Goal: Task Accomplishment & Management: Use online tool/utility

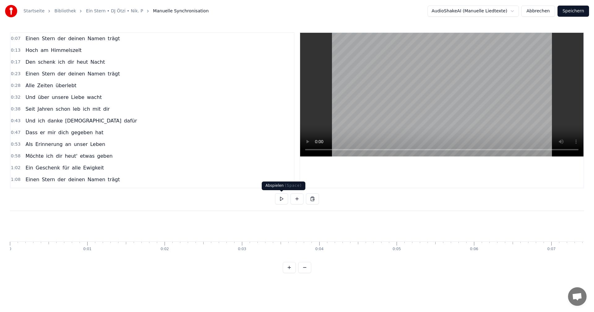
scroll to position [0, 13332]
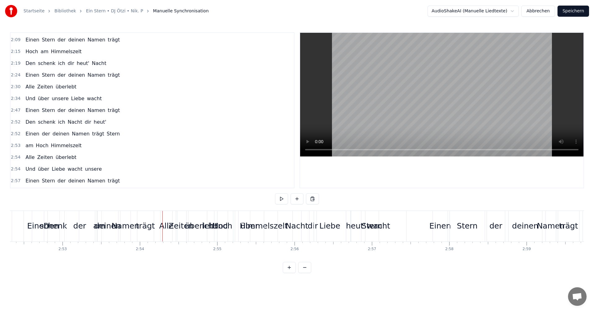
click at [163, 229] on div "Alle" at bounding box center [166, 226] width 14 height 12
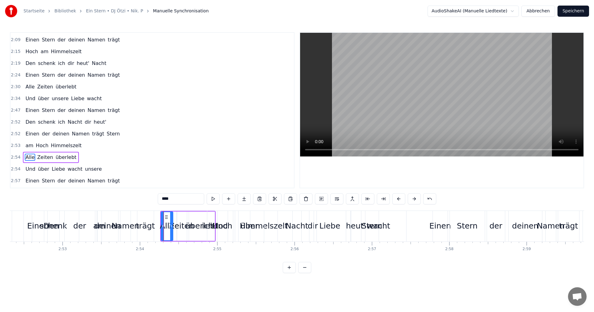
scroll to position [328, 0]
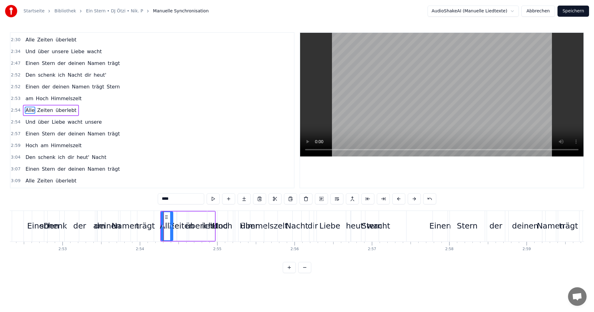
click at [81, 283] on html "Startseite Bibliothek Ein Stern • DJ Ötzi • Nik. P Manuelle Synchronisation Aud…" at bounding box center [297, 141] width 594 height 283
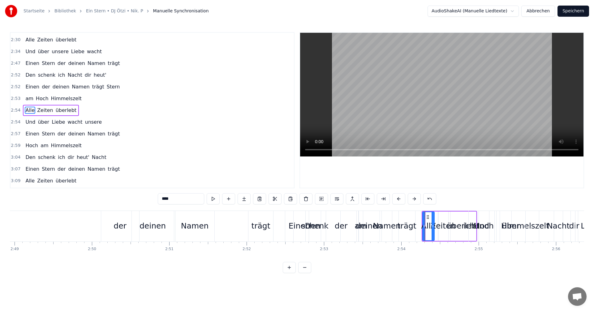
scroll to position [0, 13053]
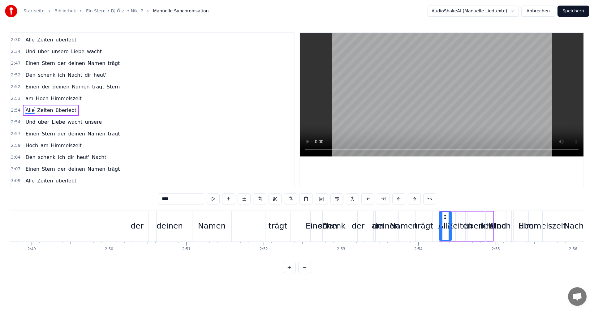
click at [79, 282] on html "Startseite Bibliothek Ein Stern • DJ Ötzi • Nik. P Manuelle Synchronisation Aud…" at bounding box center [297, 141] width 594 height 283
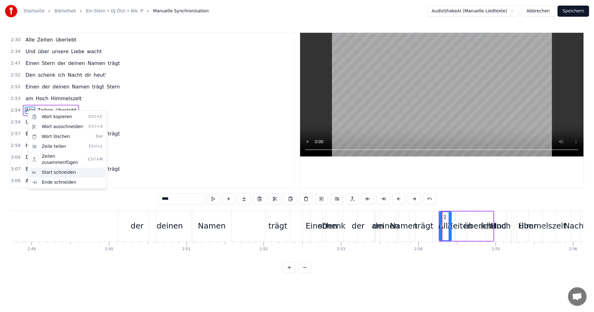
click at [46, 168] on div "Start schneiden" at bounding box center [67, 173] width 76 height 10
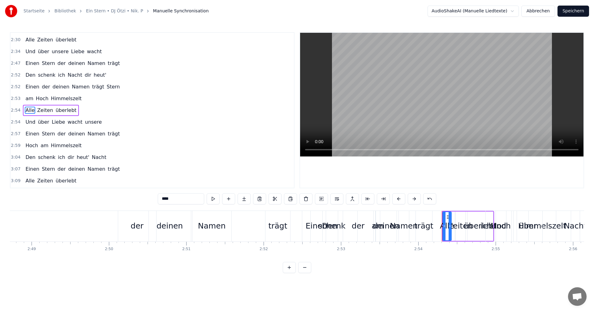
click at [71, 110] on div "Alle Zeiten überlebt" at bounding box center [51, 110] width 56 height 11
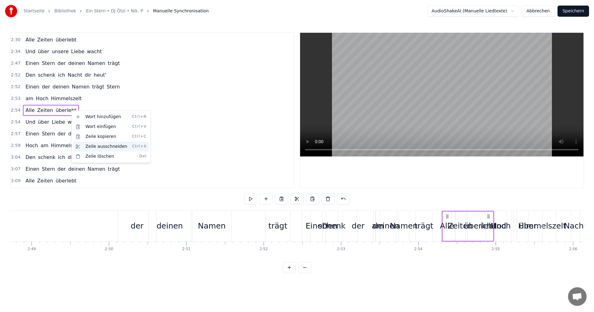
click at [93, 146] on div "Zeile ausschneiden Ctrl+X" at bounding box center [111, 147] width 76 height 10
click at [71, 149] on div "Zeile ausschneiden Ctrl+X" at bounding box center [90, 148] width 76 height 10
click at [28, 112] on span "Alle" at bounding box center [30, 110] width 11 height 7
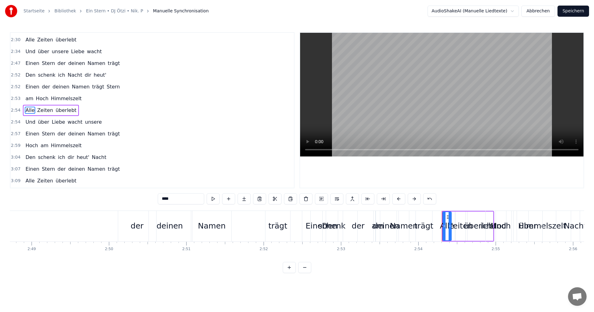
click at [18, 110] on span "2:54" at bounding box center [16, 110] width 10 height 6
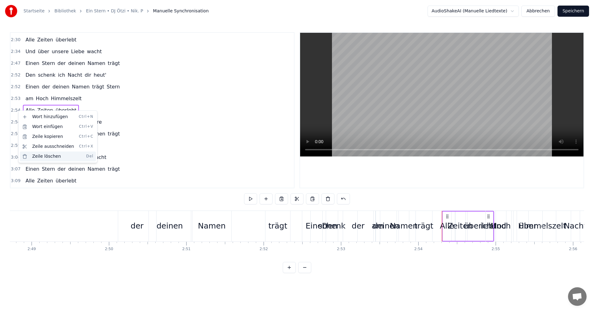
click at [36, 156] on div "Zeile löschen Del" at bounding box center [58, 157] width 76 height 10
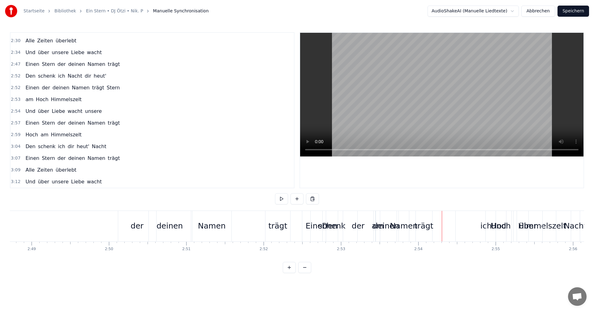
click at [15, 135] on span "2:59" at bounding box center [16, 135] width 10 height 6
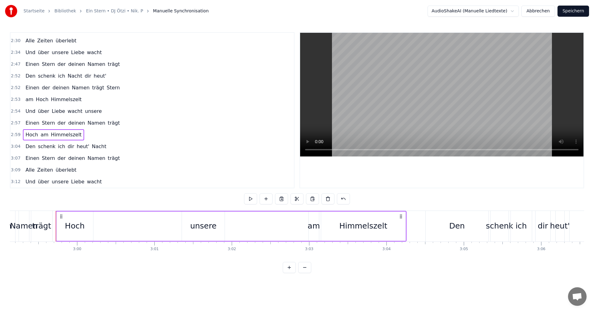
scroll to position [0, 13873]
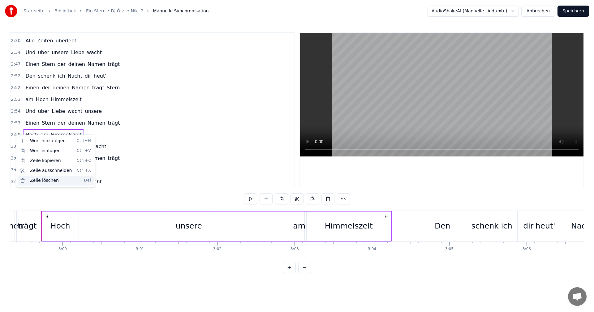
click at [31, 179] on div "Zeile löschen Del" at bounding box center [56, 181] width 76 height 10
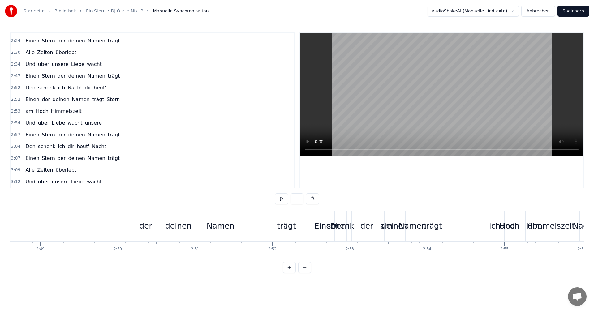
scroll to position [0, 13044]
click at [18, 89] on span "2:52" at bounding box center [16, 88] width 10 height 6
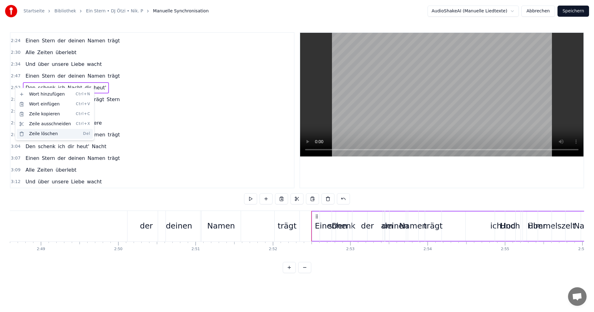
click at [38, 132] on div "Zeile löschen Del" at bounding box center [55, 134] width 76 height 10
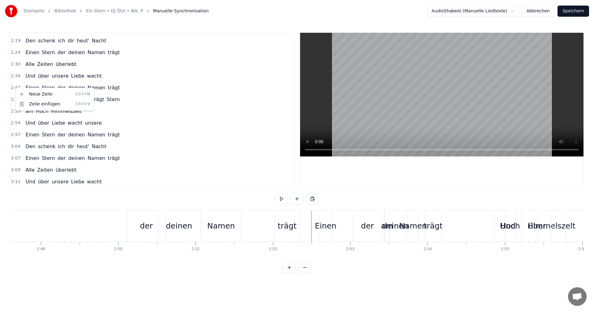
scroll to position [304, 0]
click at [13, 101] on span "2:52" at bounding box center [16, 100] width 10 height 6
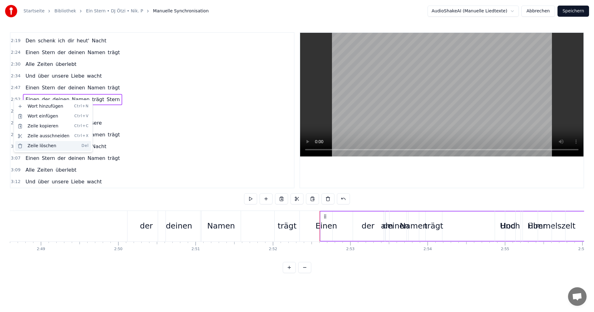
click at [32, 146] on div "Zeile löschen Del" at bounding box center [53, 146] width 76 height 10
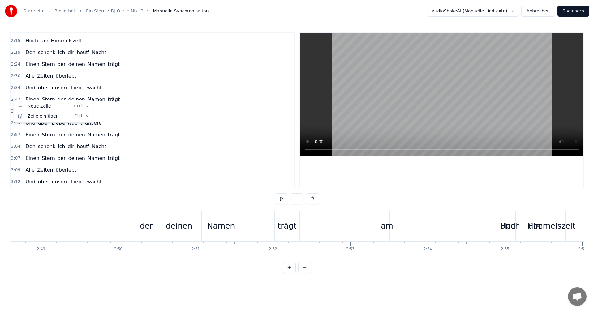
scroll to position [292, 0]
click at [14, 123] on span "2:54" at bounding box center [16, 123] width 10 height 6
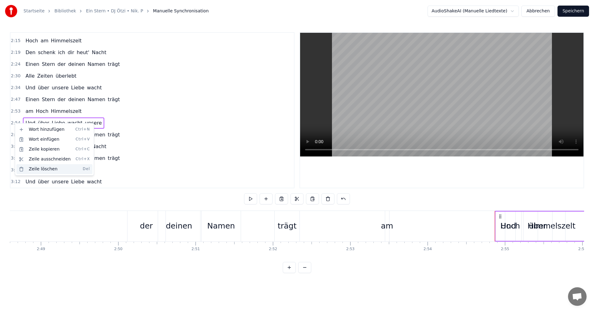
click at [38, 168] on div "Zeile löschen Del" at bounding box center [54, 169] width 76 height 10
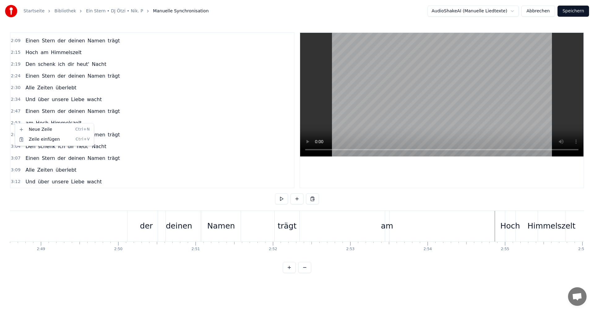
scroll to position [280, 0]
click at [14, 134] on html "Startseite Bibliothek Ein Stern • DJ Ötzi • Nik. P Manuelle Synchronisation Aud…" at bounding box center [297, 141] width 594 height 283
click at [15, 135] on span "2:57" at bounding box center [16, 135] width 10 height 6
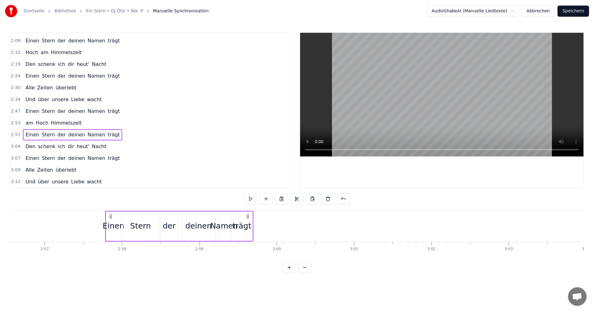
scroll to position [0, 13723]
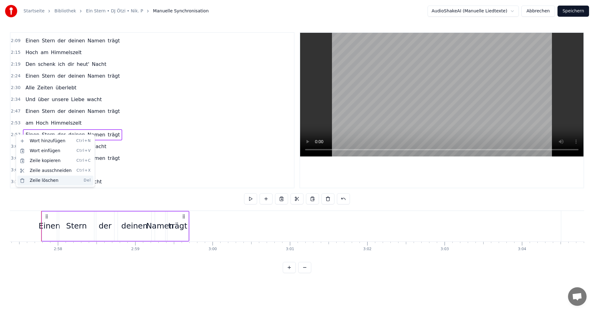
click at [38, 182] on div "Zeile löschen Del" at bounding box center [55, 181] width 76 height 10
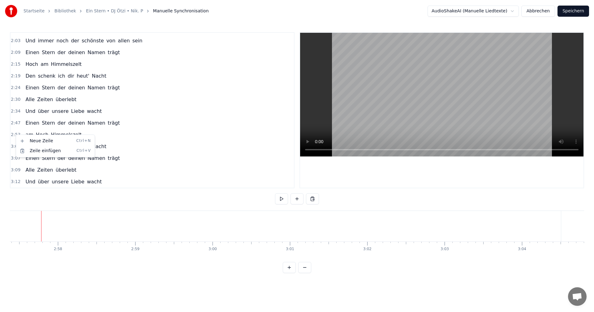
scroll to position [268, 0]
click at [92, 184] on span "wacht" at bounding box center [94, 181] width 16 height 7
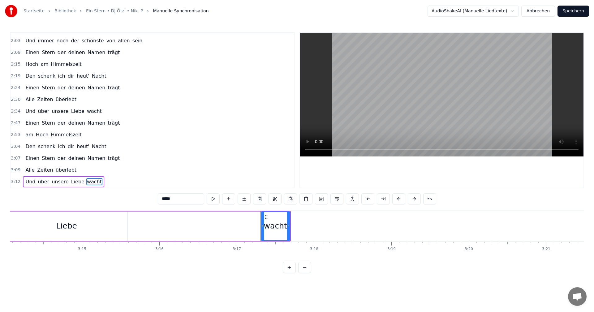
scroll to position [0, 15091]
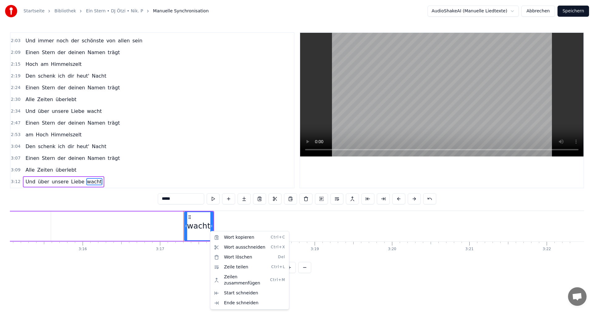
click at [146, 283] on html "Startseite Bibliothek Ein Stern • DJ Ötzi • Nik. P Manuelle Synchronisation Aud…" at bounding box center [297, 141] width 594 height 283
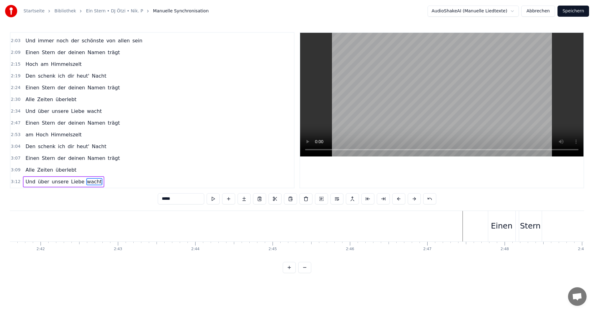
scroll to position [0, 12365]
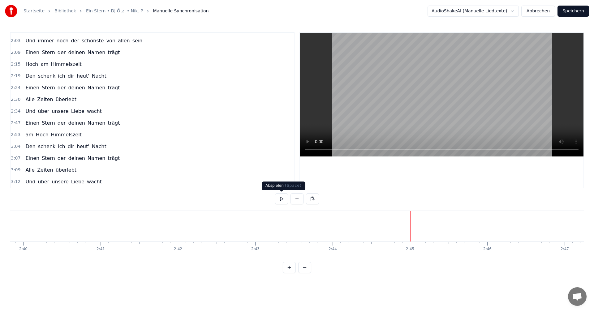
click at [282, 199] on button at bounding box center [281, 198] width 13 height 11
click at [283, 200] on button at bounding box center [281, 198] width 13 height 11
click at [26, 136] on span "am" at bounding box center [29, 134] width 9 height 7
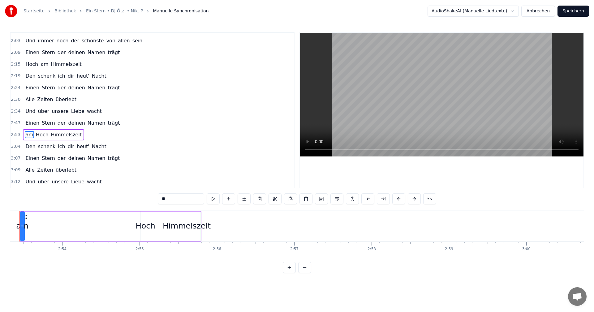
scroll to position [0, 13388]
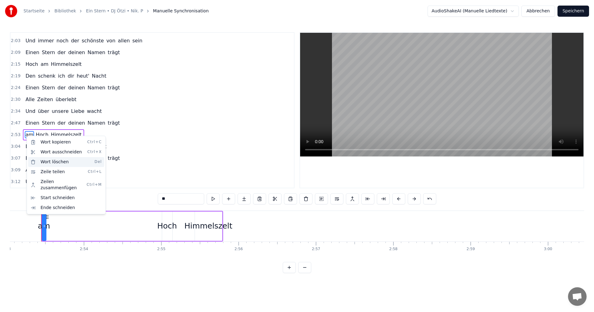
click at [49, 163] on div "Wort löschen Del" at bounding box center [66, 162] width 76 height 10
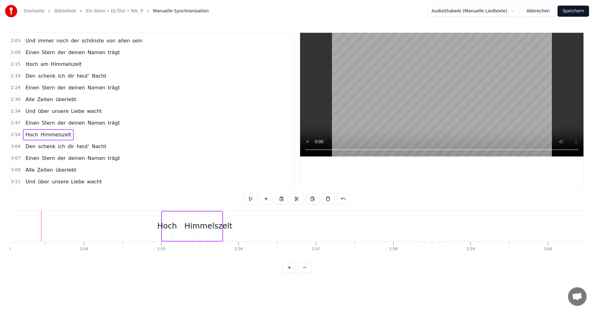
click at [17, 123] on span "2:47" at bounding box center [16, 123] width 10 height 6
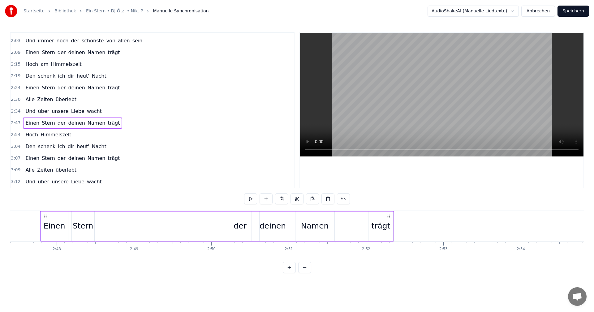
scroll to position [0, 12949]
click at [248, 200] on button at bounding box center [250, 198] width 13 height 11
click at [395, 226] on div "Einen Stern der deinen Namen trägt" at bounding box center [218, 226] width 354 height 31
click at [385, 226] on div "trägt" at bounding box center [382, 226] width 19 height 12
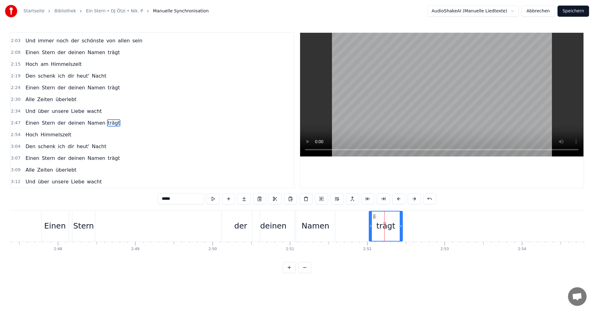
drag, startPoint x: 393, startPoint y: 226, endPoint x: 402, endPoint y: 226, distance: 8.7
click at [402, 226] on icon at bounding box center [401, 226] width 2 height 5
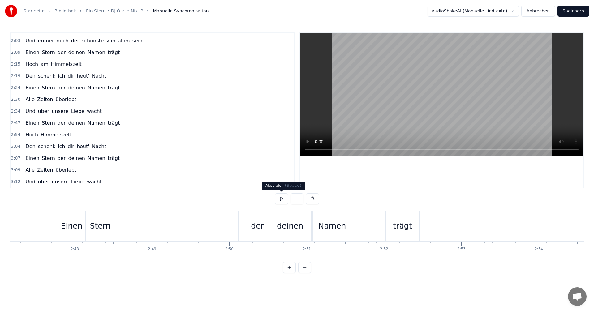
click at [278, 198] on button at bounding box center [281, 198] width 13 height 11
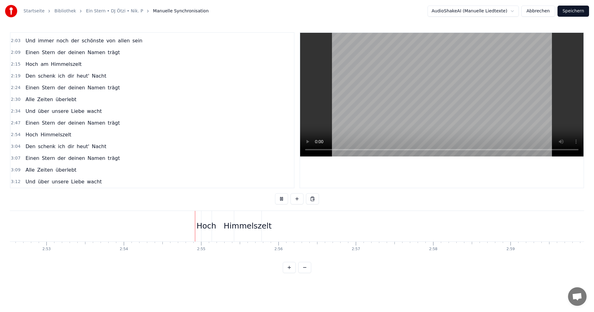
scroll to position [0, 13465]
click at [282, 198] on button at bounding box center [281, 198] width 13 height 11
click at [89, 227] on div "Hoch" at bounding box center [90, 226] width 20 height 12
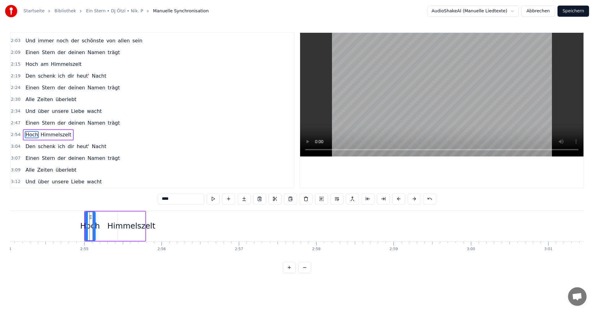
drag, startPoint x: 105, startPoint y: 218, endPoint x: 98, endPoint y: 219, distance: 6.2
click at [98, 219] on div "Hoch Himmelszelt" at bounding box center [115, 226] width 62 height 31
click at [102, 212] on div "Hoch Himmelszelt" at bounding box center [115, 226] width 62 height 31
click at [15, 136] on span "2:54" at bounding box center [16, 135] width 10 height 6
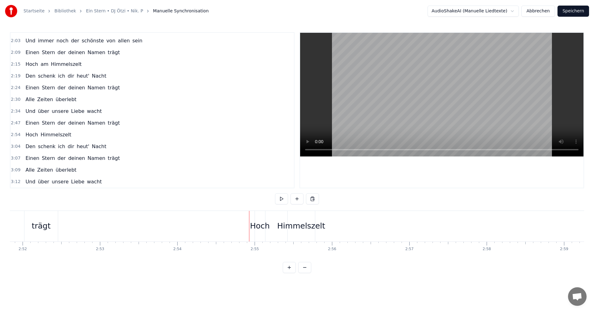
scroll to position [0, 13291]
click at [260, 223] on div "Hoch" at bounding box center [263, 226] width 20 height 12
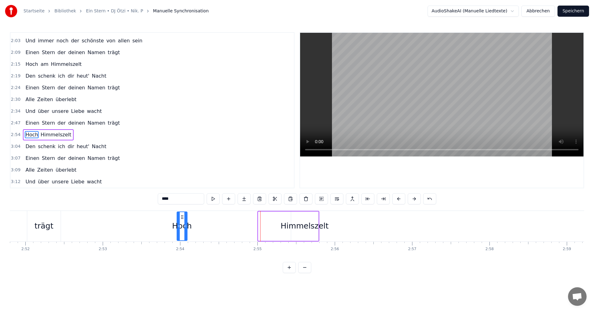
drag, startPoint x: 263, startPoint y: 217, endPoint x: 182, endPoint y: 220, distance: 81.5
click at [182, 220] on div "Hoch" at bounding box center [182, 226] width 10 height 28
click at [278, 222] on div "Hoch Himmelszelt" at bounding box center [247, 226] width 143 height 31
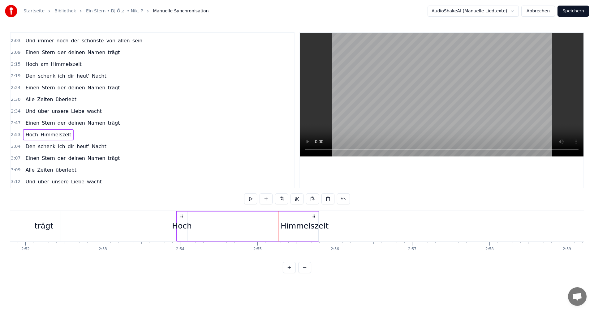
drag, startPoint x: 318, startPoint y: 227, endPoint x: 309, endPoint y: 227, distance: 9.0
click at [309, 227] on div "Himmelszelt" at bounding box center [305, 226] width 48 height 12
drag, startPoint x: 317, startPoint y: 226, endPoint x: 308, endPoint y: 226, distance: 9.3
click at [308, 226] on icon at bounding box center [307, 226] width 2 height 5
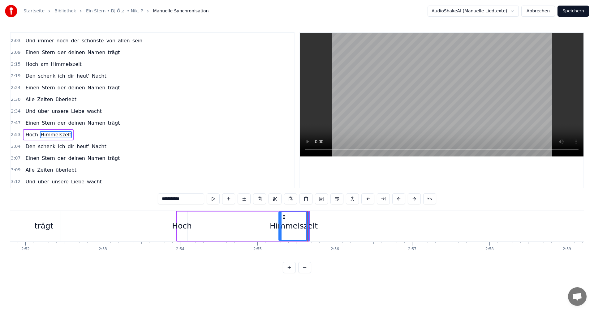
drag, startPoint x: 292, startPoint y: 226, endPoint x: 279, endPoint y: 226, distance: 12.4
click at [279, 226] on icon at bounding box center [280, 226] width 2 height 5
drag, startPoint x: 278, startPoint y: 227, endPoint x: 252, endPoint y: 226, distance: 26.3
click at [252, 226] on icon at bounding box center [251, 226] width 2 height 5
drag, startPoint x: 306, startPoint y: 226, endPoint x: 274, endPoint y: 227, distance: 32.2
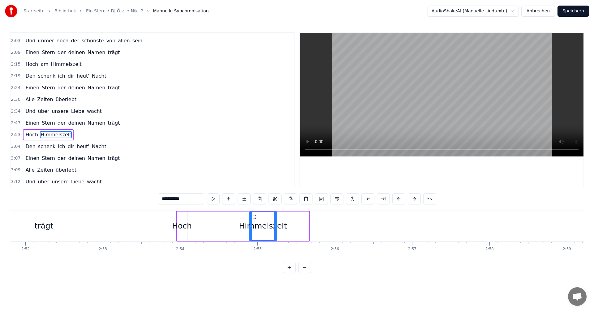
click at [274, 227] on icon at bounding box center [275, 226] width 2 height 5
click at [106, 210] on div "0:07 Einen Stern der deinen Namen trägt 0:13 Hoch am Himmelszelt 0:17 Den schen…" at bounding box center [297, 152] width 574 height 241
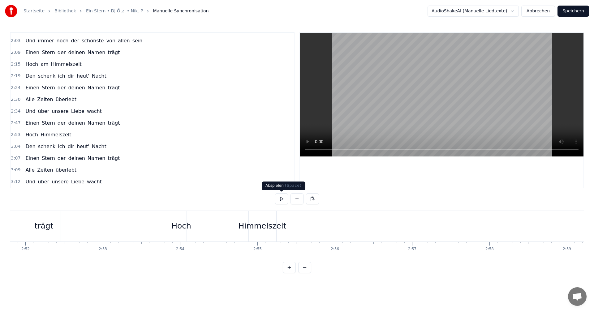
click at [280, 199] on button at bounding box center [281, 198] width 13 height 11
click at [281, 198] on button at bounding box center [281, 198] width 13 height 11
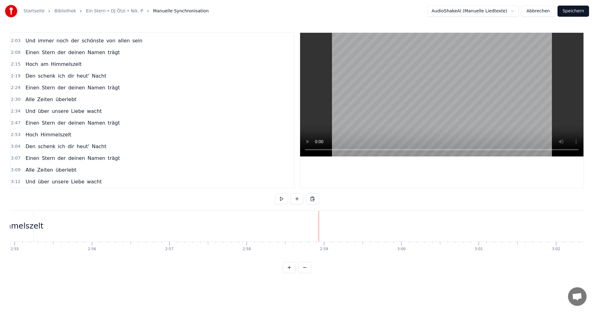
scroll to position [0, 13311]
click at [279, 198] on button at bounding box center [281, 198] width 13 height 11
click at [283, 198] on button at bounding box center [281, 198] width 13 height 11
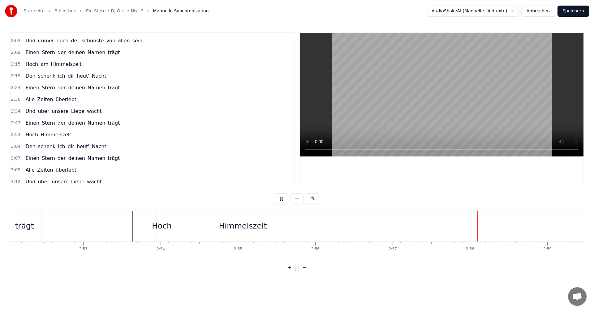
click at [283, 198] on button at bounding box center [281, 198] width 13 height 11
click at [307, 271] on button at bounding box center [304, 267] width 13 height 11
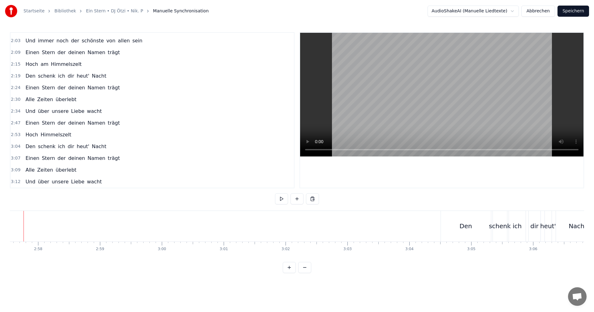
scroll to position [0, 10971]
click at [307, 271] on button at bounding box center [304, 267] width 13 height 11
click at [373, 225] on div "Den" at bounding box center [372, 226] width 9 height 7
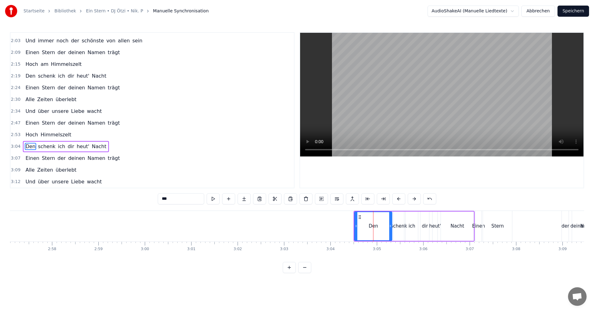
click at [357, 226] on icon at bounding box center [356, 226] width 2 height 5
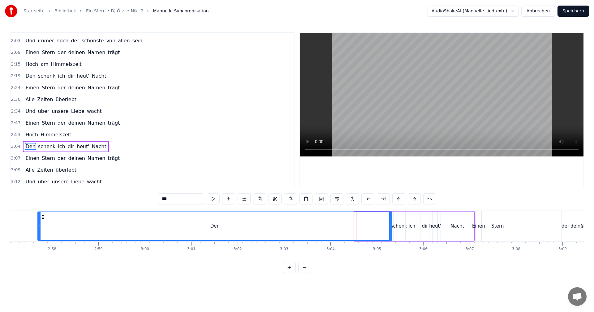
drag, startPoint x: 355, startPoint y: 227, endPoint x: 38, endPoint y: 214, distance: 317.2
click at [38, 214] on div at bounding box center [39, 226] width 2 height 28
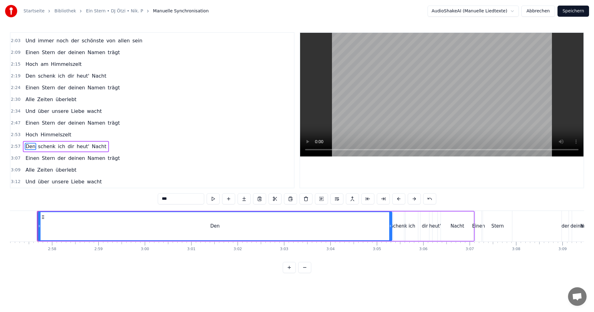
scroll to position [0, 8217]
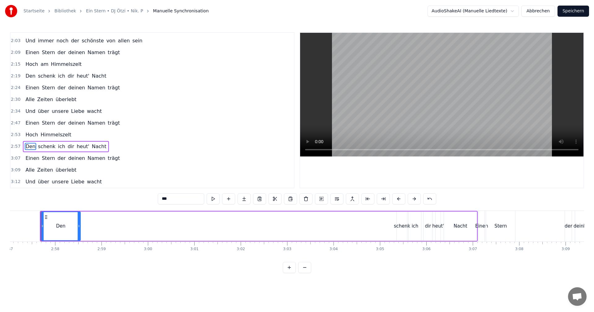
drag, startPoint x: 395, startPoint y: 227, endPoint x: 80, endPoint y: 220, distance: 314.8
click at [80, 220] on div at bounding box center [79, 226] width 2 height 28
click at [400, 226] on div "schenk" at bounding box center [402, 226] width 16 height 7
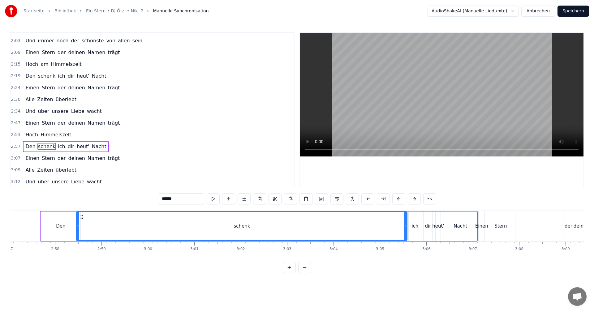
drag, startPoint x: 398, startPoint y: 226, endPoint x: 77, endPoint y: 219, distance: 320.4
click at [77, 219] on div at bounding box center [78, 226] width 2 height 28
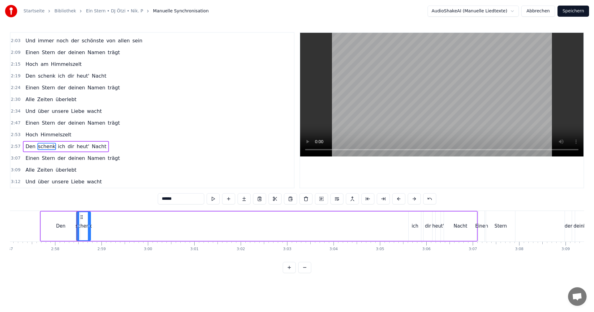
drag, startPoint x: 406, startPoint y: 227, endPoint x: 90, endPoint y: 227, distance: 316.6
click at [90, 227] on icon at bounding box center [89, 226] width 2 height 5
click at [418, 230] on div "ich" at bounding box center [415, 226] width 12 height 29
type input "***"
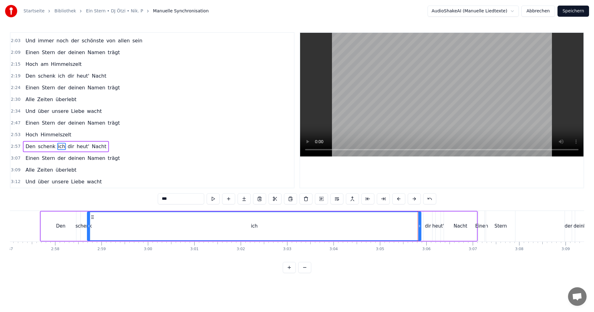
drag, startPoint x: 409, startPoint y: 226, endPoint x: 88, endPoint y: 223, distance: 321.6
click at [88, 223] on div at bounding box center [89, 226] width 2 height 28
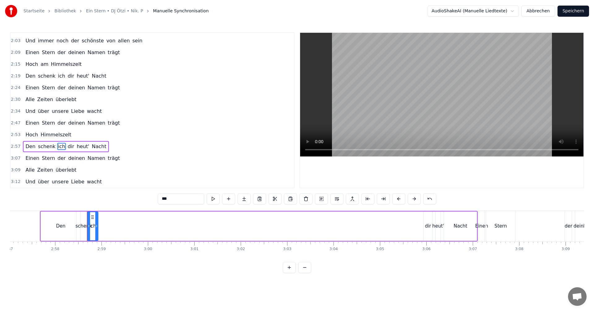
drag, startPoint x: 420, startPoint y: 226, endPoint x: 97, endPoint y: 235, distance: 323.2
click at [97, 235] on div at bounding box center [96, 226] width 2 height 28
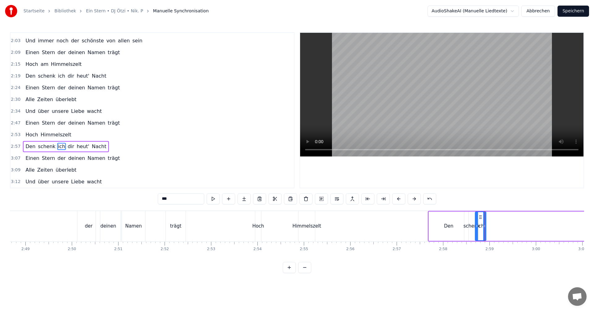
scroll to position [0, 7798]
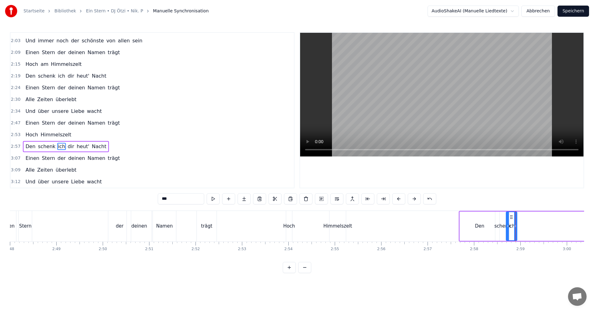
click at [389, 210] on div "0:07 Einen Stern der deinen Namen trägt 0:13 Hoch am Himmelszelt 0:17 Den schen…" at bounding box center [297, 152] width 574 height 241
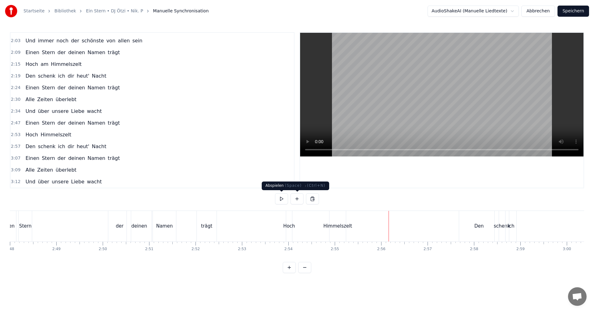
click at [283, 199] on button at bounding box center [281, 198] width 13 height 11
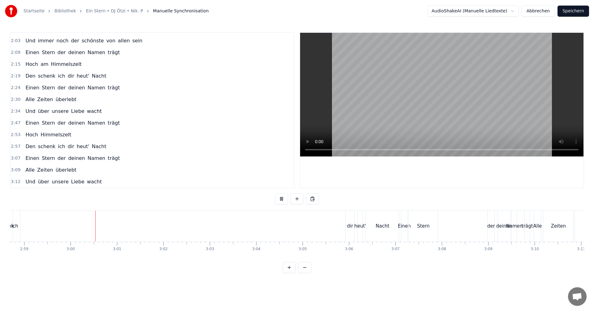
scroll to position [0, 8316]
click at [280, 195] on button at bounding box center [281, 198] width 13 height 11
click at [327, 227] on div "dir" at bounding box center [328, 226] width 6 height 7
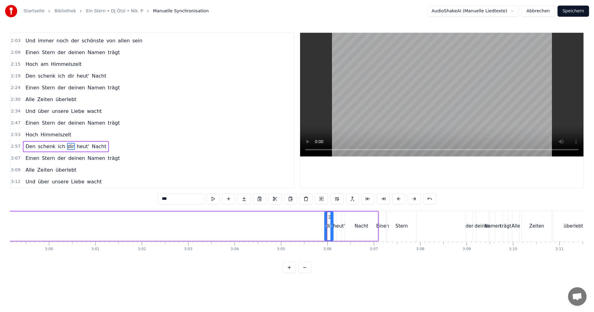
drag, startPoint x: 402, startPoint y: 230, endPoint x: 401, endPoint y: 240, distance: 10.3
click at [401, 240] on html "Startseite Bibliothek Ein Stern • DJ Ötzi • Nik. P Manuelle Synchronisation Aud…" at bounding box center [297, 141] width 594 height 283
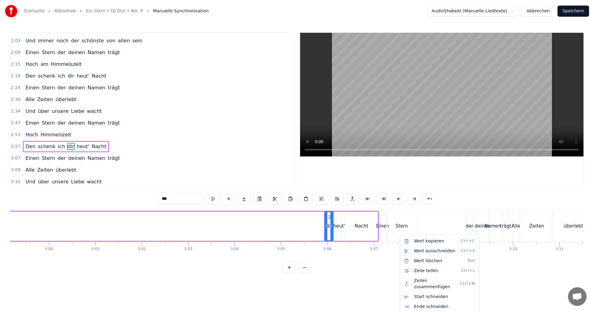
click at [334, 225] on html "Startseite Bibliothek Ein Stern • DJ Ötzi • Nik. P Manuelle Synchronisation Aud…" at bounding box center [297, 141] width 594 height 283
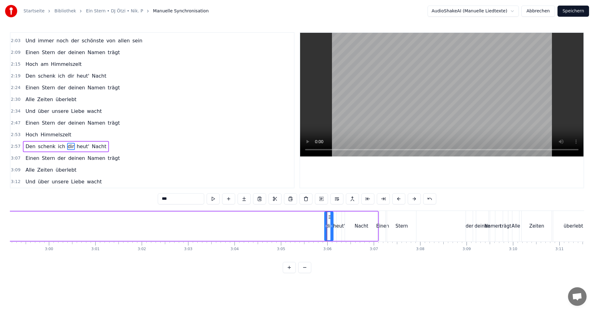
click at [334, 224] on div "heut'" at bounding box center [339, 226] width 12 height 7
click at [378, 223] on div "Einen" at bounding box center [382, 226] width 13 height 7
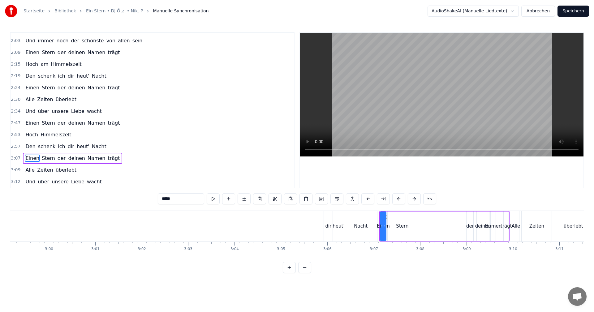
click at [374, 227] on div "Nacht" at bounding box center [360, 226] width 33 height 31
type input "*****"
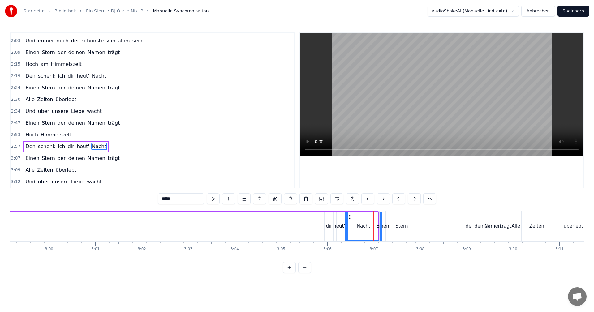
drag, startPoint x: 376, startPoint y: 227, endPoint x: 379, endPoint y: 231, distance: 5.7
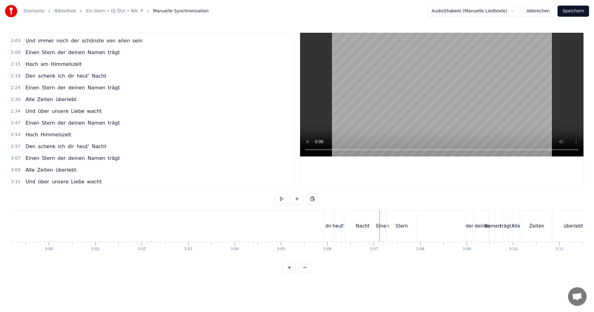
click at [326, 228] on div "dir" at bounding box center [328, 226] width 6 height 7
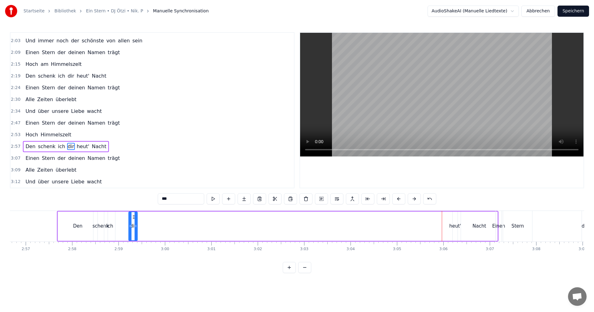
scroll to position [0, 8199]
drag, startPoint x: 329, startPoint y: 218, endPoint x: 130, endPoint y: 227, distance: 199.2
click at [130, 227] on div "dir" at bounding box center [130, 226] width 8 height 28
click at [458, 227] on div "heut'" at bounding box center [457, 226] width 12 height 7
type input "*****"
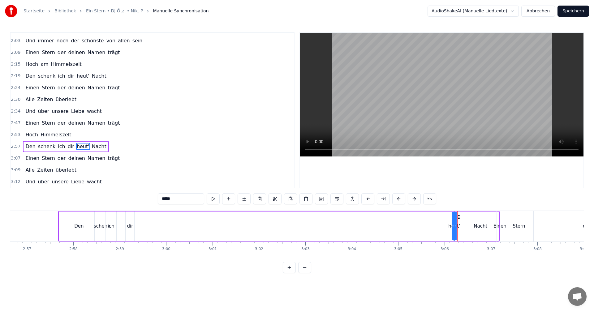
drag, startPoint x: 456, startPoint y: 226, endPoint x: 443, endPoint y: 227, distance: 13.4
click at [443, 227] on div "Den schenk ich dir heut' Nacht" at bounding box center [279, 226] width 442 height 31
click at [456, 227] on div "heut'" at bounding box center [454, 226] width 12 height 7
click at [429, 198] on button at bounding box center [429, 198] width 13 height 11
drag, startPoint x: 455, startPoint y: 226, endPoint x: 449, endPoint y: 227, distance: 5.9
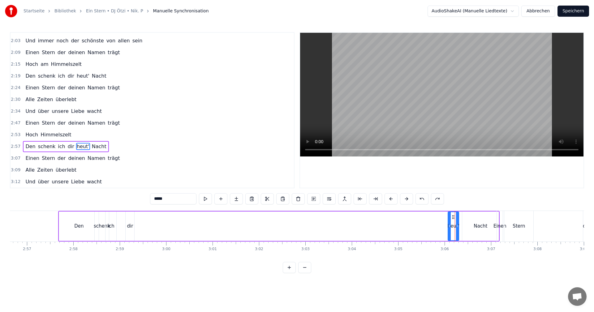
click at [449, 227] on icon at bounding box center [449, 226] width 2 height 5
drag, startPoint x: 453, startPoint y: 218, endPoint x: 140, endPoint y: 215, distance: 312.9
click at [140, 215] on icon at bounding box center [140, 217] width 5 height 5
click at [482, 225] on div "Nacht" at bounding box center [481, 226] width 14 height 7
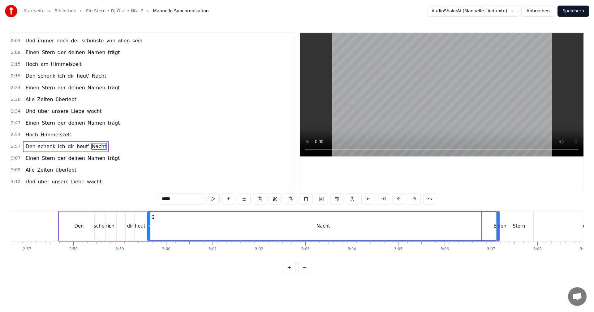
drag, startPoint x: 464, startPoint y: 225, endPoint x: 149, endPoint y: 221, distance: 314.8
click at [149, 221] on div at bounding box center [149, 226] width 2 height 28
click at [497, 226] on div "Einen" at bounding box center [500, 226] width 13 height 7
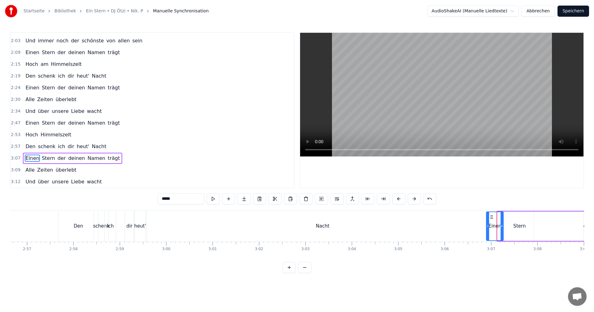
drag, startPoint x: 499, startPoint y: 226, endPoint x: 487, endPoint y: 227, distance: 11.2
click at [487, 227] on icon at bounding box center [488, 226] width 2 height 5
click at [321, 225] on div "Nacht" at bounding box center [323, 226] width 14 height 7
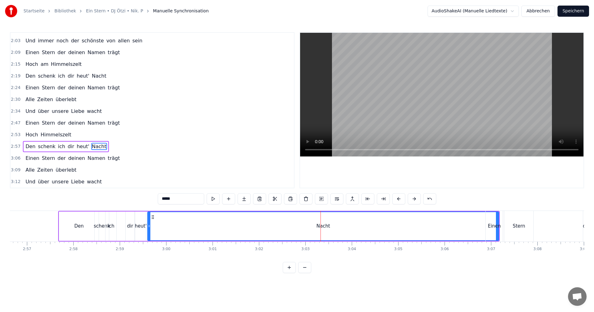
click at [497, 227] on div "Einen" at bounding box center [494, 226] width 13 height 7
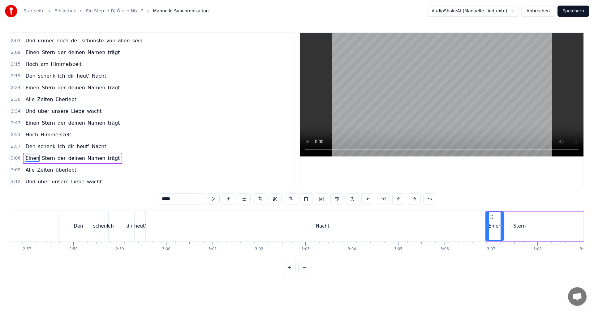
click at [333, 226] on div "Nacht" at bounding box center [322, 226] width 351 height 31
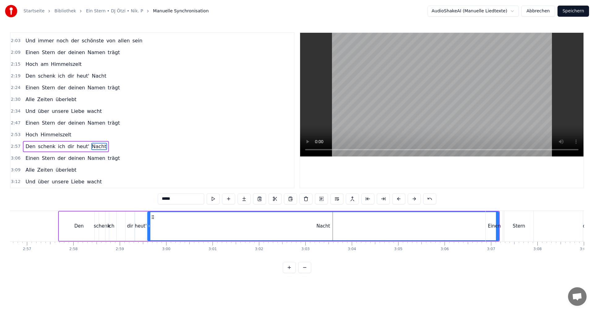
drag, startPoint x: 500, startPoint y: 227, endPoint x: 492, endPoint y: 227, distance: 7.8
click at [492, 227] on div "Einen" at bounding box center [494, 226] width 13 height 7
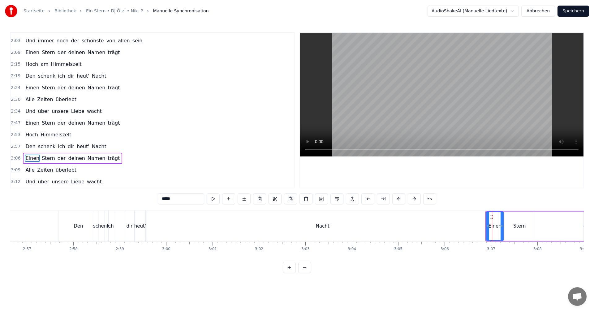
click at [322, 226] on div "Nacht" at bounding box center [323, 226] width 14 height 7
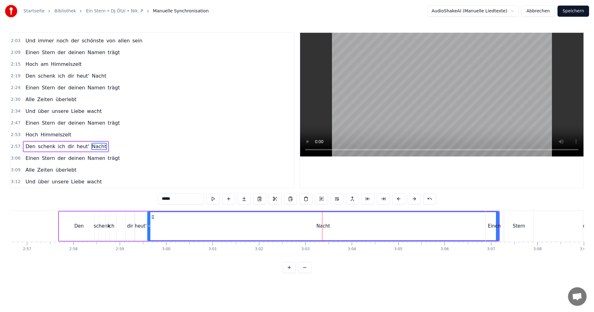
click at [497, 225] on div "Einen" at bounding box center [494, 226] width 13 height 7
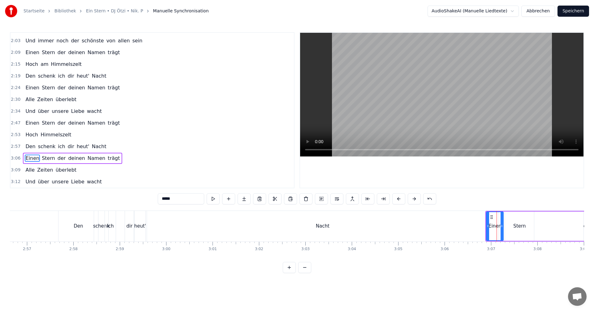
click at [491, 216] on icon at bounding box center [491, 217] width 5 height 5
click at [509, 220] on div "Stern" at bounding box center [519, 226] width 29 height 29
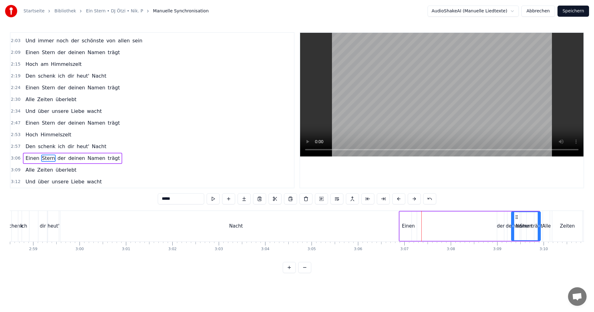
scroll to position [0, 8307]
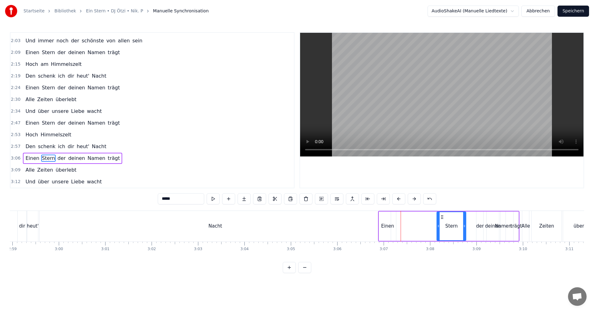
drag, startPoint x: 510, startPoint y: 217, endPoint x: 440, endPoint y: 216, distance: 69.9
click at [441, 216] on icon at bounding box center [442, 217] width 5 height 5
click at [381, 217] on div "Einen" at bounding box center [387, 226] width 17 height 29
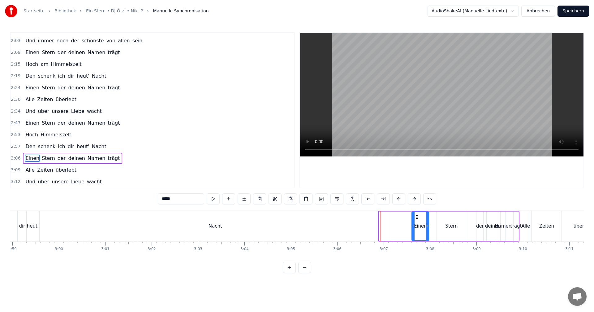
drag, startPoint x: 383, startPoint y: 217, endPoint x: 416, endPoint y: 218, distance: 32.8
click at [416, 218] on icon at bounding box center [417, 217] width 5 height 5
click at [213, 227] on div "Nacht" at bounding box center [216, 226] width 14 height 7
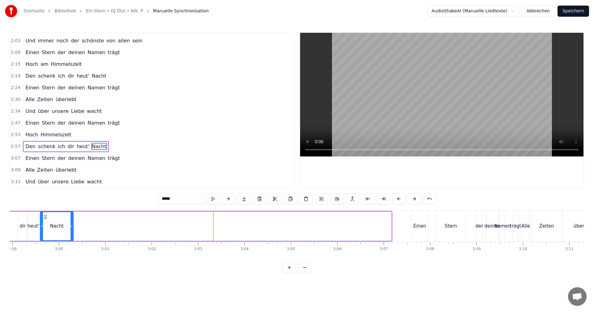
drag, startPoint x: 390, startPoint y: 226, endPoint x: 72, endPoint y: 218, distance: 318.2
click at [72, 218] on div at bounding box center [72, 226] width 2 height 28
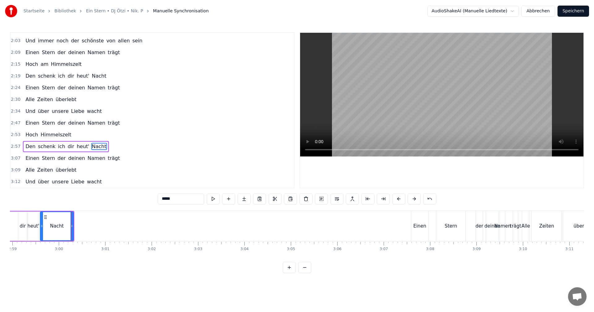
click at [423, 228] on div "Einen" at bounding box center [419, 226] width 13 height 7
type input "*****"
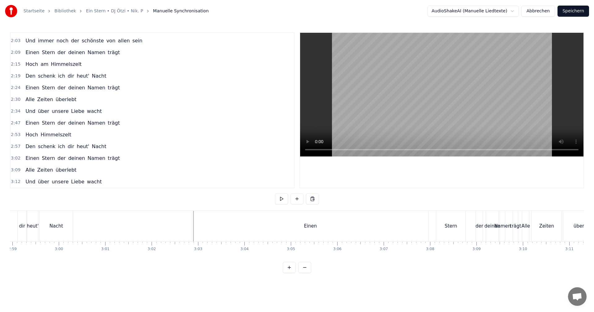
click at [423, 228] on div "Einen" at bounding box center [310, 226] width 236 height 31
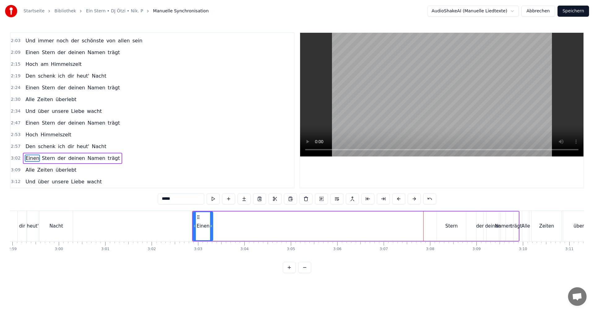
drag, startPoint x: 427, startPoint y: 227, endPoint x: 211, endPoint y: 227, distance: 216.0
click at [211, 227] on icon at bounding box center [211, 226] width 2 height 5
click at [451, 227] on div "Stern" at bounding box center [451, 226] width 12 height 7
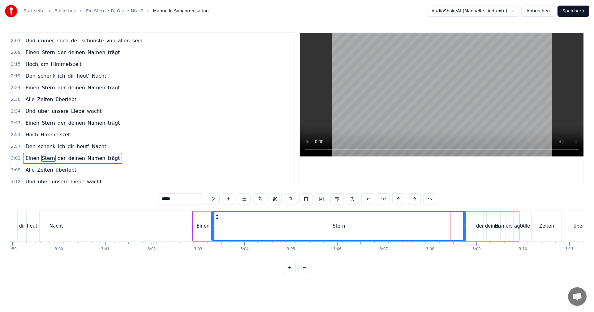
drag, startPoint x: 438, startPoint y: 226, endPoint x: 213, endPoint y: 226, distance: 225.3
click at [213, 226] on icon at bounding box center [213, 226] width 2 height 5
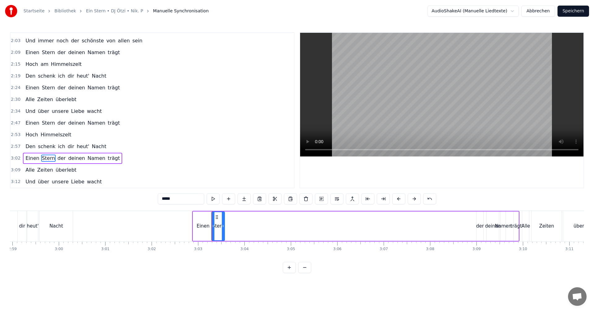
drag, startPoint x: 465, startPoint y: 228, endPoint x: 224, endPoint y: 227, distance: 241.4
click at [224, 227] on icon at bounding box center [223, 226] width 2 height 5
click at [477, 228] on div "der" at bounding box center [480, 226] width 8 height 7
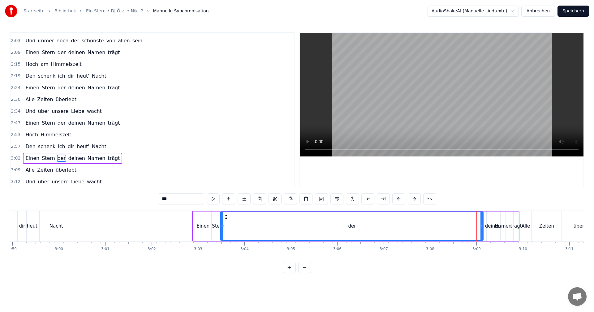
drag, startPoint x: 478, startPoint y: 227, endPoint x: 222, endPoint y: 223, distance: 256.0
click at [222, 223] on div at bounding box center [222, 226] width 2 height 28
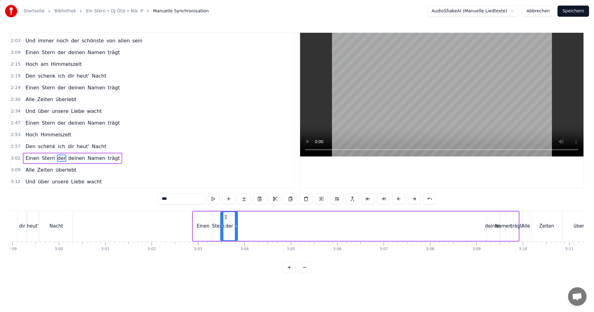
drag, startPoint x: 482, startPoint y: 227, endPoint x: 237, endPoint y: 227, distance: 245.7
click at [237, 227] on icon at bounding box center [236, 226] width 2 height 5
click at [492, 227] on div "deinen" at bounding box center [493, 226] width 16 height 7
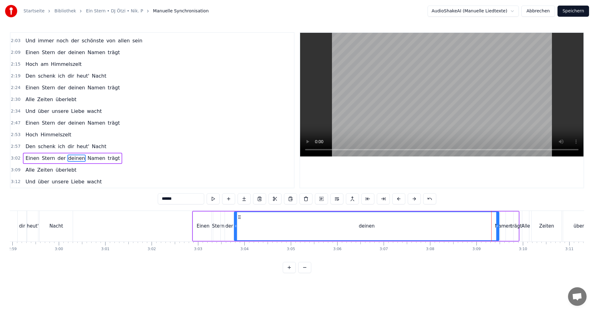
drag, startPoint x: 488, startPoint y: 227, endPoint x: 236, endPoint y: 223, distance: 252.5
click at [236, 223] on div at bounding box center [236, 226] width 2 height 28
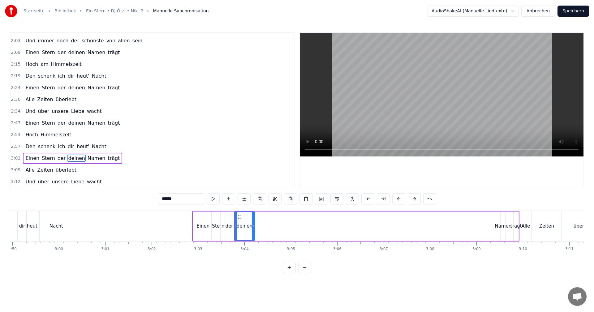
drag, startPoint x: 499, startPoint y: 226, endPoint x: 284, endPoint y: 225, distance: 215.1
click at [254, 224] on icon at bounding box center [253, 226] width 2 height 5
click at [506, 227] on div "Namen" at bounding box center [503, 226] width 17 height 7
type input "*****"
drag, startPoint x: 503, startPoint y: 227, endPoint x: 483, endPoint y: 227, distance: 19.5
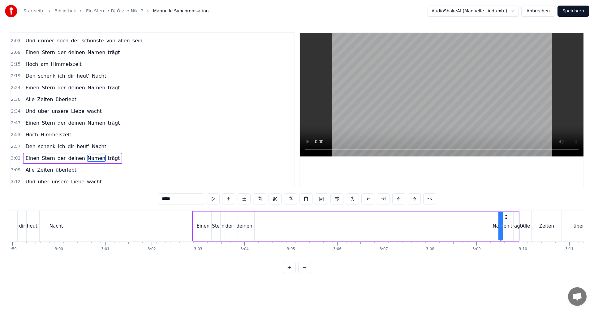
click at [477, 228] on div "Einen Stern der deinen Namen trägt" at bounding box center [355, 226] width 327 height 31
click at [499, 226] on div "Namen" at bounding box center [501, 226] width 17 height 7
drag, startPoint x: 500, startPoint y: 227, endPoint x: 495, endPoint y: 228, distance: 6.0
click at [491, 228] on div "Einen Stern der deinen Namen trägt" at bounding box center [355, 226] width 327 height 31
click at [500, 227] on div "Namen" at bounding box center [501, 226] width 17 height 7
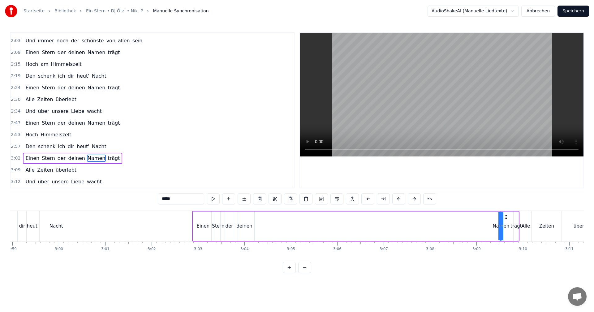
click at [499, 226] on icon at bounding box center [500, 226] width 2 height 5
drag, startPoint x: 503, startPoint y: 227, endPoint x: 507, endPoint y: 227, distance: 4.0
click at [501, 227] on div "Namen" at bounding box center [501, 226] width 0 height 28
drag, startPoint x: 502, startPoint y: 227, endPoint x: 506, endPoint y: 226, distance: 3.8
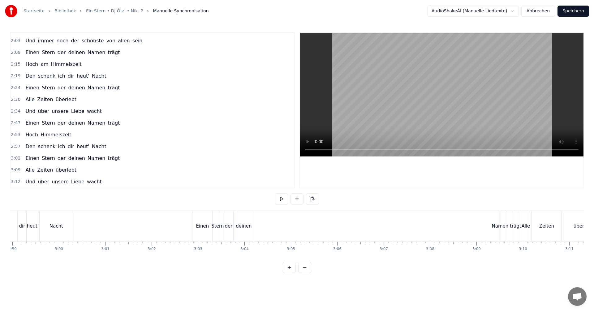
click at [499, 227] on div "Namen" at bounding box center [500, 226] width 17 height 7
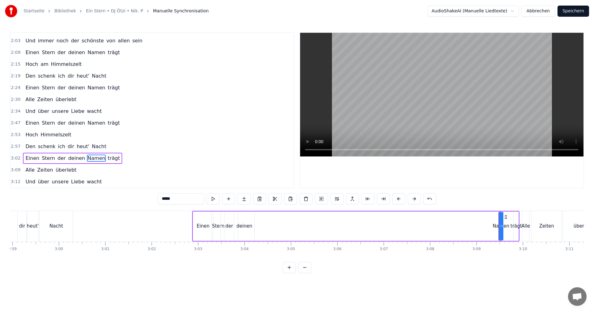
drag, startPoint x: 501, startPoint y: 227, endPoint x: 496, endPoint y: 227, distance: 5.3
click at [501, 227] on div "Namen" at bounding box center [501, 226] width 0 height 28
drag, startPoint x: 500, startPoint y: 226, endPoint x: 495, endPoint y: 224, distance: 5.3
click at [491, 224] on div "Einen Stern der deinen Namen trägt" at bounding box center [355, 226] width 327 height 31
click at [501, 223] on div "Namen" at bounding box center [501, 226] width 17 height 7
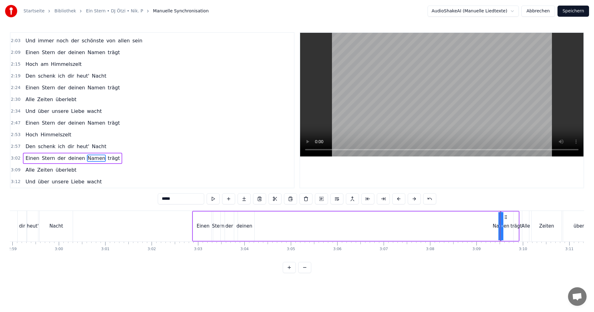
click at [501, 224] on div "Namen" at bounding box center [501, 226] width 0 height 28
click at [501, 225] on div "Namen" at bounding box center [501, 226] width 0 height 28
click at [501, 226] on div "Namen" at bounding box center [501, 226] width 0 height 28
drag, startPoint x: 499, startPoint y: 226, endPoint x: 493, endPoint y: 226, distance: 6.2
click at [493, 226] on div "Einen Stern der deinen Namen trägt" at bounding box center [355, 226] width 327 height 31
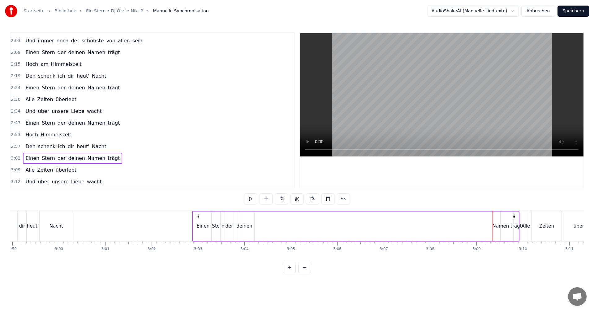
click at [501, 226] on div "Namen" at bounding box center [501, 226] width 17 height 7
click at [507, 218] on icon at bounding box center [505, 217] width 5 height 5
click at [506, 218] on icon at bounding box center [505, 217] width 5 height 5
drag, startPoint x: 506, startPoint y: 218, endPoint x: 275, endPoint y: 211, distance: 231.3
click at [275, 211] on div "Einen Stern der deinen Namen trägt" at bounding box center [355, 226] width 327 height 31
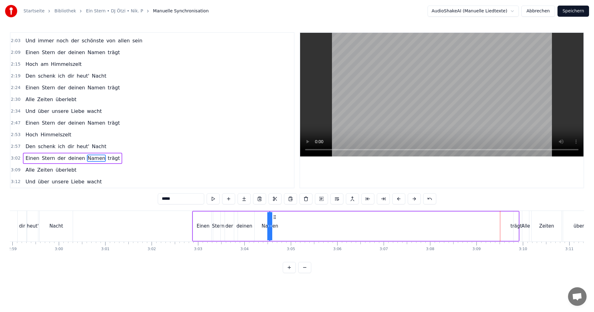
drag, startPoint x: 271, startPoint y: 226, endPoint x: 274, endPoint y: 225, distance: 3.5
click at [270, 225] on div "Namen" at bounding box center [270, 226] width 0 height 28
drag, startPoint x: 272, startPoint y: 227, endPoint x: 280, endPoint y: 227, distance: 8.1
click at [280, 227] on div "Einen Stern der deinen Namen trägt" at bounding box center [355, 226] width 327 height 31
click at [517, 227] on div "trägt" at bounding box center [516, 226] width 11 height 7
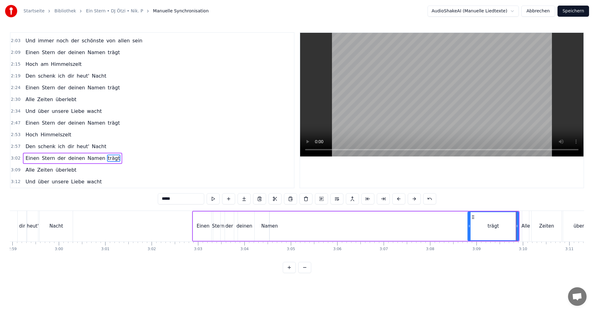
drag, startPoint x: 516, startPoint y: 226, endPoint x: 470, endPoint y: 225, distance: 45.8
click at [470, 225] on icon at bounding box center [469, 226] width 2 height 5
click at [229, 226] on div "der" at bounding box center [229, 226] width 8 height 7
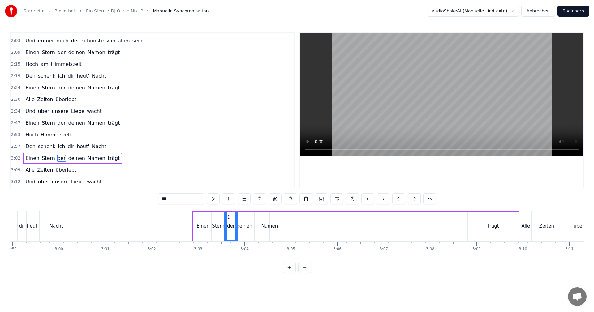
drag, startPoint x: 222, startPoint y: 227, endPoint x: 225, endPoint y: 227, distance: 3.4
click at [225, 227] on circle at bounding box center [225, 227] width 0 height 0
click at [233, 226] on icon at bounding box center [233, 226] width 2 height 5
click at [239, 226] on div "deinen" at bounding box center [244, 226] width 16 height 7
click at [238, 227] on icon at bounding box center [238, 226] width 2 height 5
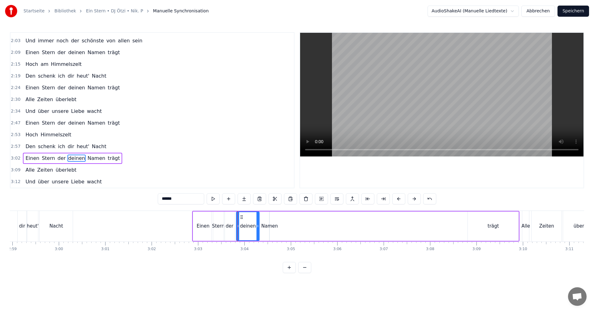
drag, startPoint x: 253, startPoint y: 227, endPoint x: 263, endPoint y: 235, distance: 12.1
click at [258, 227] on icon at bounding box center [258, 226] width 2 height 5
click at [494, 227] on div "trägt" at bounding box center [493, 226] width 11 height 7
type input "*****"
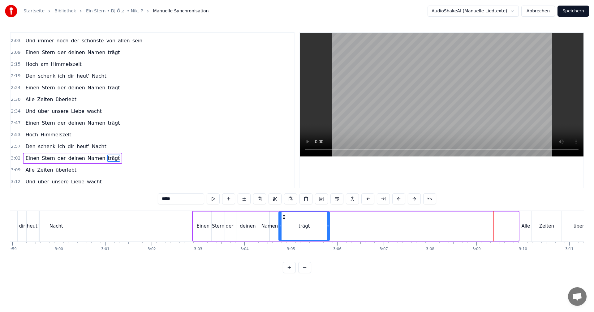
drag, startPoint x: 474, startPoint y: 218, endPoint x: 285, endPoint y: 225, distance: 189.2
click at [285, 225] on div "trägt" at bounding box center [304, 226] width 50 height 28
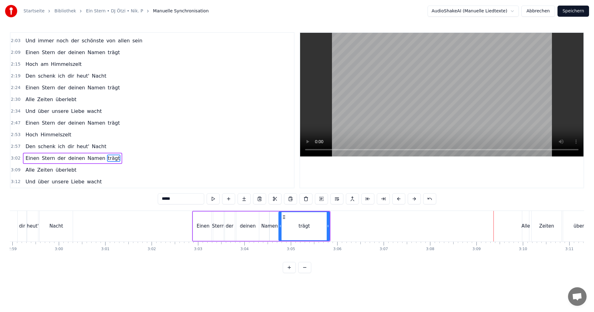
click at [126, 210] on div "0:07 Einen Stern der deinen Namen trägt 0:13 Hoch am Himmelszelt 0:17 Den schen…" at bounding box center [297, 152] width 574 height 241
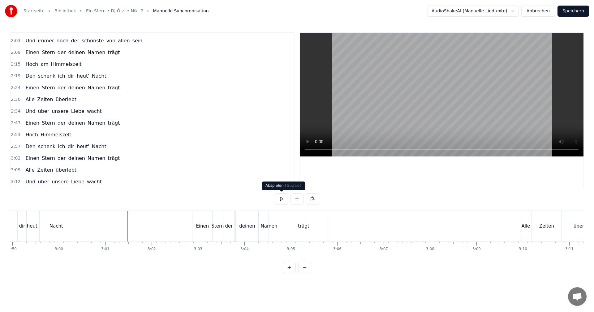
click at [280, 200] on button at bounding box center [281, 198] width 13 height 11
click at [282, 200] on button at bounding box center [281, 198] width 13 height 11
click at [281, 198] on button at bounding box center [281, 198] width 13 height 11
click at [283, 198] on button at bounding box center [281, 198] width 13 height 11
click at [227, 227] on div "der" at bounding box center [229, 226] width 8 height 7
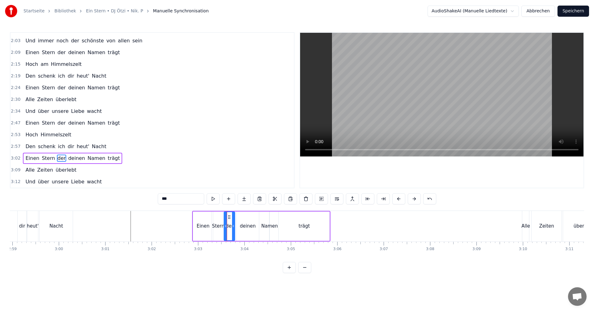
click at [300, 228] on div "trägt" at bounding box center [304, 226] width 11 height 7
drag, startPoint x: 280, startPoint y: 226, endPoint x: 306, endPoint y: 231, distance: 26.3
click at [306, 231] on div at bounding box center [306, 226] width 2 height 28
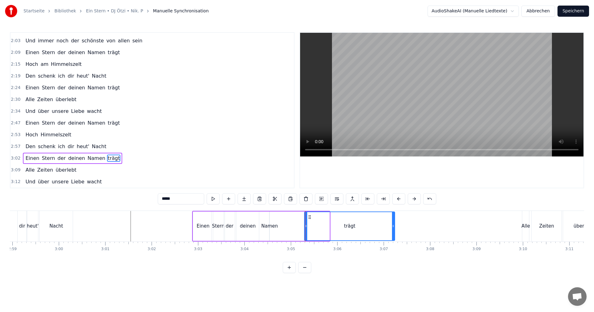
drag, startPoint x: 329, startPoint y: 226, endPoint x: 394, endPoint y: 232, distance: 65.6
click at [394, 232] on div at bounding box center [393, 226] width 2 height 28
click at [270, 225] on div "Namen" at bounding box center [269, 226] width 17 height 7
type input "*****"
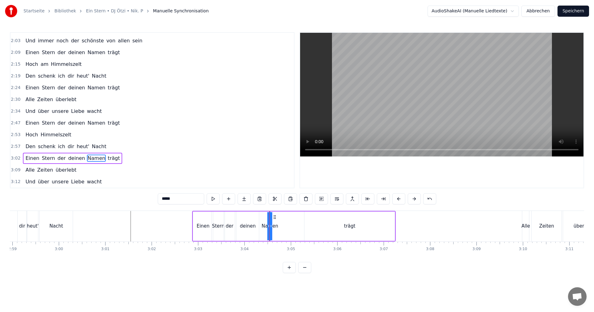
click at [275, 221] on div "Einen Stern der deinen Namen trägt" at bounding box center [294, 226] width 204 height 31
click at [270, 222] on div "Einen Stern der deinen Namen trägt" at bounding box center [294, 226] width 204 height 31
click at [270, 223] on div "Namen" at bounding box center [269, 226] width 17 height 7
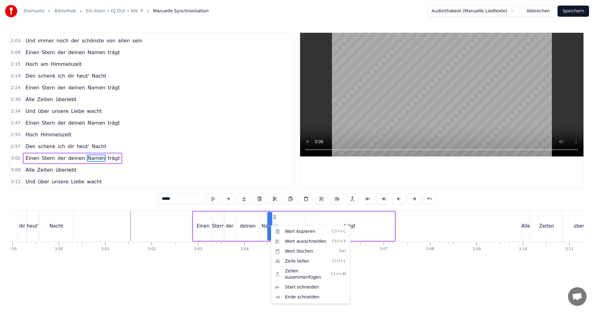
click at [254, 269] on html "Startseite Bibliothek Ein Stern • DJ Ötzi • Nik. P Manuelle Synchronisation Aud…" at bounding box center [297, 141] width 594 height 283
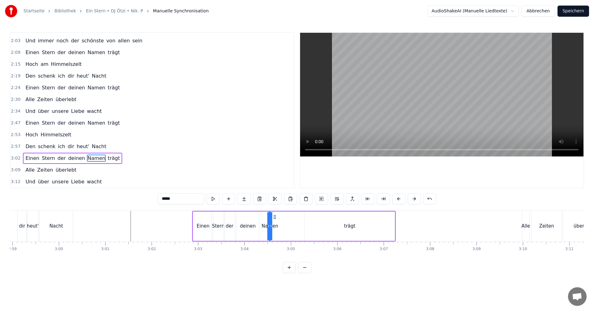
click at [270, 229] on div "Namen" at bounding box center [270, 226] width 0 height 28
click at [269, 227] on icon at bounding box center [268, 226] width 2 height 5
drag, startPoint x: 269, startPoint y: 227, endPoint x: 286, endPoint y: 227, distance: 16.4
click at [286, 227] on div "Namen" at bounding box center [277, 226] width 16 height 29
drag, startPoint x: 271, startPoint y: 227, endPoint x: 266, endPoint y: 226, distance: 4.3
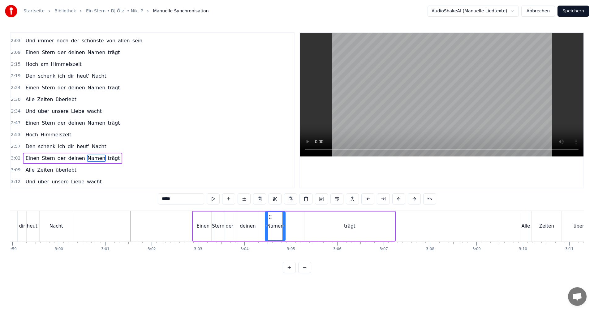
click at [266, 226] on icon at bounding box center [267, 226] width 2 height 5
drag, startPoint x: 283, startPoint y: 226, endPoint x: 302, endPoint y: 227, distance: 18.3
click at [302, 227] on icon at bounding box center [302, 226] width 2 height 5
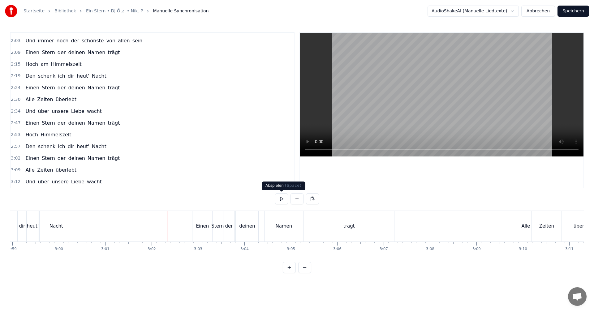
click at [280, 197] on button at bounding box center [281, 198] width 13 height 11
click at [227, 229] on div "der" at bounding box center [229, 226] width 8 height 7
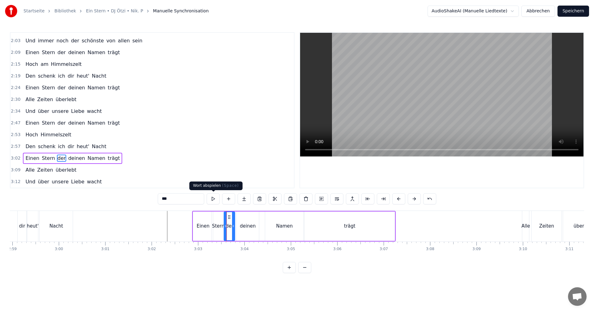
click at [212, 201] on button at bounding box center [213, 198] width 13 height 11
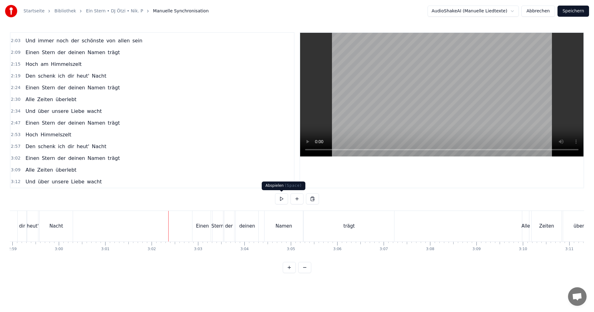
click at [280, 197] on button at bounding box center [281, 198] width 13 height 11
click at [282, 197] on button at bounding box center [281, 198] width 13 height 11
click at [360, 231] on div "trägt" at bounding box center [349, 226] width 90 height 31
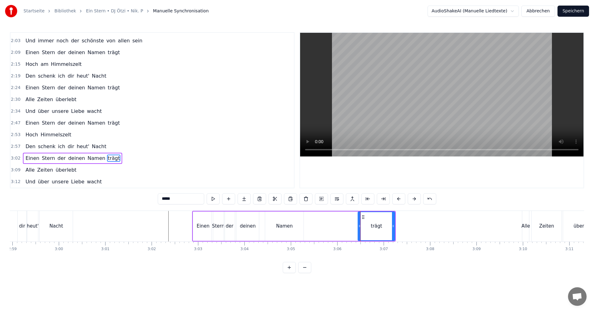
drag, startPoint x: 305, startPoint y: 226, endPoint x: 359, endPoint y: 232, distance: 54.0
click at [359, 232] on div at bounding box center [359, 226] width 2 height 28
drag, startPoint x: 394, startPoint y: 226, endPoint x: 433, endPoint y: 225, distance: 39.6
click at [433, 225] on icon at bounding box center [433, 226] width 2 height 5
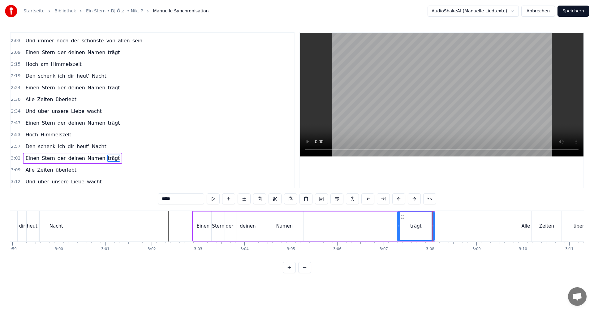
drag, startPoint x: 359, startPoint y: 226, endPoint x: 399, endPoint y: 226, distance: 39.3
click at [399, 226] on icon at bounding box center [399, 226] width 2 height 5
click at [284, 227] on div "Namen" at bounding box center [284, 226] width 17 height 7
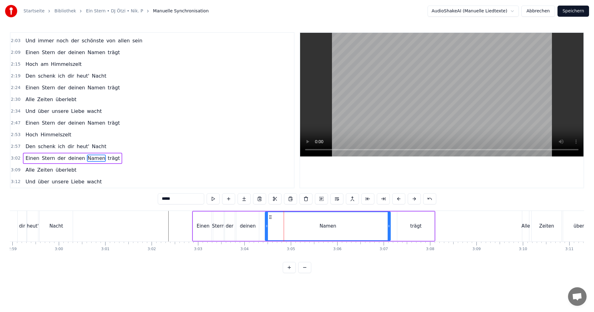
drag, startPoint x: 303, startPoint y: 226, endPoint x: 390, endPoint y: 229, distance: 87.0
click at [390, 229] on div at bounding box center [389, 226] width 2 height 28
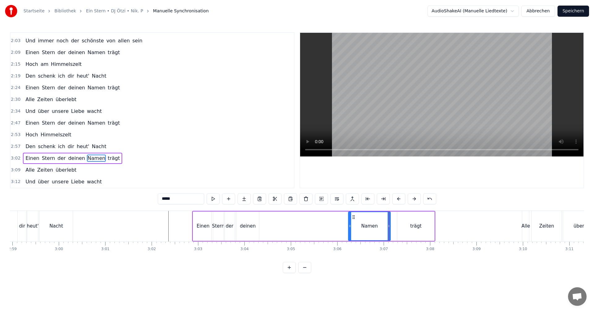
drag, startPoint x: 267, startPoint y: 226, endPoint x: 351, endPoint y: 225, distance: 83.3
click at [351, 225] on icon at bounding box center [350, 226] width 2 height 5
click at [245, 226] on div "deinen" at bounding box center [248, 226] width 16 height 7
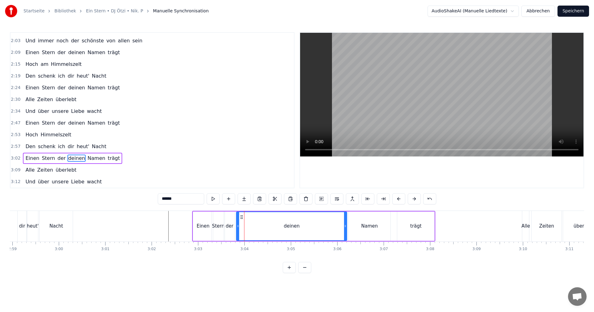
drag, startPoint x: 258, startPoint y: 226, endPoint x: 346, endPoint y: 226, distance: 87.9
click at [346, 226] on icon at bounding box center [345, 226] width 2 height 5
drag, startPoint x: 237, startPoint y: 227, endPoint x: 317, endPoint y: 225, distance: 79.5
click at [317, 225] on icon at bounding box center [317, 226] width 2 height 5
click at [229, 226] on div "der" at bounding box center [230, 226] width 8 height 7
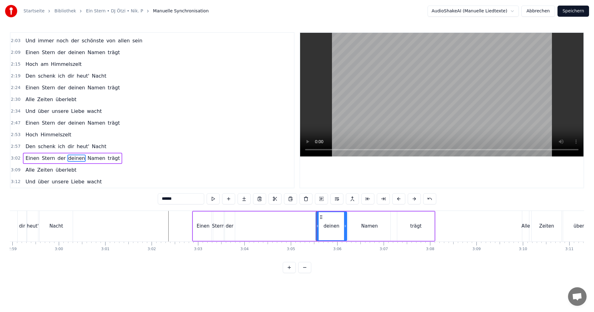
type input "***"
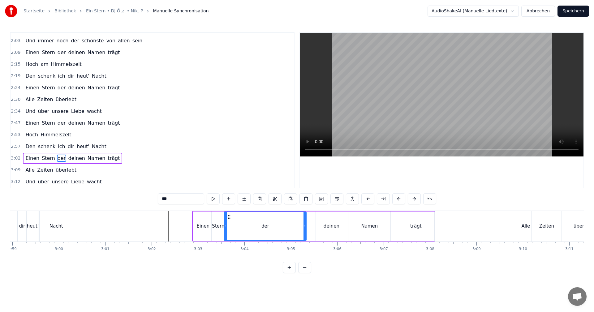
drag, startPoint x: 234, startPoint y: 226, endPoint x: 306, endPoint y: 224, distance: 71.5
click at [306, 224] on icon at bounding box center [305, 226] width 2 height 5
drag, startPoint x: 226, startPoint y: 227, endPoint x: 269, endPoint y: 227, distance: 43.0
click at [269, 227] on icon at bounding box center [268, 226] width 2 height 5
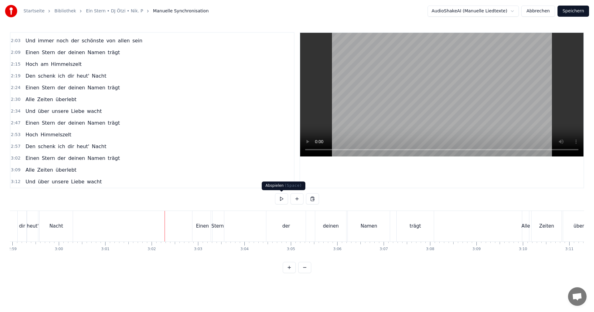
click at [284, 200] on button at bounding box center [281, 198] width 13 height 11
click at [284, 199] on button at bounding box center [281, 198] width 13 height 11
click at [287, 229] on div "der" at bounding box center [286, 226] width 8 height 7
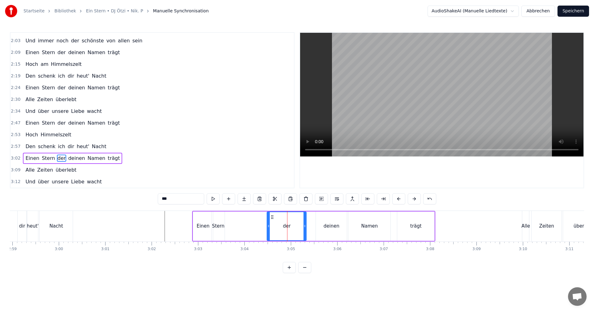
click at [318, 227] on div "deinen" at bounding box center [331, 226] width 31 height 29
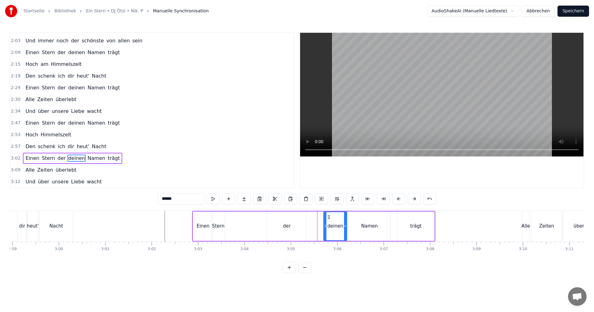
drag, startPoint x: 318, startPoint y: 227, endPoint x: 325, endPoint y: 226, distance: 7.9
click at [325, 226] on icon at bounding box center [325, 226] width 2 height 5
click at [285, 225] on div "der" at bounding box center [287, 226] width 8 height 7
type input "***"
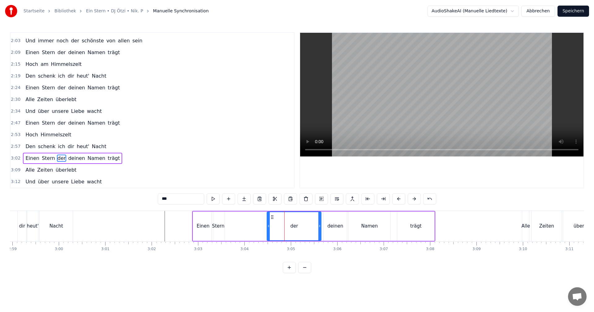
drag, startPoint x: 305, startPoint y: 226, endPoint x: 320, endPoint y: 225, distance: 14.9
click at [320, 225] on icon at bounding box center [319, 226] width 2 height 5
drag, startPoint x: 269, startPoint y: 226, endPoint x: 307, endPoint y: 227, distance: 37.8
click at [307, 227] on icon at bounding box center [306, 226] width 2 height 5
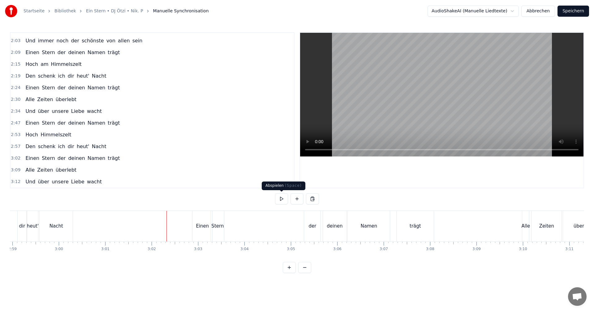
click at [281, 199] on button at bounding box center [281, 198] width 13 height 11
click at [280, 198] on button at bounding box center [281, 198] width 13 height 11
click at [415, 229] on div "trägt" at bounding box center [415, 226] width 11 height 7
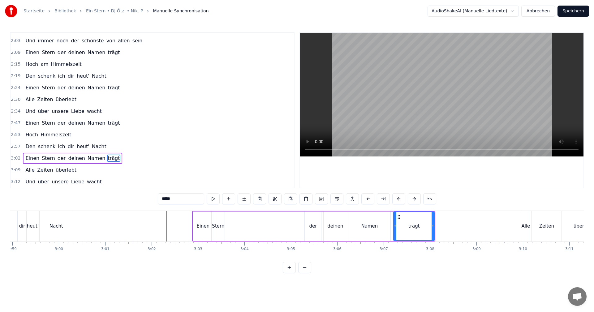
drag, startPoint x: 399, startPoint y: 226, endPoint x: 395, endPoint y: 226, distance: 3.7
click at [395, 226] on icon at bounding box center [395, 226] width 2 height 5
drag, startPoint x: 433, startPoint y: 226, endPoint x: 426, endPoint y: 227, distance: 6.9
click at [426, 227] on icon at bounding box center [426, 226] width 2 height 5
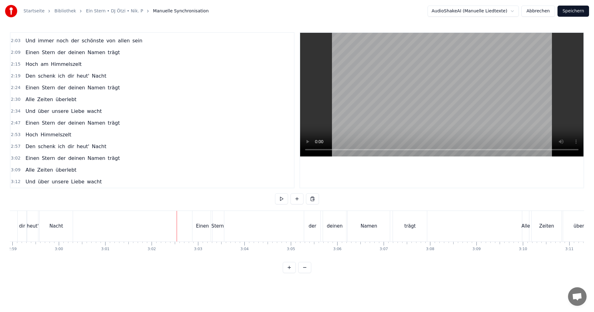
click at [282, 200] on button at bounding box center [281, 198] width 13 height 11
click at [283, 199] on button at bounding box center [281, 198] width 13 height 11
click at [406, 228] on div "trägt" at bounding box center [409, 226] width 11 height 7
click at [279, 197] on button at bounding box center [281, 198] width 13 height 11
click at [282, 199] on button at bounding box center [281, 198] width 13 height 11
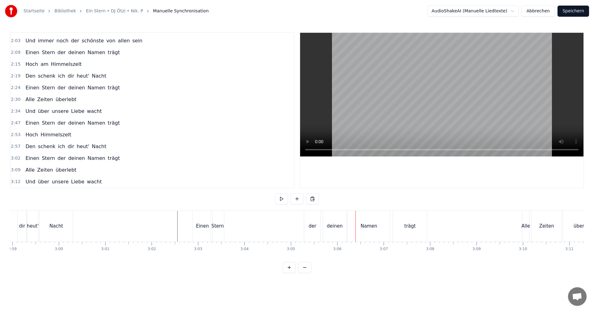
click at [330, 227] on div "deinen" at bounding box center [335, 226] width 16 height 7
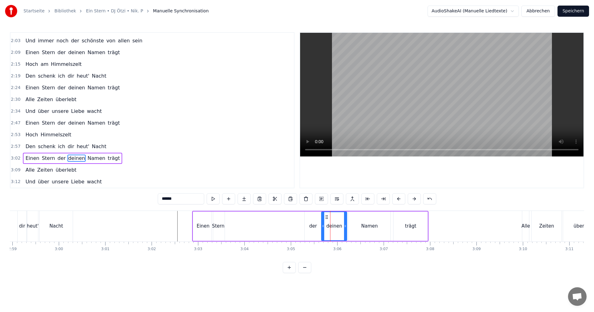
click at [323, 227] on icon at bounding box center [323, 226] width 2 height 5
click at [343, 227] on icon at bounding box center [343, 226] width 2 height 5
click at [360, 227] on div "Namen" at bounding box center [369, 226] width 42 height 29
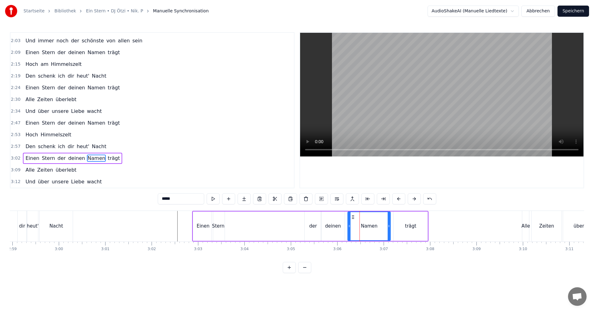
click at [348, 227] on icon at bounding box center [349, 226] width 2 height 5
click at [387, 227] on icon at bounding box center [388, 226] width 2 height 5
click at [406, 224] on div "trägt" at bounding box center [410, 226] width 11 height 7
type input "*****"
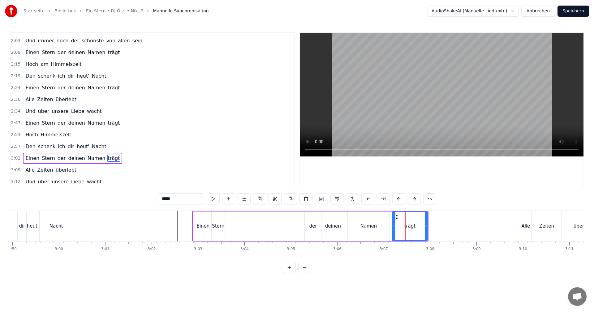
click at [394, 226] on icon at bounding box center [393, 226] width 2 height 5
click at [425, 226] on icon at bounding box center [425, 226] width 2 height 5
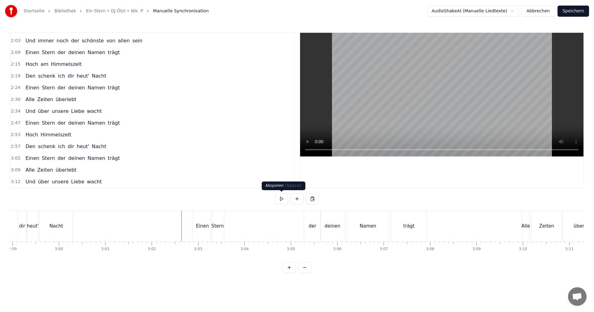
click at [280, 197] on button at bounding box center [281, 198] width 13 height 11
click at [296, 191] on div "0:07 Einen Stern der deinen Namen trägt 0:13 Hoch am Himmelszelt 0:17 Den schen…" at bounding box center [297, 152] width 574 height 241
click at [284, 199] on button at bounding box center [281, 198] width 13 height 11
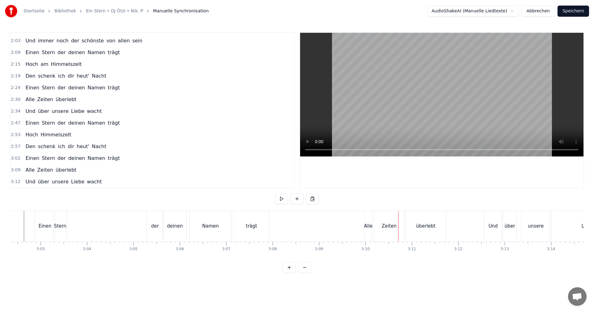
scroll to position [0, 8459]
click at [374, 229] on div "Alle" at bounding box center [373, 226] width 9 height 7
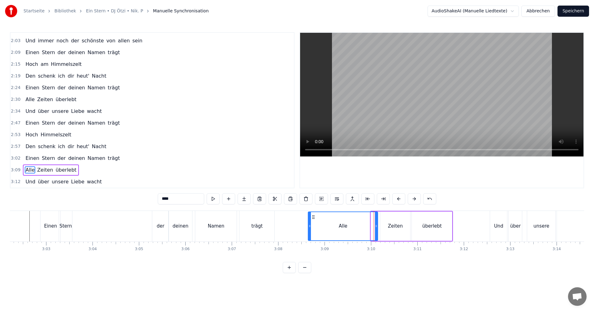
drag, startPoint x: 372, startPoint y: 227, endPoint x: 309, endPoint y: 228, distance: 62.8
click at [309, 228] on icon at bounding box center [310, 226] width 2 height 5
drag, startPoint x: 375, startPoint y: 226, endPoint x: 328, endPoint y: 228, distance: 47.4
click at [328, 228] on icon at bounding box center [329, 226] width 2 height 5
click at [392, 225] on div "Zeiten" at bounding box center [395, 226] width 15 height 7
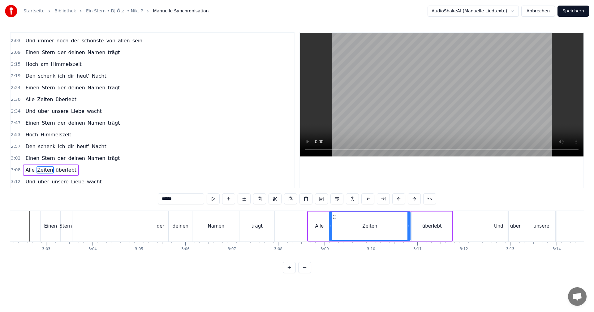
drag, startPoint x: 381, startPoint y: 226, endPoint x: 330, endPoint y: 228, distance: 51.1
click at [330, 228] on icon at bounding box center [331, 226] width 2 height 5
drag, startPoint x: 408, startPoint y: 227, endPoint x: 366, endPoint y: 229, distance: 41.9
click at [366, 229] on div at bounding box center [367, 226] width 2 height 28
click at [433, 227] on div "überlebt" at bounding box center [431, 226] width 19 height 7
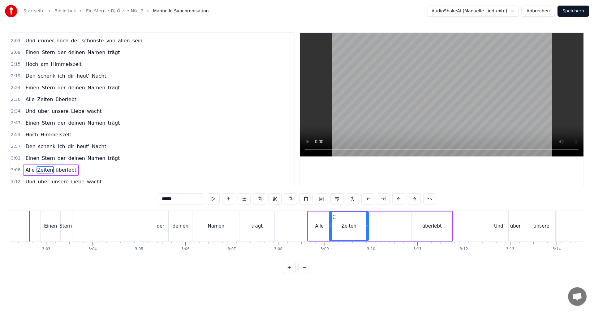
type input "********"
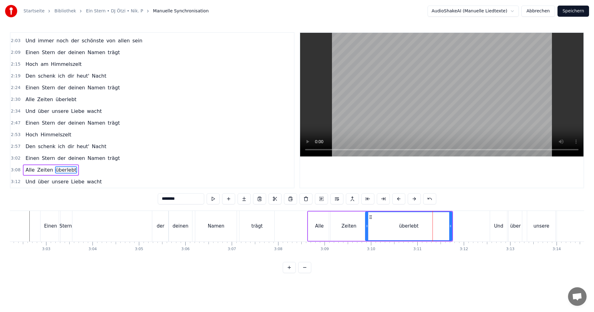
drag, startPoint x: 414, startPoint y: 227, endPoint x: 367, endPoint y: 226, distance: 46.4
click at [367, 226] on icon at bounding box center [367, 226] width 2 height 5
drag, startPoint x: 450, startPoint y: 226, endPoint x: 419, endPoint y: 228, distance: 31.0
click at [419, 228] on icon at bounding box center [419, 226] width 2 height 5
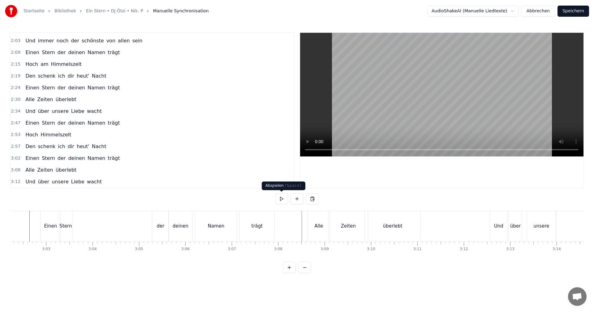
click at [281, 200] on button at bounding box center [281, 198] width 13 height 11
click at [282, 199] on button at bounding box center [281, 198] width 13 height 11
click at [495, 227] on div "Und" at bounding box center [498, 226] width 9 height 7
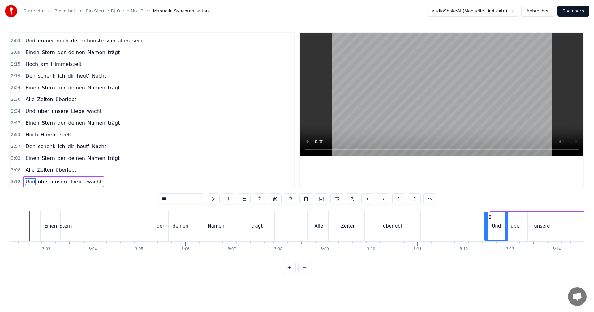
drag, startPoint x: 492, startPoint y: 226, endPoint x: 486, endPoint y: 226, distance: 5.9
click at [486, 226] on icon at bounding box center [486, 226] width 2 height 5
drag, startPoint x: 506, startPoint y: 226, endPoint x: 503, endPoint y: 226, distance: 3.2
click at [503, 226] on icon at bounding box center [503, 226] width 2 height 5
click at [520, 225] on div "über" at bounding box center [516, 226] width 11 height 7
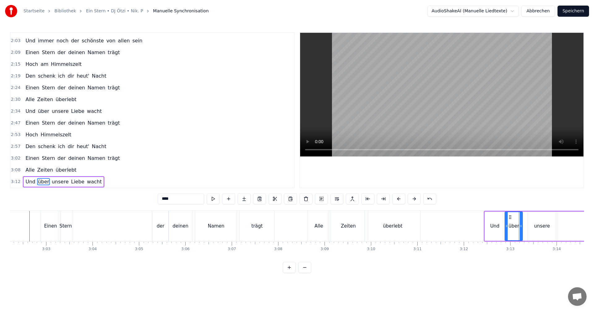
drag, startPoint x: 511, startPoint y: 226, endPoint x: 507, endPoint y: 226, distance: 4.3
click at [507, 226] on icon at bounding box center [506, 226] width 2 height 5
drag, startPoint x: 521, startPoint y: 226, endPoint x: 529, endPoint y: 225, distance: 8.1
click at [519, 226] on circle at bounding box center [518, 225] width 0 height 0
click at [540, 226] on div "unsere" at bounding box center [542, 226] width 16 height 7
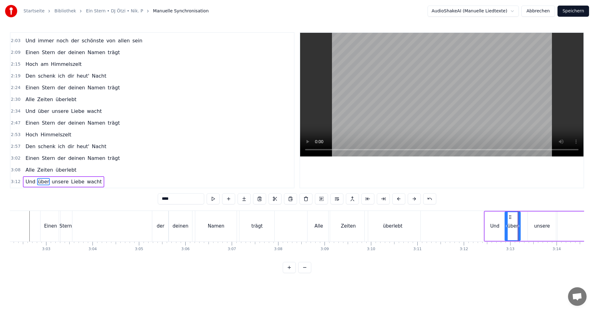
type input "******"
drag, startPoint x: 529, startPoint y: 227, endPoint x: 524, endPoint y: 226, distance: 5.3
click at [524, 226] on icon at bounding box center [524, 226] width 2 height 5
drag, startPoint x: 554, startPoint y: 226, endPoint x: 547, endPoint y: 227, distance: 7.8
click at [547, 227] on icon at bounding box center [547, 226] width 2 height 5
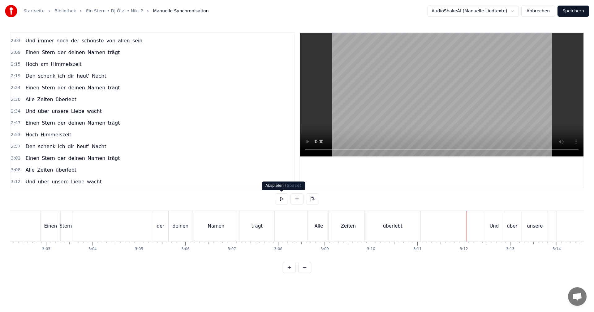
click at [278, 200] on button at bounding box center [281, 198] width 13 height 11
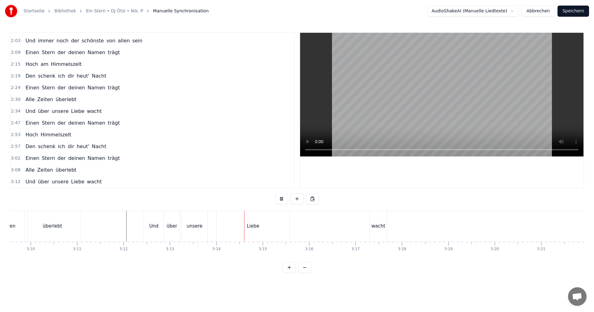
scroll to position [0, 8825]
click at [279, 199] on button at bounding box center [281, 198] width 13 height 11
click at [229, 223] on div "Liebe" at bounding box center [227, 226] width 13 height 7
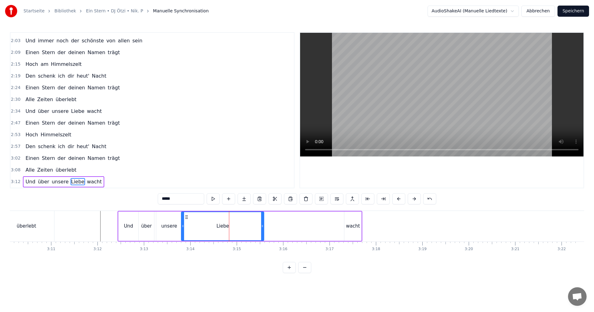
drag, startPoint x: 192, startPoint y: 226, endPoint x: 183, endPoint y: 227, distance: 9.9
click at [183, 227] on icon at bounding box center [183, 226] width 2 height 5
click at [173, 227] on div "unsere" at bounding box center [169, 226] width 16 height 7
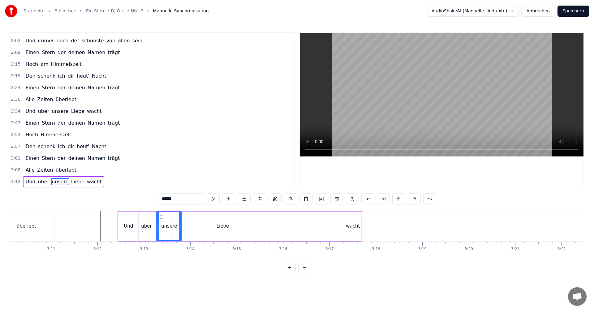
click at [257, 228] on div "Liebe" at bounding box center [222, 226] width 83 height 29
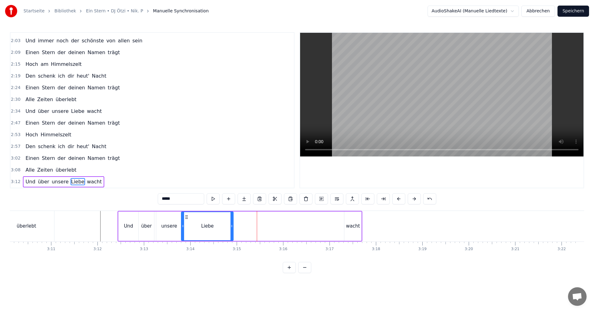
drag, startPoint x: 263, startPoint y: 226, endPoint x: 233, endPoint y: 230, distance: 30.9
click at [233, 230] on div at bounding box center [232, 226] width 2 height 28
click at [346, 225] on div "wacht" at bounding box center [352, 226] width 17 height 29
type input "*****"
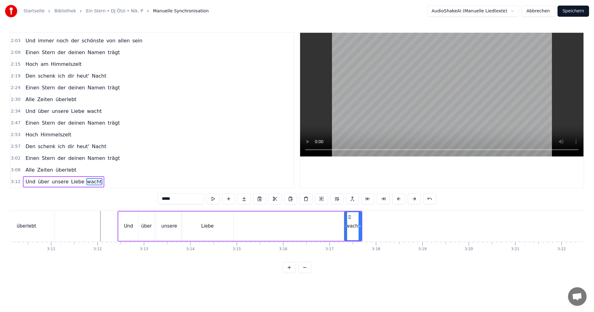
drag, startPoint x: 346, startPoint y: 226, endPoint x: 255, endPoint y: 224, distance: 90.4
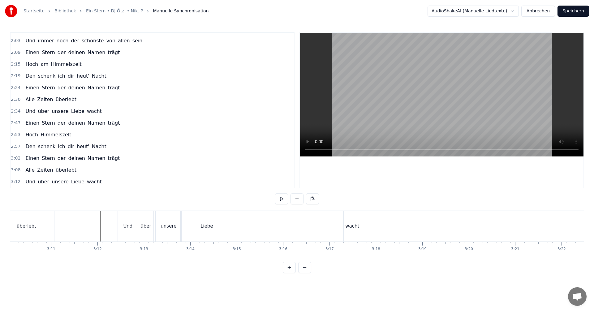
click at [352, 229] on div "wacht" at bounding box center [352, 226] width 14 height 7
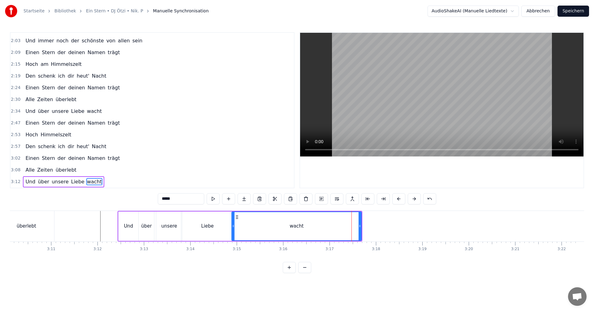
drag, startPoint x: 346, startPoint y: 226, endPoint x: 234, endPoint y: 226, distance: 112.6
click at [234, 226] on circle at bounding box center [234, 225] width 0 height 0
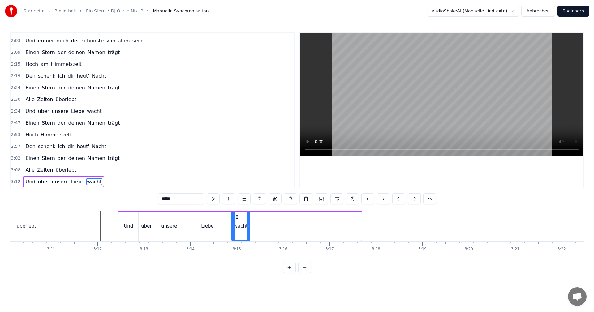
drag, startPoint x: 360, startPoint y: 226, endPoint x: 248, endPoint y: 228, distance: 111.7
click at [248, 228] on icon at bounding box center [248, 226] width 2 height 5
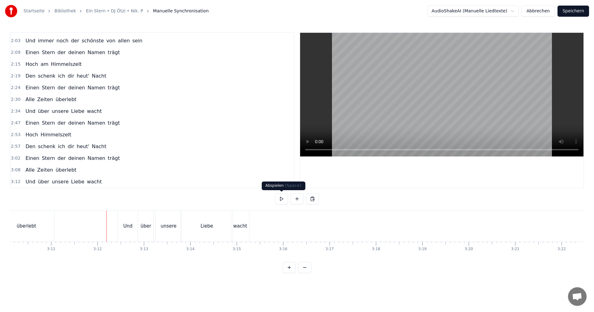
click at [279, 198] on button at bounding box center [281, 198] width 13 height 11
click at [227, 230] on div "Liebe" at bounding box center [207, 226] width 52 height 31
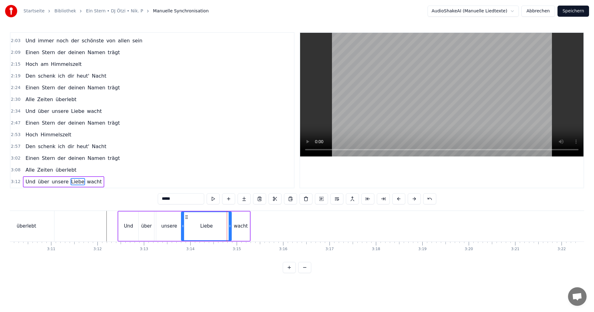
click at [230, 228] on icon at bounding box center [230, 226] width 2 height 5
click at [238, 227] on div "wacht" at bounding box center [241, 226] width 14 height 7
click at [231, 226] on icon at bounding box center [231, 226] width 2 height 5
click at [248, 226] on icon at bounding box center [247, 226] width 2 height 5
click at [223, 228] on div "Liebe" at bounding box center [206, 226] width 50 height 29
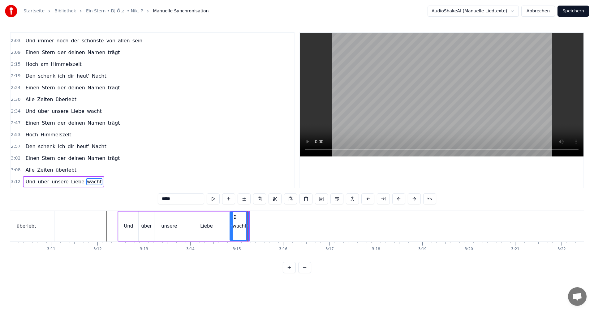
type input "*****"
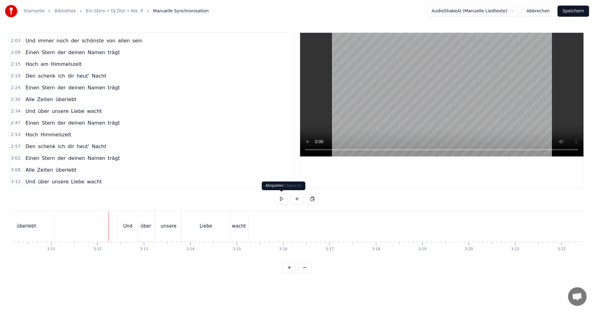
click at [283, 199] on button at bounding box center [281, 198] width 13 height 11
click at [283, 198] on button at bounding box center [281, 198] width 13 height 11
click at [245, 228] on div "wacht" at bounding box center [239, 226] width 14 height 7
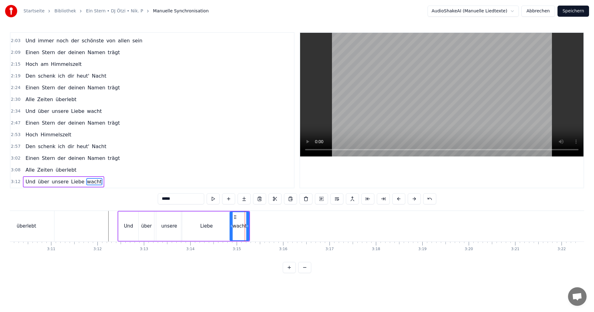
click at [225, 227] on div "Liebe" at bounding box center [206, 226] width 50 height 29
click at [227, 226] on icon at bounding box center [228, 226] width 2 height 5
click at [237, 225] on div "wacht" at bounding box center [240, 226] width 14 height 7
type input "*****"
click at [231, 226] on icon at bounding box center [231, 226] width 2 height 5
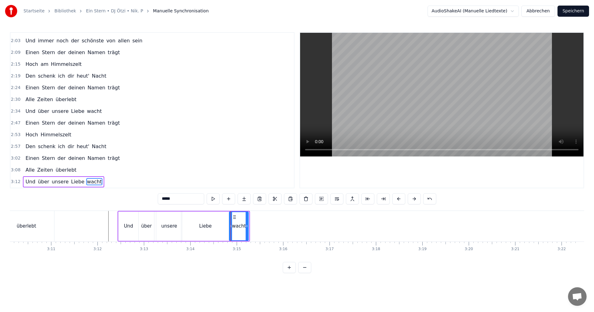
click at [247, 226] on circle at bounding box center [247, 226] width 0 height 0
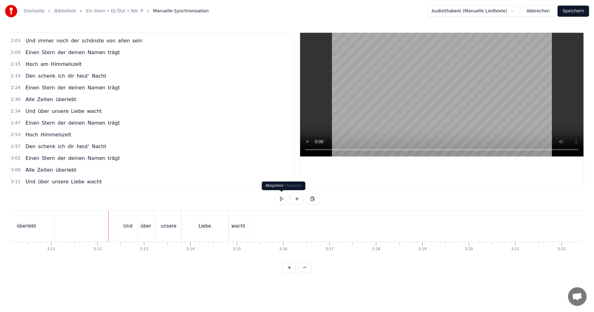
click at [278, 200] on button at bounding box center [281, 198] width 13 height 11
click at [279, 199] on button at bounding box center [281, 198] width 13 height 11
click at [221, 227] on div "Liebe" at bounding box center [205, 226] width 48 height 31
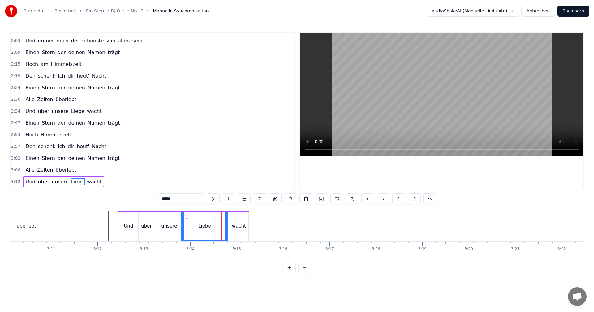
click at [226, 227] on icon at bounding box center [226, 226] width 2 height 5
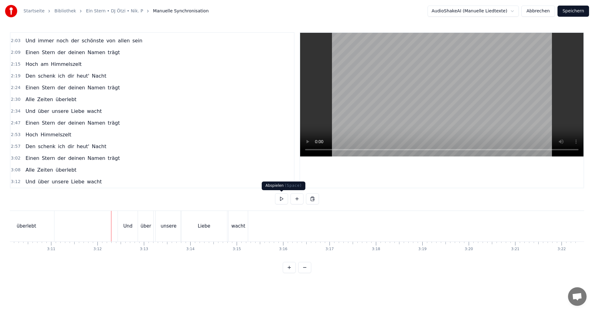
click at [281, 199] on button at bounding box center [281, 198] width 13 height 11
click at [243, 228] on div "wacht" at bounding box center [238, 226] width 14 height 7
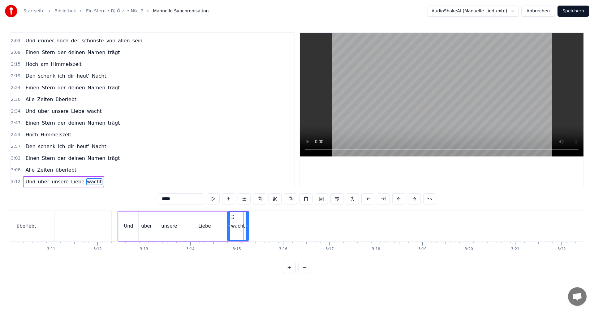
click at [228, 227] on icon at bounding box center [229, 226] width 2 height 5
click at [246, 227] on icon at bounding box center [246, 226] width 2 height 5
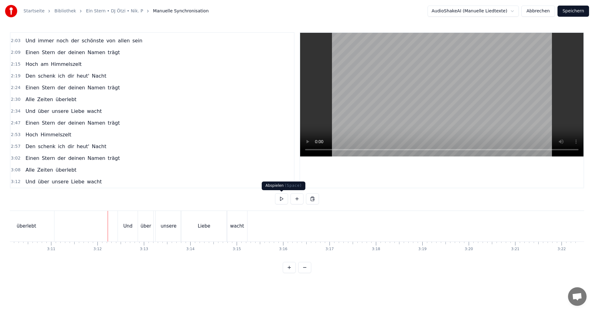
click at [283, 199] on button at bounding box center [281, 198] width 13 height 11
click at [238, 224] on div "wacht" at bounding box center [237, 226] width 14 height 7
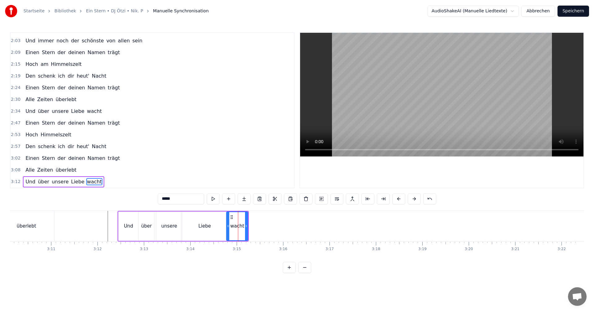
click at [228, 225] on icon at bounding box center [228, 226] width 2 height 5
click at [246, 226] on circle at bounding box center [246, 225] width 0 height 0
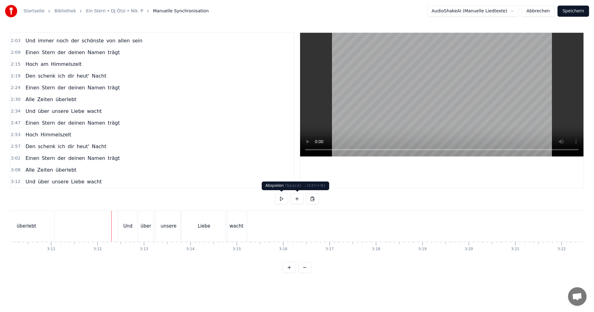
click at [282, 197] on button at bounding box center [281, 198] width 13 height 11
click at [573, 11] on button "Speichern" at bounding box center [574, 11] width 32 height 11
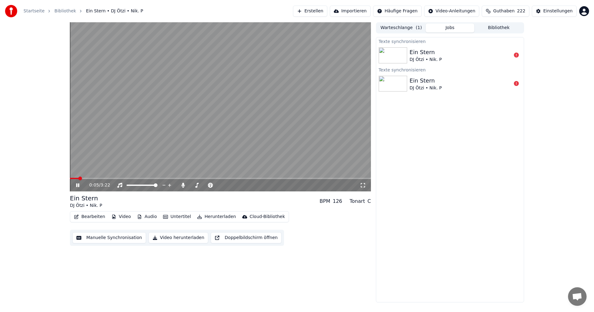
click at [91, 237] on button "Manuelle Synchronisation" at bounding box center [109, 237] width 74 height 11
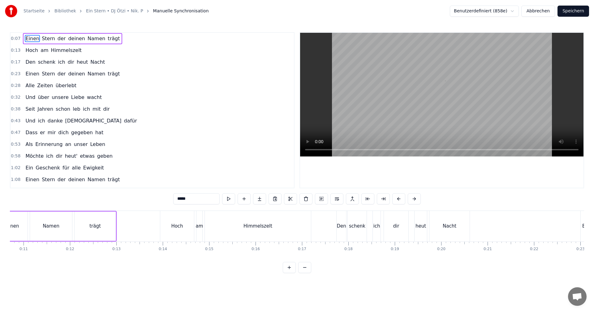
scroll to position [0, 331]
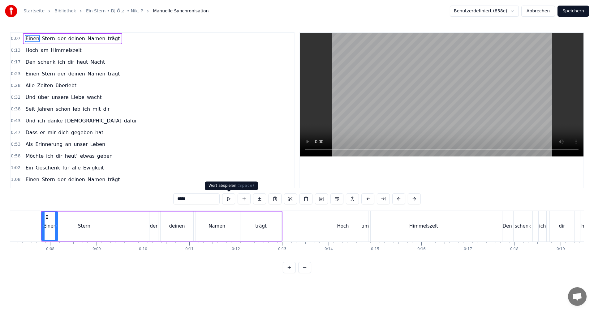
click at [229, 200] on button at bounding box center [228, 198] width 13 height 11
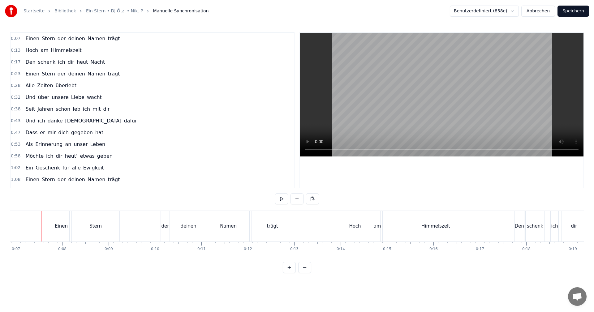
scroll to position [0, 0]
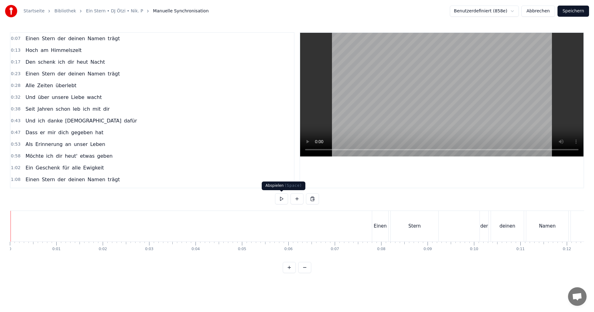
click at [279, 201] on button at bounding box center [281, 198] width 13 height 11
click at [485, 228] on div "der" at bounding box center [485, 226] width 8 height 7
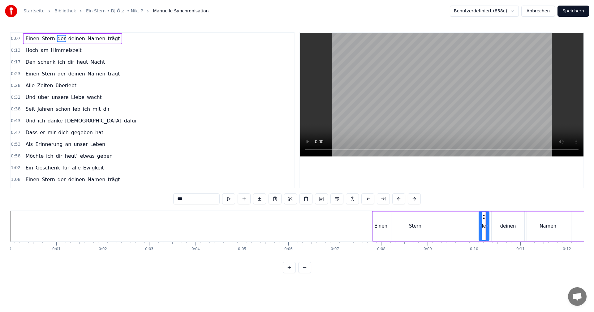
click at [481, 227] on icon at bounding box center [480, 226] width 2 height 5
click at [488, 227] on icon at bounding box center [487, 226] width 2 height 5
click at [500, 227] on div "deinen" at bounding box center [508, 226] width 33 height 29
type input "******"
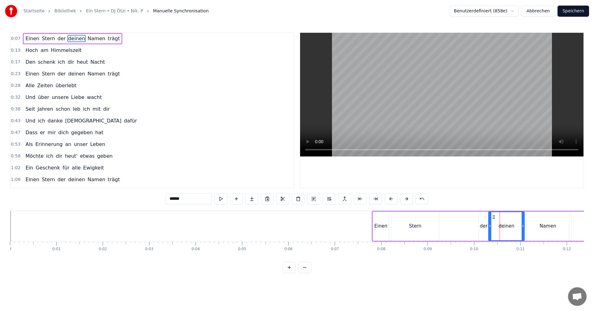
drag, startPoint x: 494, startPoint y: 227, endPoint x: 491, endPoint y: 227, distance: 3.1
click at [491, 227] on icon at bounding box center [490, 226] width 2 height 5
click at [523, 227] on icon at bounding box center [522, 226] width 2 height 5
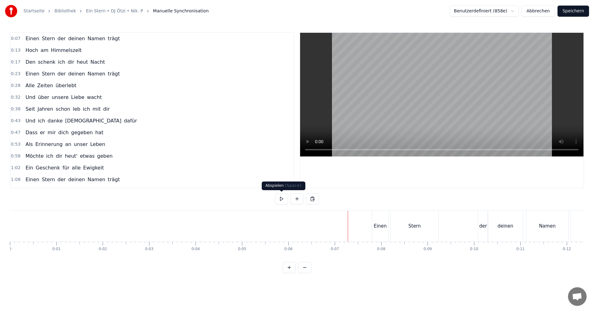
click at [280, 199] on button at bounding box center [281, 198] width 13 height 11
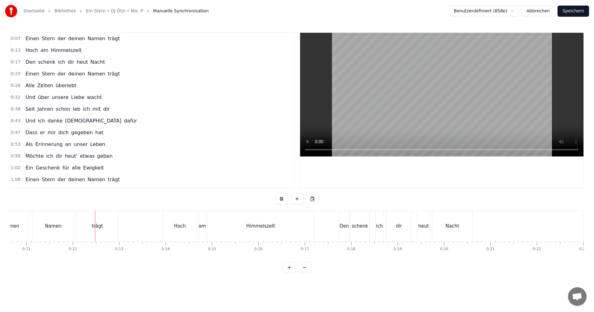
scroll to position [0, 515]
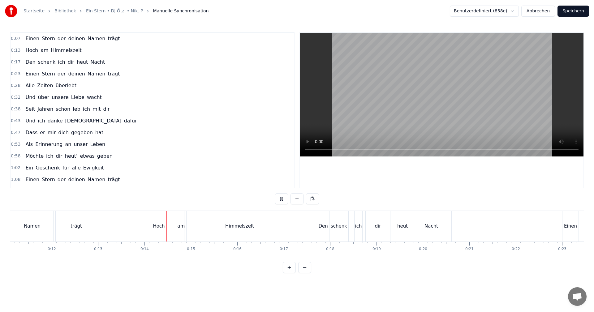
click at [281, 196] on button at bounding box center [281, 198] width 13 height 11
click at [153, 225] on div "Hoch" at bounding box center [159, 226] width 34 height 31
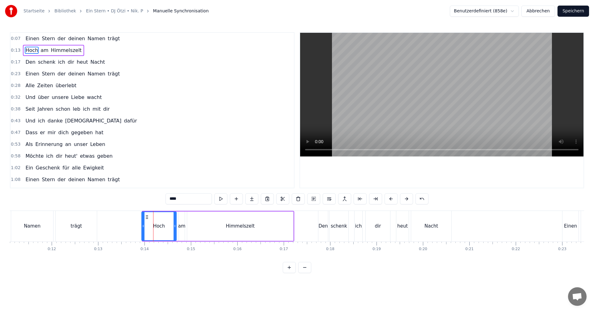
click at [143, 226] on icon at bounding box center [143, 226] width 2 height 5
click at [174, 226] on icon at bounding box center [173, 226] width 2 height 5
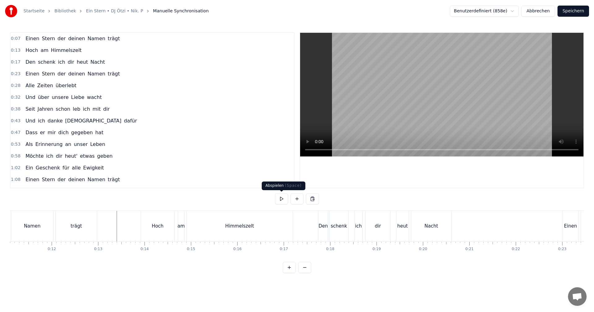
click at [285, 197] on button at bounding box center [281, 198] width 13 height 11
click at [283, 195] on button at bounding box center [281, 198] width 13 height 11
click at [256, 223] on div "Himmelszelt" at bounding box center [240, 226] width 106 height 31
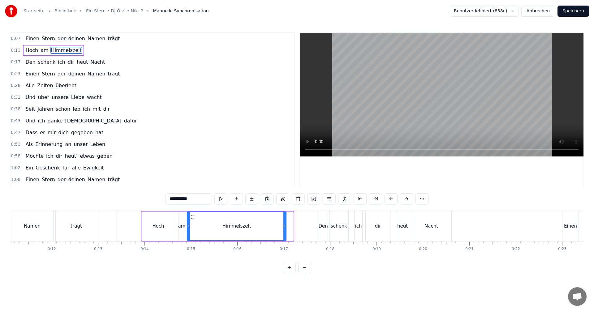
drag, startPoint x: 292, startPoint y: 227, endPoint x: 284, endPoint y: 227, distance: 7.1
click at [284, 227] on icon at bounding box center [284, 226] width 2 height 5
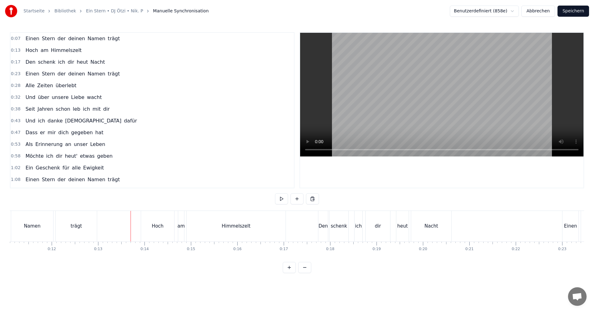
click at [280, 199] on button at bounding box center [281, 198] width 13 height 11
click at [283, 196] on button at bounding box center [281, 198] width 13 height 11
click at [245, 226] on div "Himmelszelt" at bounding box center [236, 226] width 29 height 7
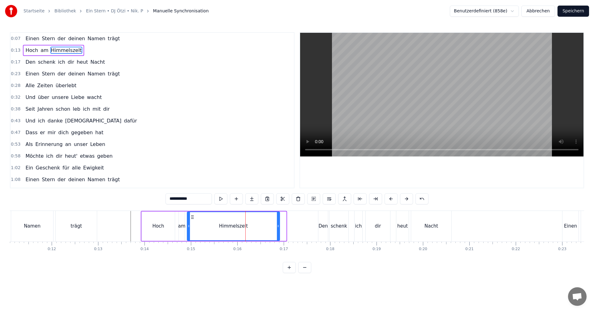
drag, startPoint x: 284, startPoint y: 226, endPoint x: 278, endPoint y: 227, distance: 6.5
click at [278, 227] on icon at bounding box center [278, 226] width 2 height 5
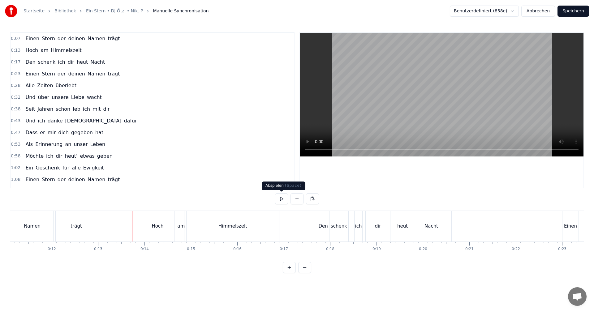
click at [280, 200] on button at bounding box center [281, 198] width 13 height 11
click at [283, 199] on button at bounding box center [281, 198] width 13 height 11
click at [236, 231] on div "Himmelszelt" at bounding box center [233, 226] width 93 height 31
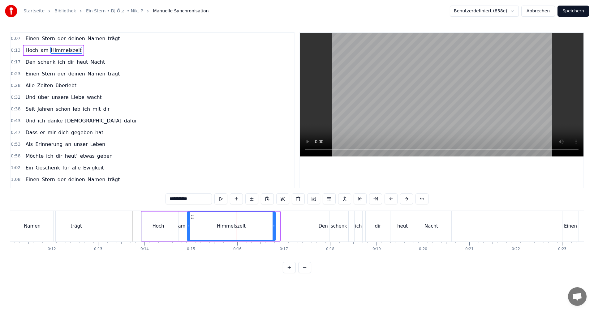
drag, startPoint x: 278, startPoint y: 227, endPoint x: 273, endPoint y: 226, distance: 4.3
click at [273, 226] on icon at bounding box center [274, 226] width 2 height 5
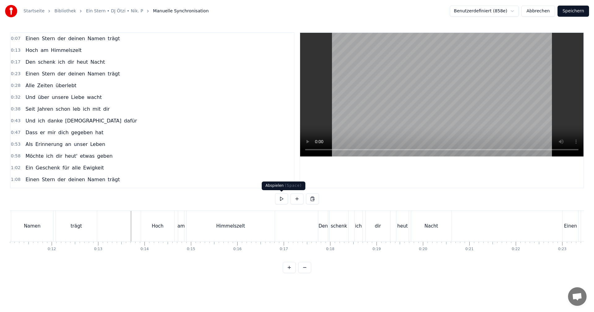
click at [284, 200] on button at bounding box center [281, 198] width 13 height 11
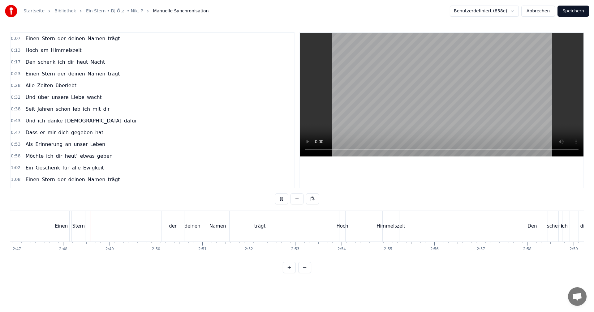
scroll to position [0, 7767]
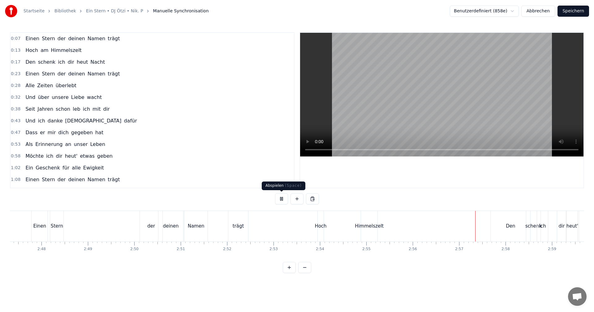
click at [282, 201] on button at bounding box center [281, 198] width 13 height 11
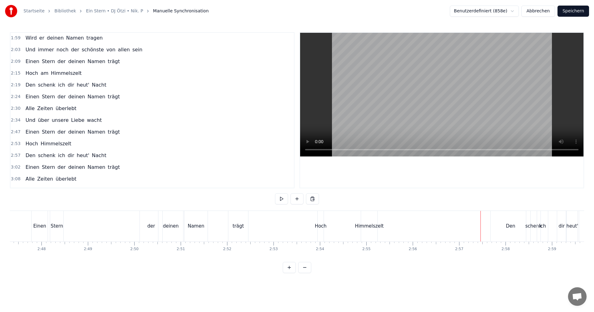
scroll to position [268, 0]
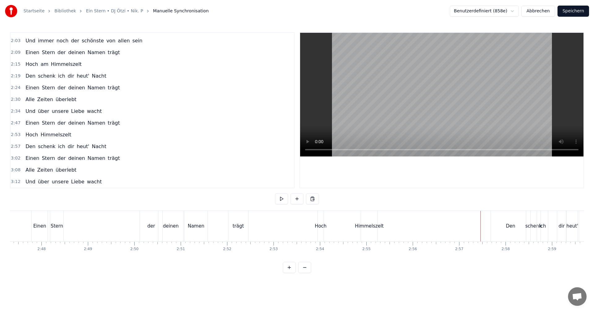
click at [37, 135] on div "Hoch Himmelszelt" at bounding box center [48, 134] width 51 height 11
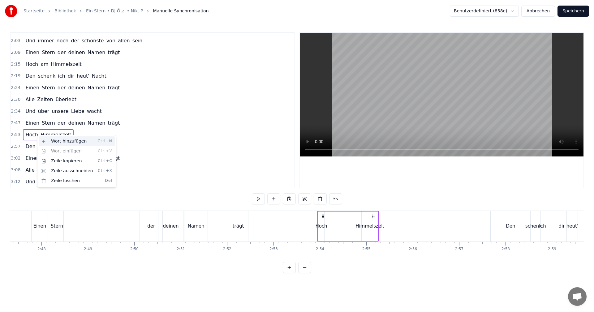
click at [54, 143] on div "Wort hinzufügen Ctrl+N" at bounding box center [77, 141] width 76 height 10
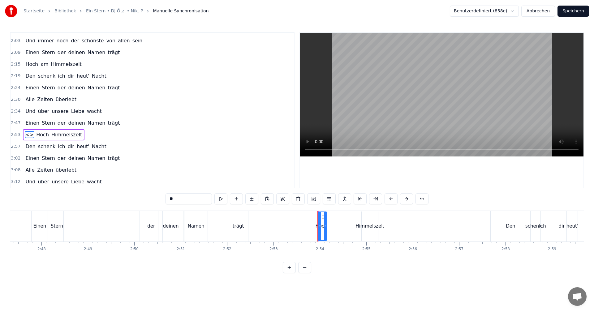
drag, startPoint x: 26, startPoint y: 134, endPoint x: 27, endPoint y: 130, distance: 4.6
click at [40, 134] on div "<> Hoch Himmelszelt" at bounding box center [54, 134] width 62 height 11
click at [26, 134] on span "<>" at bounding box center [30, 134] width 10 height 7
drag, startPoint x: 26, startPoint y: 135, endPoint x: 30, endPoint y: 133, distance: 4.0
click at [38, 133] on div "<> Hoch Himmelszelt" at bounding box center [54, 134] width 62 height 11
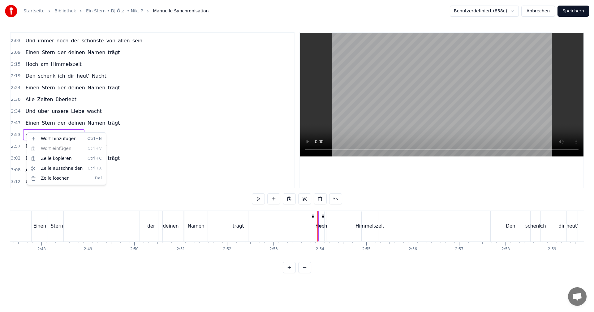
click at [334, 198] on html "Startseite Bibliothek Ein Stern • DJ Ötzi • Nik. P Manuelle Synchronisation Ben…" at bounding box center [297, 141] width 594 height 283
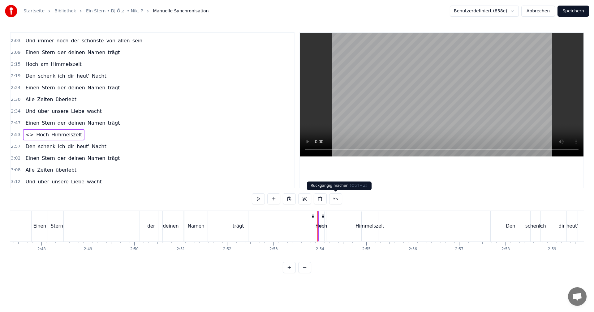
click at [334, 199] on button at bounding box center [335, 198] width 13 height 11
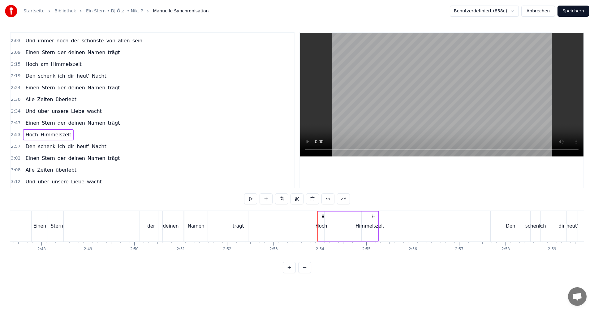
scroll to position [62, 0]
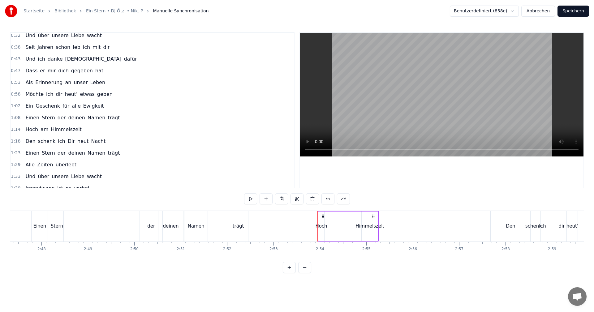
click at [41, 128] on span "am" at bounding box center [44, 129] width 9 height 7
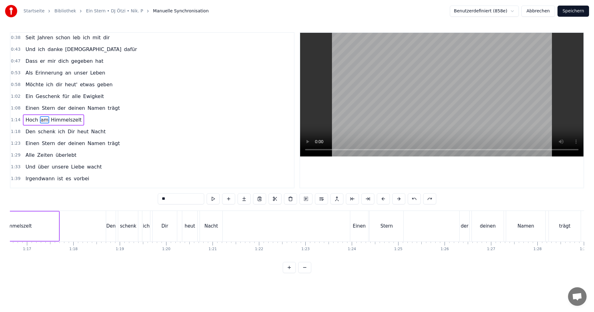
scroll to position [0, 3481]
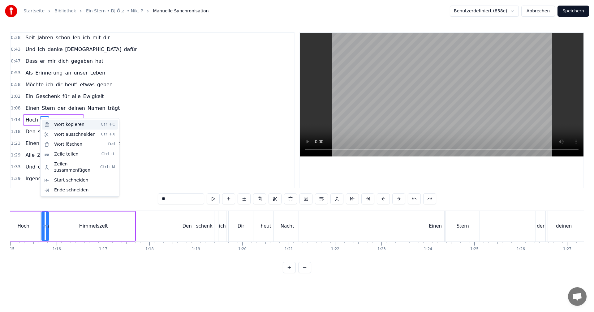
click at [60, 124] on div "Wort kopieren Ctrl+C" at bounding box center [80, 125] width 76 height 10
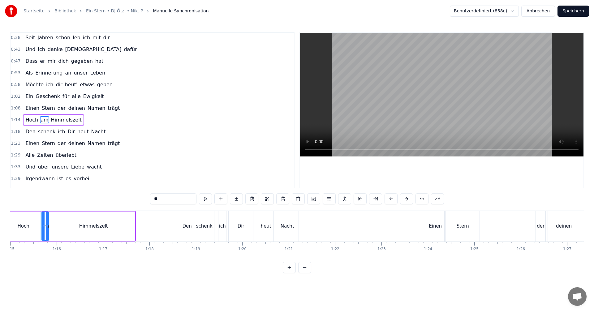
scroll to position [268, 0]
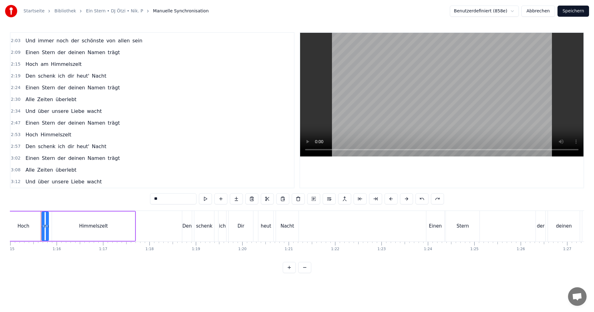
click at [40, 135] on span "Himmelszelt" at bounding box center [56, 134] width 32 height 7
click at [29, 135] on span "Hoch" at bounding box center [32, 134] width 14 height 7
type input "****"
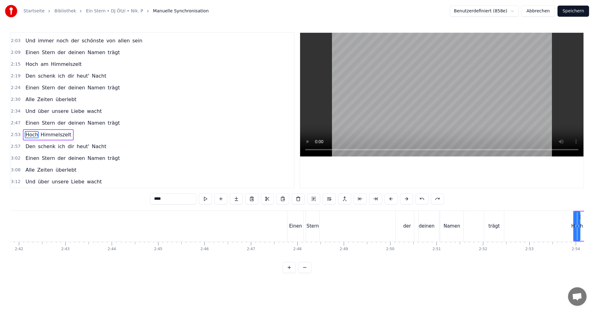
scroll to position [0, 8043]
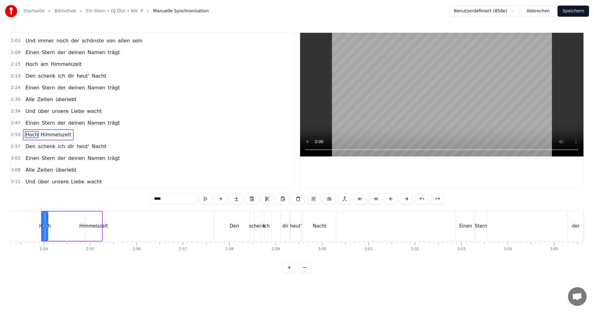
click at [36, 136] on div "Hoch Himmelszelt" at bounding box center [48, 134] width 51 height 11
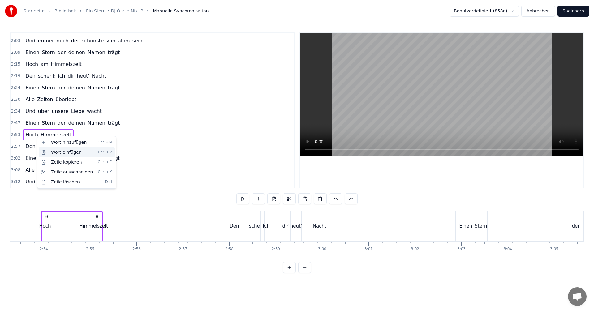
click at [51, 153] on div "Wort einfügen Ctrl+V" at bounding box center [77, 153] width 76 height 10
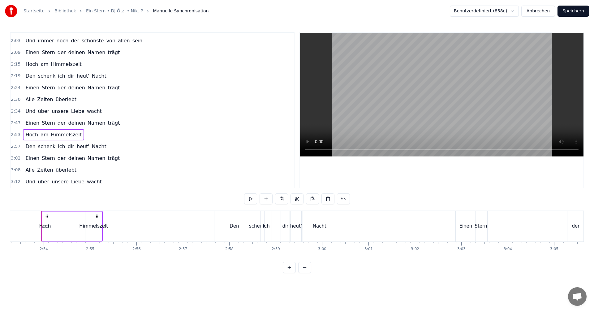
click at [23, 125] on div "Einen Stern der deinen Namen trägt" at bounding box center [72, 123] width 99 height 11
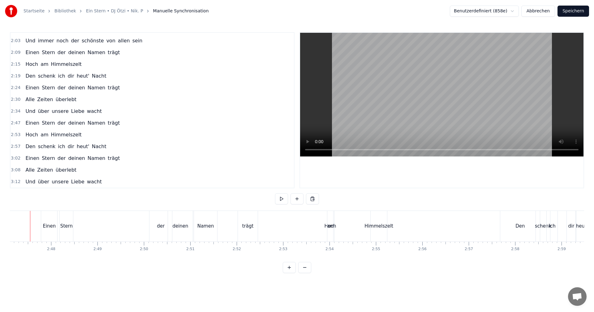
scroll to position [0, 7746]
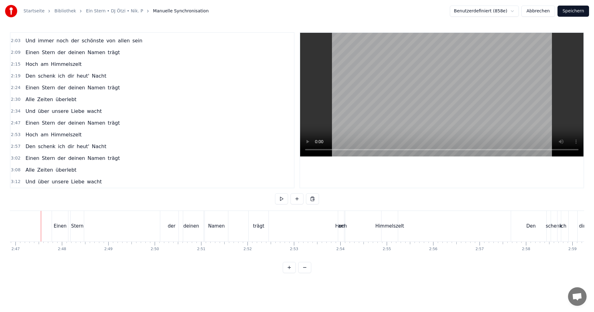
click at [52, 227] on div "Einen" at bounding box center [60, 226] width 17 height 31
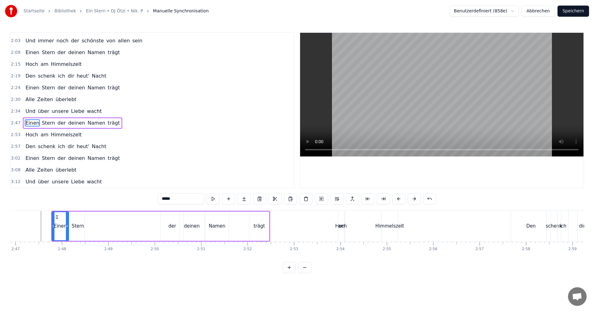
click at [52, 227] on icon at bounding box center [53, 226] width 2 height 5
click at [212, 197] on button at bounding box center [213, 198] width 13 height 11
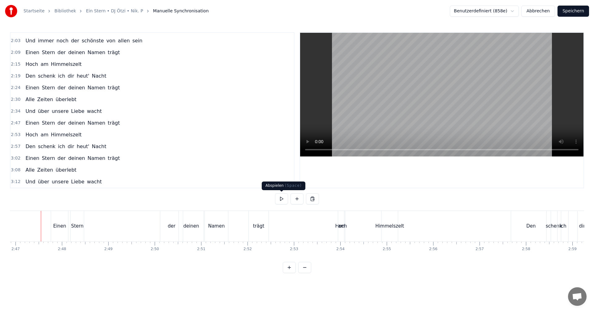
click at [281, 197] on button at bounding box center [281, 198] width 13 height 11
click at [281, 196] on button at bounding box center [281, 198] width 13 height 11
click at [341, 230] on div "am" at bounding box center [341, 226] width 7 height 31
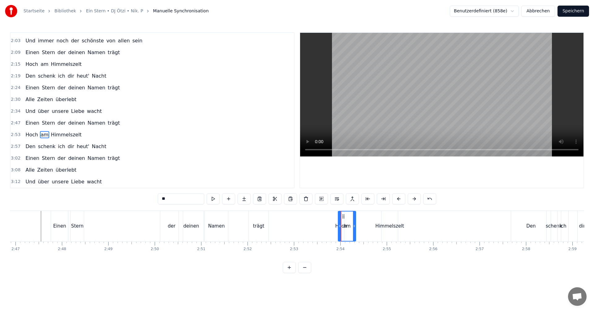
drag, startPoint x: 344, startPoint y: 226, endPoint x: 355, endPoint y: 228, distance: 11.0
click at [355, 228] on icon at bounding box center [354, 226] width 2 height 5
drag, startPoint x: 340, startPoint y: 226, endPoint x: 348, endPoint y: 227, distance: 8.8
click at [348, 227] on icon at bounding box center [348, 226] width 2 height 5
drag, startPoint x: 355, startPoint y: 226, endPoint x: 361, endPoint y: 227, distance: 6.3
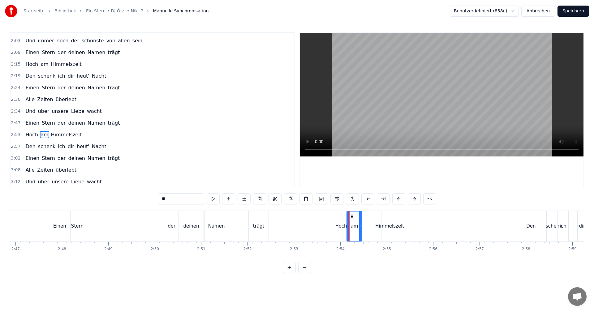
click at [361, 227] on icon at bounding box center [360, 226] width 2 height 5
drag, startPoint x: 348, startPoint y: 227, endPoint x: 352, endPoint y: 227, distance: 4.7
click at [352, 227] on icon at bounding box center [352, 226] width 2 height 5
drag, startPoint x: 361, startPoint y: 226, endPoint x: 372, endPoint y: 225, distance: 10.5
click at [361, 226] on icon at bounding box center [360, 226] width 2 height 5
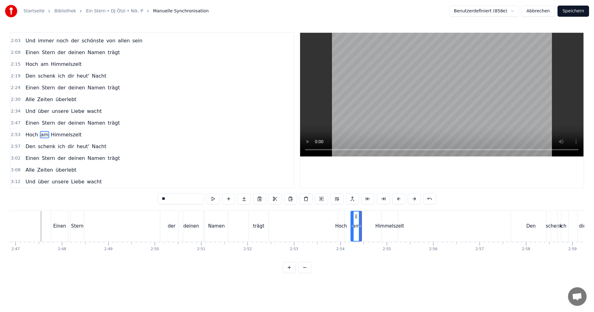
click at [372, 225] on div "Hoch am Himmelszelt" at bounding box center [369, 226] width 62 height 31
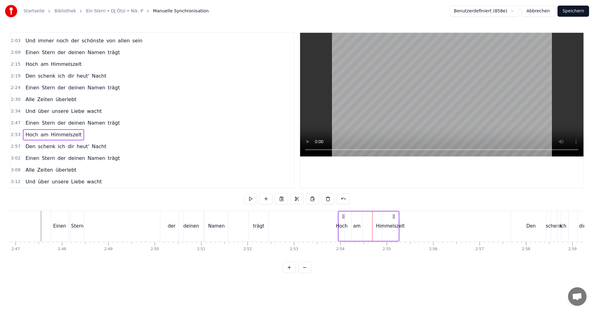
click at [376, 219] on div "Hoch am Himmelszelt" at bounding box center [369, 226] width 62 height 31
click at [382, 227] on div "Himmelszelt" at bounding box center [390, 226] width 29 height 7
click at [379, 227] on div "Himmelszelt" at bounding box center [390, 226] width 29 height 7
drag, startPoint x: 383, startPoint y: 227, endPoint x: 375, endPoint y: 227, distance: 7.4
click at [375, 227] on icon at bounding box center [376, 226] width 2 height 5
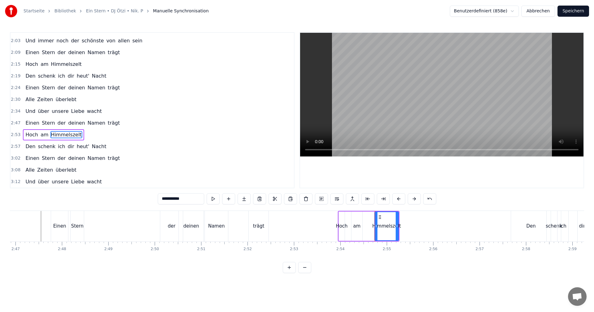
click at [358, 227] on div "am" at bounding box center [356, 226] width 7 height 7
type input "**"
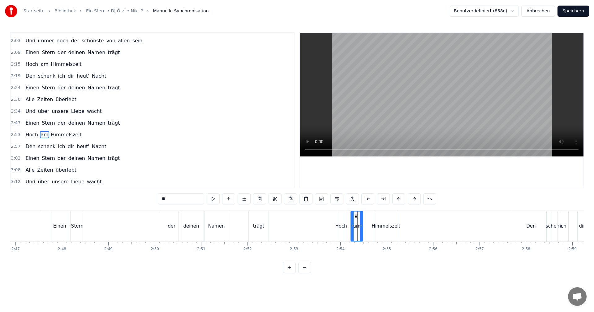
click at [361, 226] on icon at bounding box center [361, 226] width 2 height 5
drag, startPoint x: 356, startPoint y: 217, endPoint x: 360, endPoint y: 218, distance: 3.8
click at [360, 218] on icon at bounding box center [359, 216] width 5 height 5
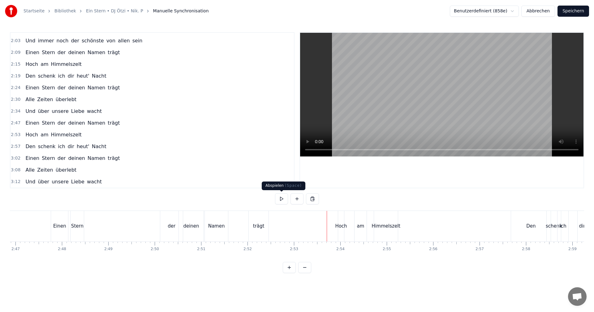
click at [282, 199] on button at bounding box center [281, 198] width 13 height 11
click at [358, 225] on div "am" at bounding box center [360, 226] width 7 height 7
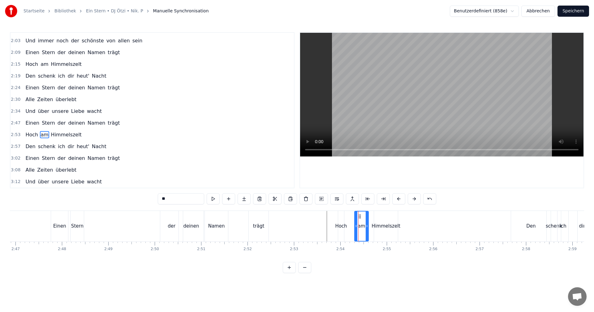
click at [368, 226] on icon at bounding box center [367, 226] width 2 height 5
click at [357, 226] on icon at bounding box center [358, 226] width 2 height 5
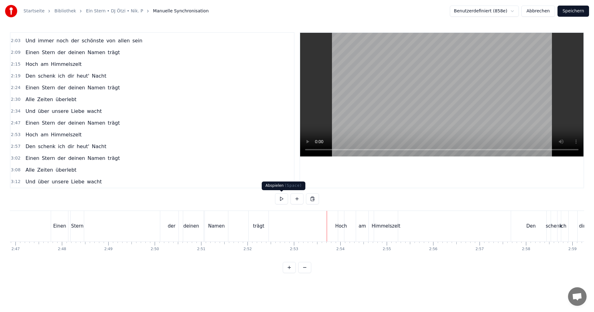
click at [286, 200] on button at bounding box center [281, 198] width 13 height 11
click at [277, 192] on div "0:07 Einen Stern der deinen Namen trägt 0:13 Hoch am Himmelszelt 0:17 Den schen…" at bounding box center [297, 152] width 574 height 241
click at [279, 200] on button at bounding box center [281, 198] width 13 height 11
click at [376, 228] on div "Himmelszelt" at bounding box center [386, 226] width 29 height 7
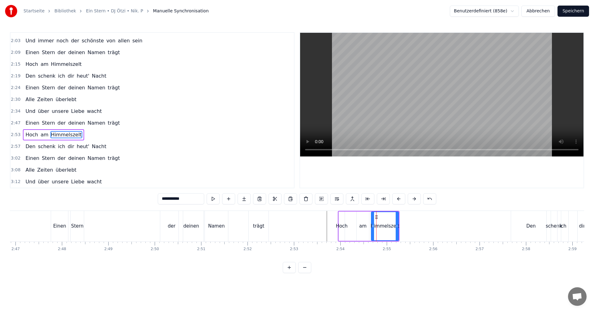
drag, startPoint x: 375, startPoint y: 227, endPoint x: 372, endPoint y: 228, distance: 3.4
click at [372, 228] on icon at bounding box center [373, 226] width 2 height 5
drag, startPoint x: 397, startPoint y: 226, endPoint x: 385, endPoint y: 229, distance: 12.5
click at [385, 229] on div at bounding box center [385, 226] width 2 height 28
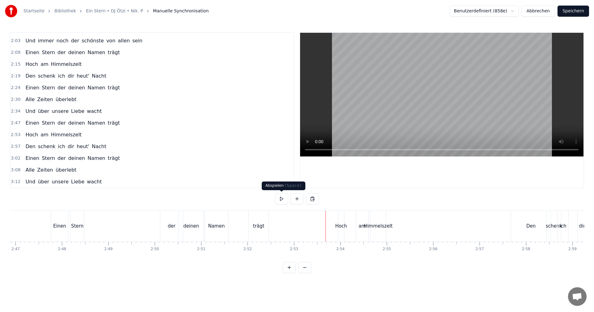
click at [280, 201] on button at bounding box center [281, 198] width 13 height 11
click at [379, 228] on div "Himmelszelt" at bounding box center [378, 226] width 29 height 7
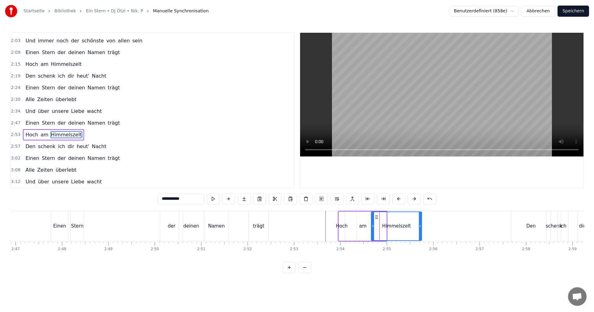
drag, startPoint x: 385, startPoint y: 226, endPoint x: 420, endPoint y: 230, distance: 35.5
click at [420, 230] on div at bounding box center [420, 226] width 2 height 28
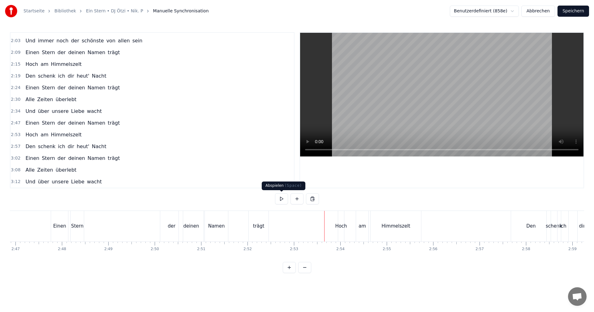
click at [284, 199] on button at bounding box center [281, 198] width 13 height 11
click at [285, 199] on button at bounding box center [281, 198] width 13 height 11
click at [402, 229] on div "Himmelszelt" at bounding box center [396, 226] width 29 height 7
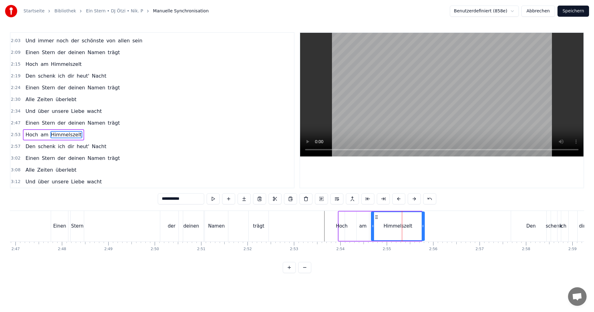
click at [424, 227] on icon at bounding box center [423, 226] width 2 height 5
click at [374, 225] on icon at bounding box center [375, 226] width 2 height 5
click at [364, 228] on div "am" at bounding box center [362, 226] width 7 height 7
type input "**"
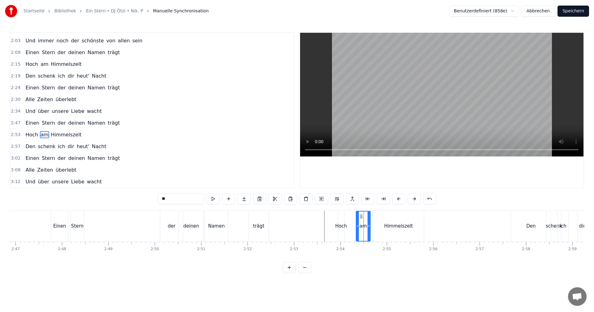
click at [369, 227] on icon at bounding box center [369, 226] width 2 height 5
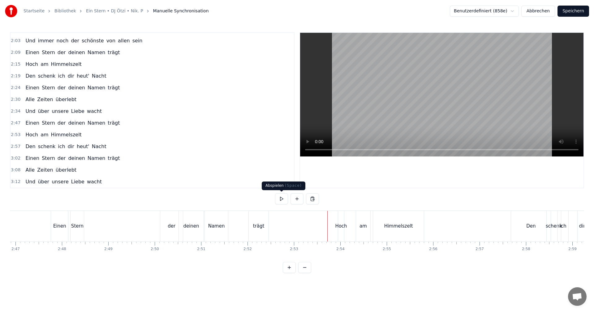
click at [283, 199] on button at bounding box center [281, 198] width 13 height 11
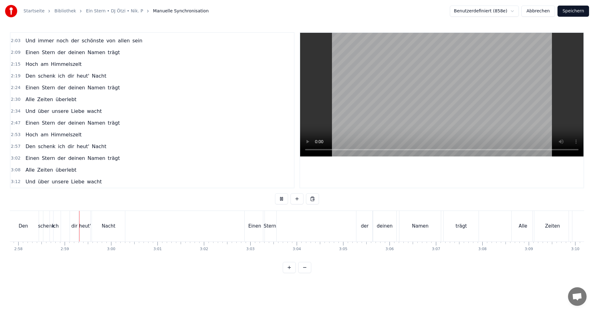
click at [282, 198] on button at bounding box center [281, 198] width 13 height 11
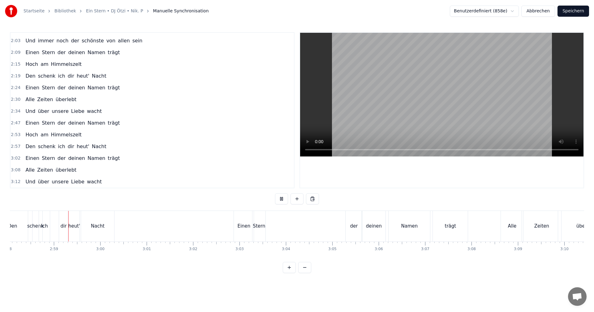
scroll to position [0, 8266]
click at [33, 224] on div "schenk" at bounding box center [35, 226] width 16 height 7
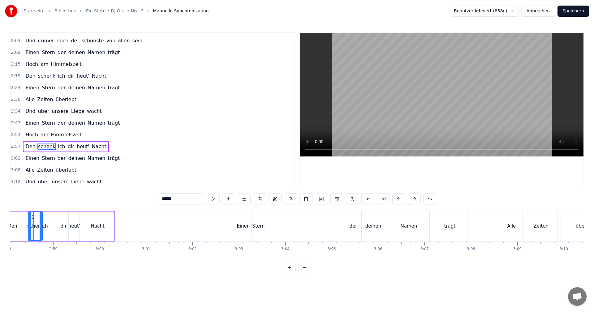
scroll to position [0, 8258]
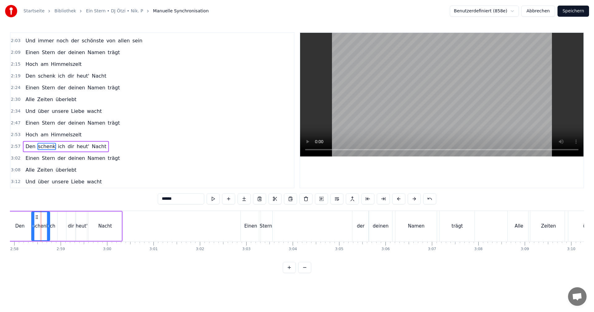
drag, startPoint x: 37, startPoint y: 227, endPoint x: 33, endPoint y: 227, distance: 4.0
click at [33, 227] on icon at bounding box center [33, 226] width 2 height 5
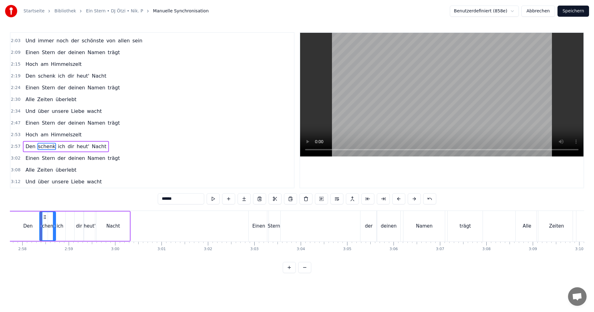
click at [54, 227] on icon at bounding box center [54, 226] width 2 height 5
click at [77, 226] on div "dir" at bounding box center [79, 226] width 6 height 7
type input "***"
drag, startPoint x: 75, startPoint y: 227, endPoint x: 69, endPoint y: 227, distance: 6.0
click at [69, 227] on icon at bounding box center [70, 226] width 2 height 5
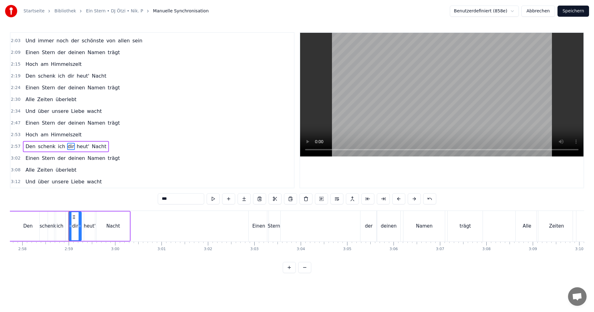
click at [80, 226] on icon at bounding box center [80, 226] width 2 height 5
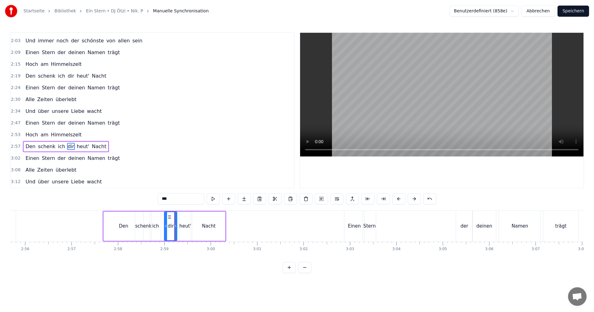
scroll to position [0, 8057]
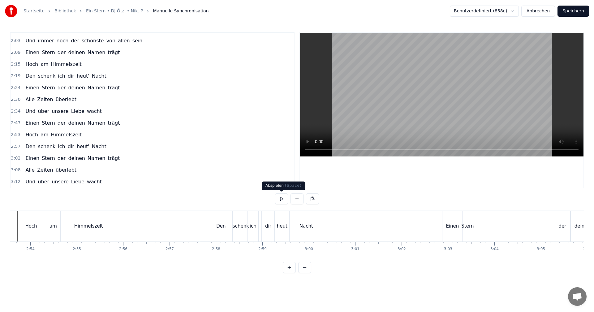
click at [281, 198] on button at bounding box center [281, 198] width 13 height 11
click at [281, 199] on button at bounding box center [281, 198] width 13 height 11
click at [238, 229] on div "schenk" at bounding box center [241, 226] width 16 height 7
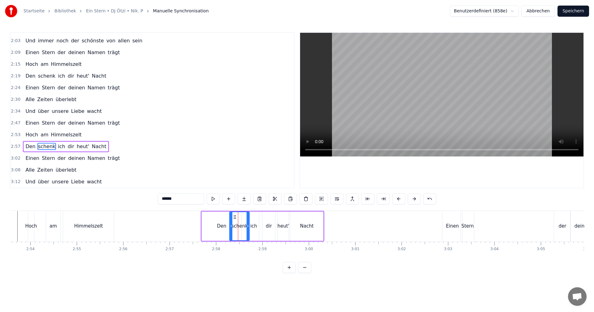
drag, startPoint x: 235, startPoint y: 227, endPoint x: 231, endPoint y: 228, distance: 4.0
click at [231, 228] on icon at bounding box center [231, 226] width 2 height 5
click at [222, 228] on div "Den" at bounding box center [221, 226] width 9 height 7
drag, startPoint x: 239, startPoint y: 226, endPoint x: 227, endPoint y: 227, distance: 11.5
click at [227, 227] on icon at bounding box center [228, 226] width 2 height 5
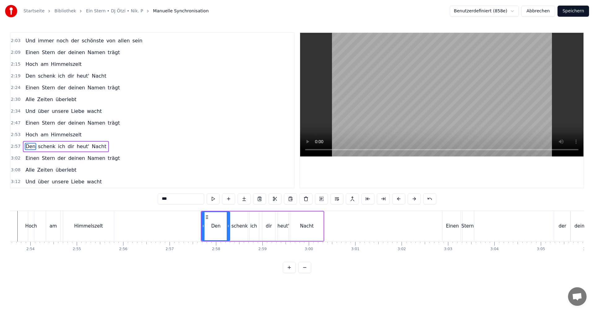
click at [235, 226] on div "schenk" at bounding box center [239, 226] width 16 height 7
type input "******"
drag, startPoint x: 231, startPoint y: 226, endPoint x: 227, endPoint y: 227, distance: 3.8
click at [226, 227] on icon at bounding box center [226, 226] width 2 height 5
click at [246, 225] on icon at bounding box center [246, 226] width 2 height 5
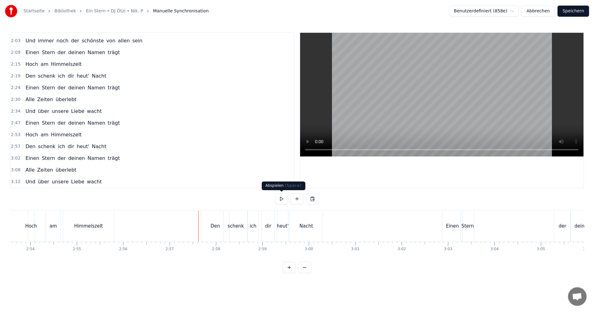
click at [281, 199] on button at bounding box center [281, 198] width 13 height 11
click at [282, 199] on button at bounding box center [281, 198] width 13 height 11
click at [229, 230] on div "schenk" at bounding box center [236, 226] width 24 height 31
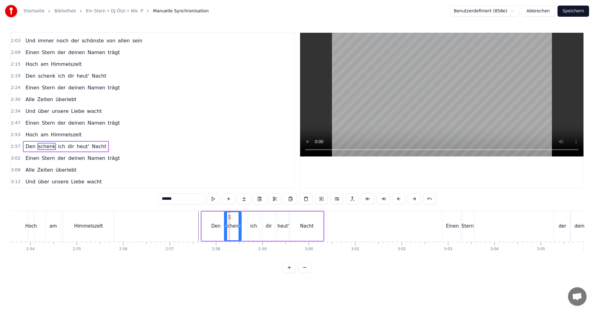
drag, startPoint x: 247, startPoint y: 226, endPoint x: 240, endPoint y: 228, distance: 7.2
click at [240, 228] on icon at bounding box center [240, 226] width 2 height 5
click at [253, 225] on div "ich" at bounding box center [253, 226] width 7 height 7
drag, startPoint x: 250, startPoint y: 226, endPoint x: 244, endPoint y: 227, distance: 5.8
click at [244, 227] on icon at bounding box center [244, 226] width 2 height 5
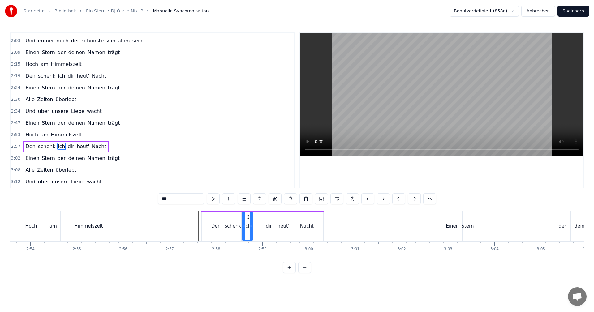
drag, startPoint x: 257, startPoint y: 225, endPoint x: 251, endPoint y: 227, distance: 6.7
click at [251, 227] on icon at bounding box center [251, 226] width 2 height 5
click at [241, 227] on icon at bounding box center [241, 226] width 2 height 5
click at [265, 225] on div "dir" at bounding box center [268, 226] width 13 height 29
drag, startPoint x: 263, startPoint y: 227, endPoint x: 249, endPoint y: 227, distance: 14.2
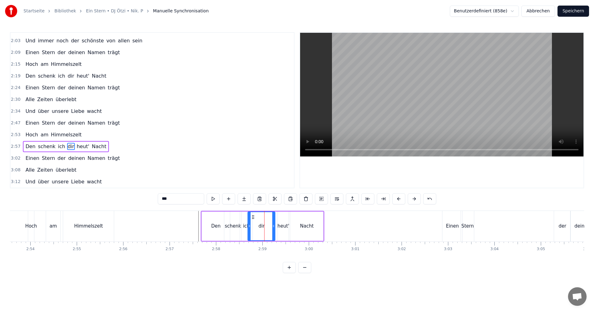
click at [249, 227] on icon at bounding box center [249, 226] width 2 height 5
drag, startPoint x: 273, startPoint y: 226, endPoint x: 262, endPoint y: 228, distance: 11.3
click at [262, 228] on icon at bounding box center [262, 226] width 2 height 5
click at [281, 226] on div "heut'" at bounding box center [284, 226] width 12 height 7
type input "*****"
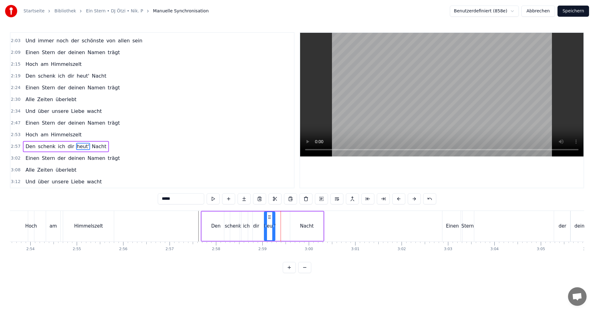
drag, startPoint x: 282, startPoint y: 216, endPoint x: 269, endPoint y: 218, distance: 13.8
click at [269, 218] on icon at bounding box center [269, 217] width 5 height 5
click at [277, 226] on icon at bounding box center [276, 226] width 2 height 5
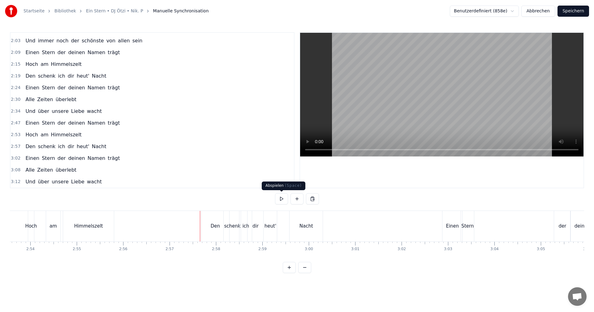
click at [279, 198] on button at bounding box center [281, 198] width 13 height 11
click at [282, 198] on button at bounding box center [281, 198] width 13 height 11
click at [302, 225] on div "Nacht" at bounding box center [307, 226] width 14 height 7
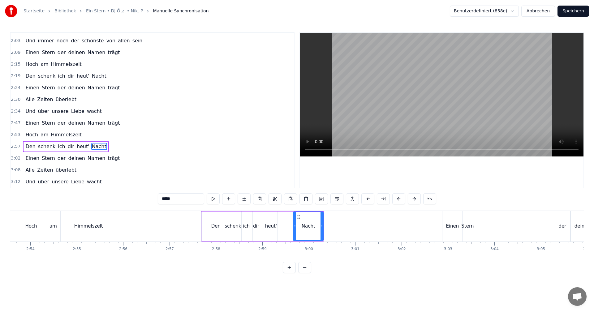
drag, startPoint x: 292, startPoint y: 227, endPoint x: 296, endPoint y: 226, distance: 3.2
click at [296, 226] on icon at bounding box center [295, 226] width 2 height 5
click at [272, 226] on div "heut'" at bounding box center [271, 226] width 12 height 7
type input "*****"
click at [287, 226] on icon at bounding box center [287, 226] width 2 height 5
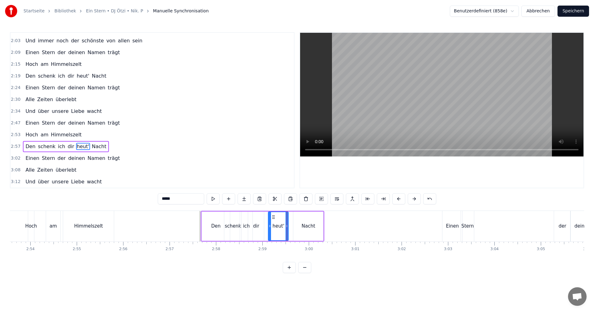
drag, startPoint x: 266, startPoint y: 226, endPoint x: 270, endPoint y: 227, distance: 4.0
click at [270, 227] on icon at bounding box center [270, 226] width 2 height 5
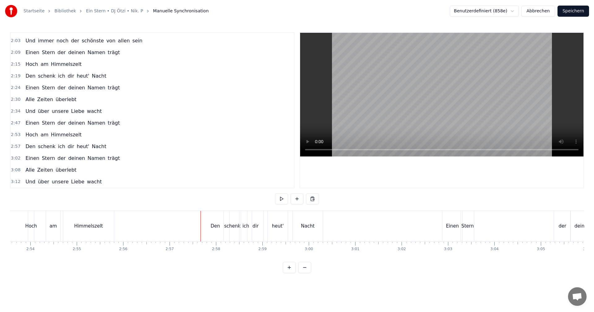
click at [281, 200] on button at bounding box center [281, 198] width 13 height 11
click at [280, 200] on button at bounding box center [281, 198] width 13 height 11
click at [230, 228] on div "schenk" at bounding box center [232, 226] width 16 height 7
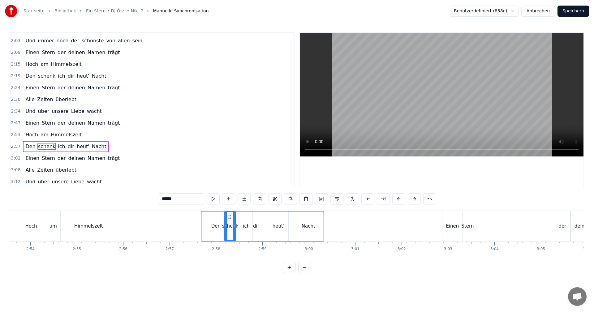
drag, startPoint x: 240, startPoint y: 227, endPoint x: 234, endPoint y: 228, distance: 5.8
click at [234, 228] on icon at bounding box center [234, 226] width 2 height 5
click at [245, 225] on div "ich" at bounding box center [246, 226] width 7 height 7
type input "***"
drag, startPoint x: 242, startPoint y: 226, endPoint x: 246, endPoint y: 225, distance: 4.0
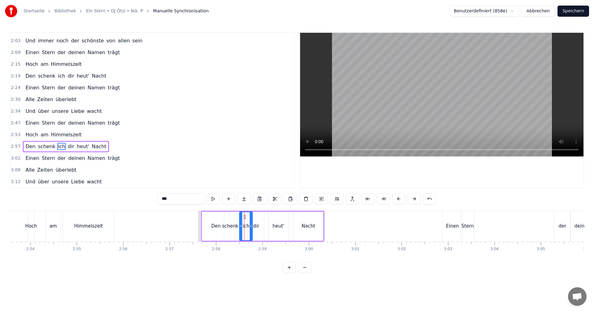
click at [242, 225] on icon at bounding box center [241, 226] width 2 height 5
click at [249, 225] on icon at bounding box center [249, 226] width 2 height 5
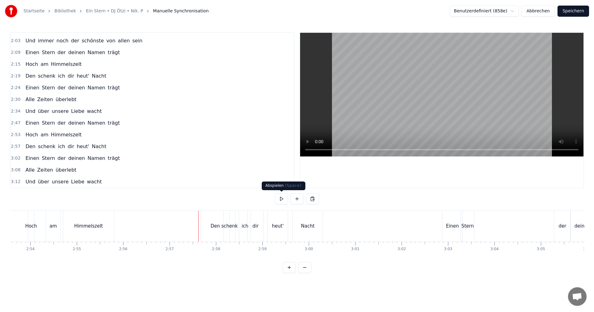
click at [282, 199] on button at bounding box center [281, 198] width 13 height 11
click at [227, 227] on div "schenk" at bounding box center [229, 226] width 16 height 7
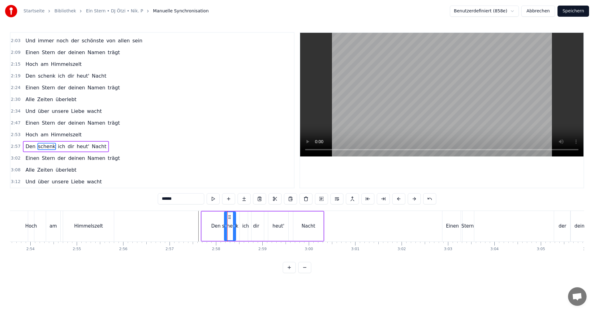
click at [217, 228] on div "Den" at bounding box center [215, 226] width 9 height 7
drag, startPoint x: 228, startPoint y: 226, endPoint x: 223, endPoint y: 227, distance: 5.3
click at [223, 227] on icon at bounding box center [223, 226] width 2 height 5
click at [230, 226] on div "schenk" at bounding box center [230, 226] width 16 height 7
type input "******"
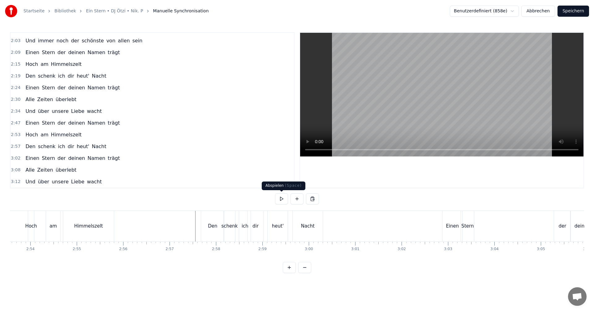
click at [283, 198] on button at bounding box center [281, 198] width 13 height 11
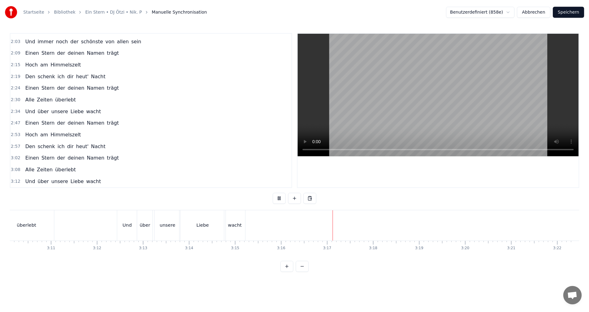
scroll to position [0, 8825]
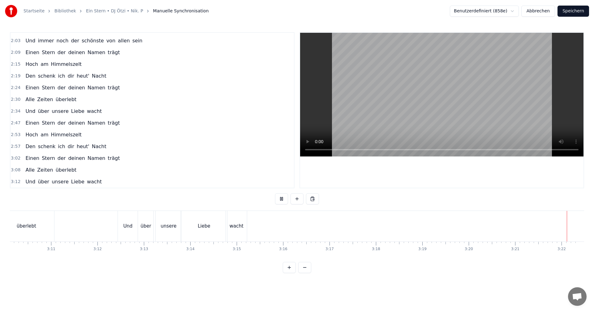
click at [92, 184] on span "wacht" at bounding box center [94, 181] width 16 height 7
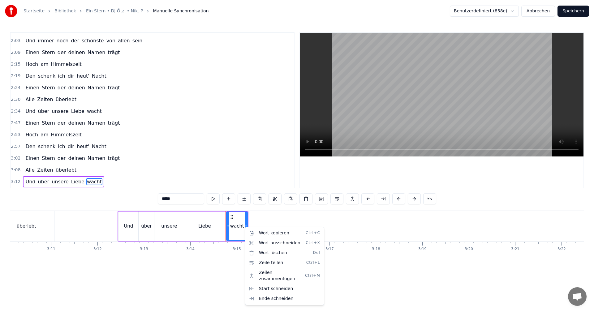
click at [291, 214] on html "Startseite Bibliothek Ein Stern • DJ Ötzi • Nik. P Manuelle Synchronisation Ben…" at bounding box center [297, 141] width 594 height 283
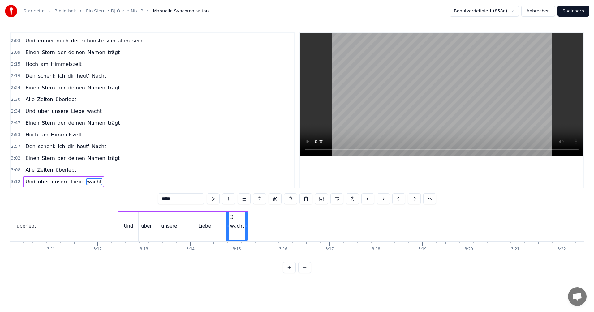
click at [573, 13] on button "Speichern" at bounding box center [574, 11] width 32 height 11
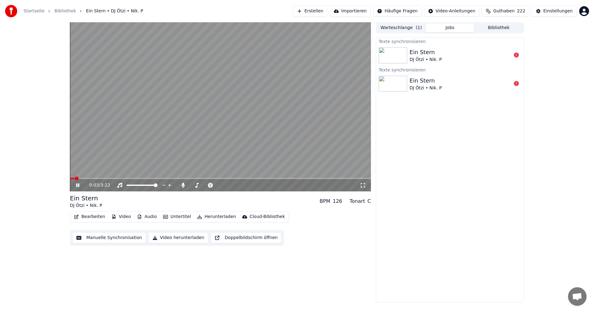
click at [78, 186] on icon at bounding box center [77, 186] width 3 height 4
click at [95, 238] on button "Manuelle Synchronisation" at bounding box center [109, 237] width 74 height 11
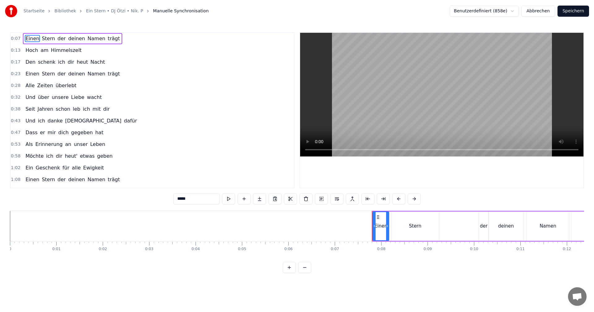
click at [535, 9] on button "Abbrechen" at bounding box center [538, 11] width 34 height 11
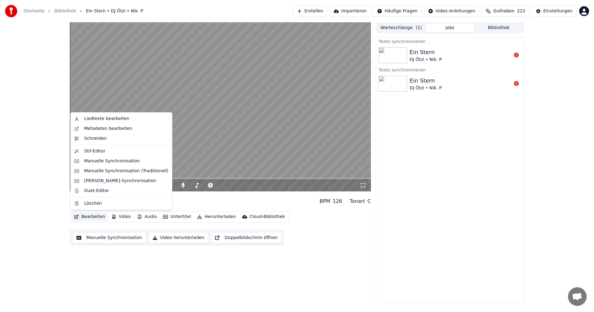
click at [94, 217] on button "Bearbeiten" at bounding box center [89, 217] width 36 height 9
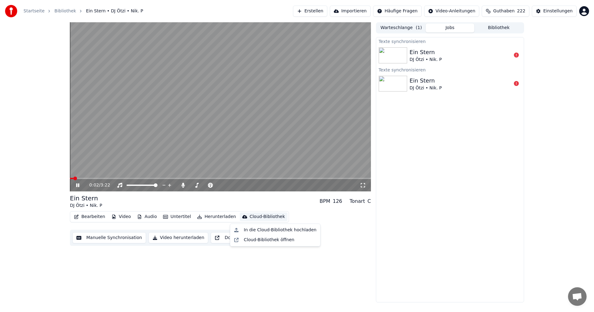
click at [302, 213] on div "Bearbeiten Video Audio Untertitel Herunterladen Cloud-Bibliothek Manuelle Synch…" at bounding box center [220, 228] width 301 height 35
click at [76, 185] on icon at bounding box center [82, 185] width 15 height 5
click at [89, 219] on button "Bearbeiten" at bounding box center [89, 217] width 36 height 9
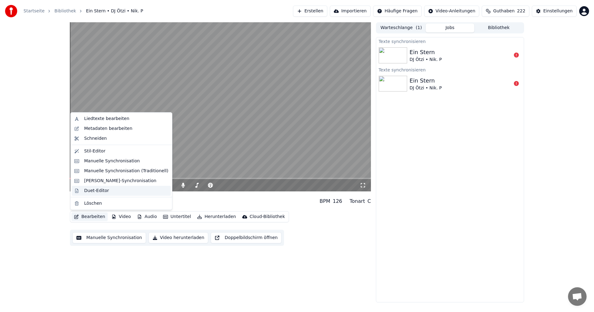
click at [89, 192] on div "Duet-Editor" at bounding box center [96, 191] width 25 height 6
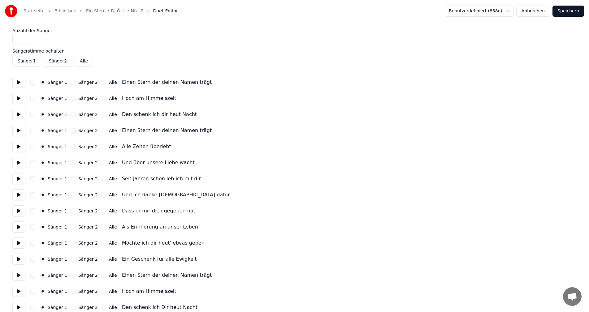
click at [32, 83] on button "button" at bounding box center [32, 82] width 5 height 5
click at [33, 99] on button "button" at bounding box center [32, 98] width 5 height 5
click at [33, 114] on button "button" at bounding box center [32, 114] width 5 height 5
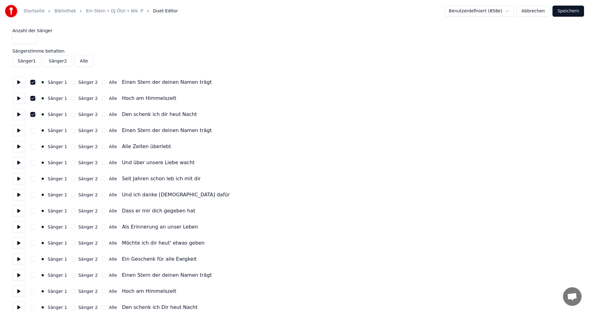
click at [19, 84] on button at bounding box center [18, 82] width 13 height 11
click at [18, 98] on button at bounding box center [18, 98] width 13 height 11
click at [18, 115] on button at bounding box center [18, 114] width 13 height 11
click at [20, 130] on button at bounding box center [18, 130] width 13 height 11
click at [31, 131] on button "button" at bounding box center [32, 130] width 5 height 5
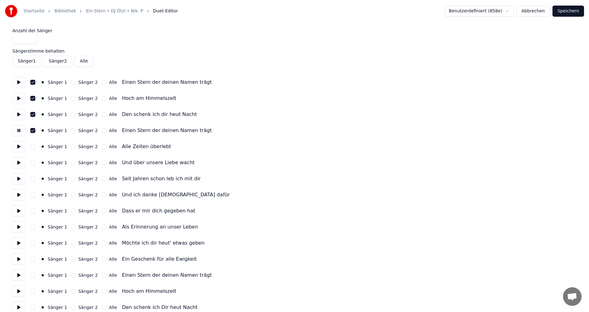
click at [32, 148] on button "button" at bounding box center [32, 146] width 5 height 5
click at [17, 163] on button at bounding box center [18, 162] width 13 height 11
click at [32, 164] on button "button" at bounding box center [32, 162] width 5 height 5
click at [17, 180] on button at bounding box center [18, 178] width 13 height 11
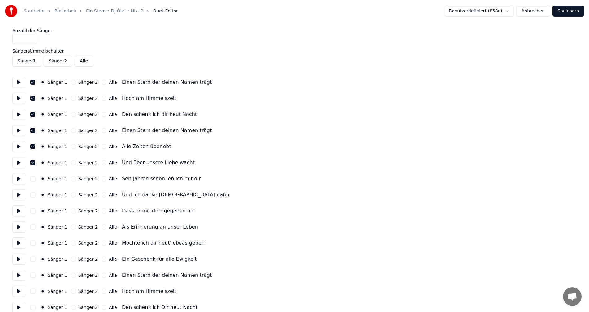
click at [32, 178] on button "button" at bounding box center [32, 178] width 5 height 5
click at [32, 194] on button "button" at bounding box center [32, 194] width 5 height 5
click at [34, 213] on button "button" at bounding box center [32, 211] width 5 height 5
click at [30, 228] on div "Sänger 1 Sänger 2 Alle Als Erinnerung an unser Leben" at bounding box center [294, 227] width 564 height 11
click at [32, 227] on button "button" at bounding box center [32, 227] width 5 height 5
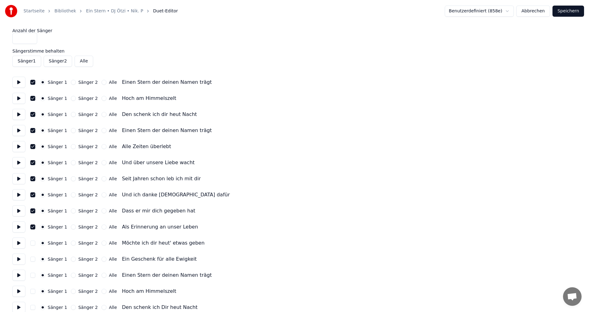
click at [34, 244] on button "button" at bounding box center [32, 243] width 5 height 5
click at [32, 243] on button "button" at bounding box center [32, 243] width 5 height 5
click at [71, 243] on button "Sänger 2" at bounding box center [73, 243] width 5 height 5
click at [43, 244] on button "Sänger 1" at bounding box center [42, 243] width 5 height 5
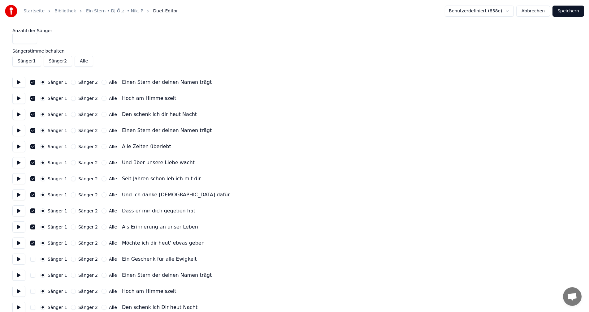
click at [33, 243] on button "button" at bounding box center [32, 243] width 5 height 5
click at [32, 243] on button "button" at bounding box center [32, 243] width 5 height 5
click at [32, 260] on button "button" at bounding box center [32, 259] width 5 height 5
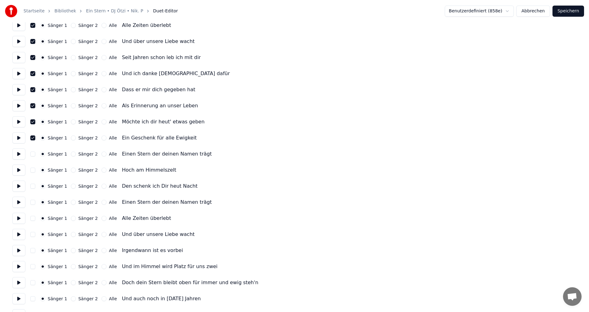
scroll to position [125, 0]
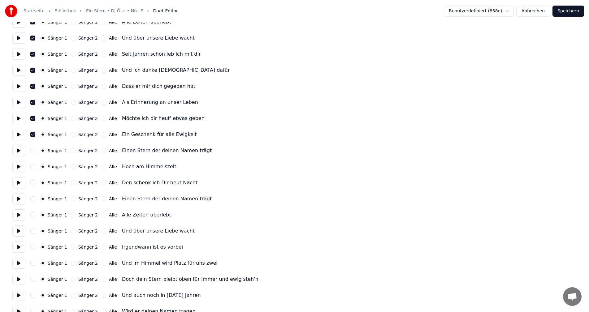
click at [71, 103] on button "Sänger 2" at bounding box center [73, 102] width 5 height 5
click at [71, 119] on button "Sänger 2" at bounding box center [73, 118] width 5 height 5
click at [71, 136] on button "Sänger 2" at bounding box center [73, 134] width 5 height 5
click at [20, 152] on button at bounding box center [18, 150] width 13 height 11
click at [19, 151] on button at bounding box center [18, 150] width 13 height 11
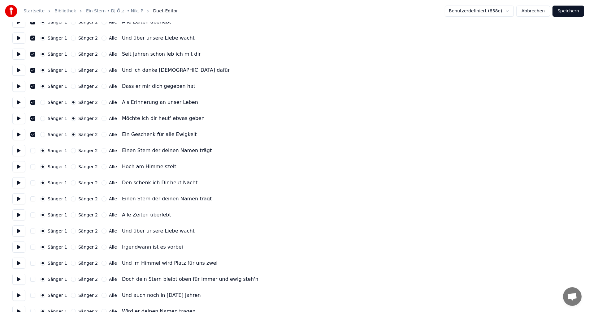
click at [102, 152] on button "Alle" at bounding box center [104, 150] width 5 height 5
click at [102, 167] on button "Alle" at bounding box center [104, 166] width 5 height 5
click at [102, 184] on button "Alle" at bounding box center [104, 182] width 5 height 5
click at [102, 200] on button "Alle" at bounding box center [104, 199] width 5 height 5
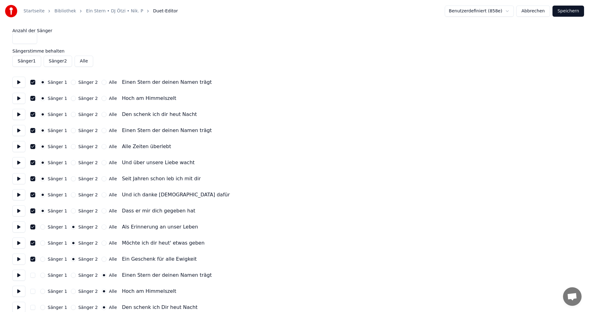
scroll to position [206, 0]
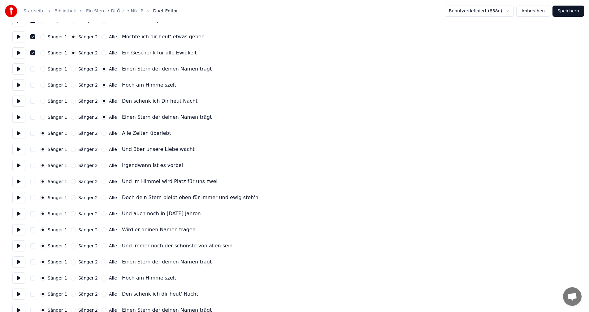
click at [102, 134] on button "Alle" at bounding box center [104, 133] width 5 height 5
click at [102, 151] on button "Alle" at bounding box center [104, 149] width 5 height 5
click at [19, 164] on button at bounding box center [18, 165] width 13 height 11
click at [32, 166] on button "button" at bounding box center [32, 165] width 5 height 5
click at [32, 181] on button "button" at bounding box center [32, 181] width 5 height 5
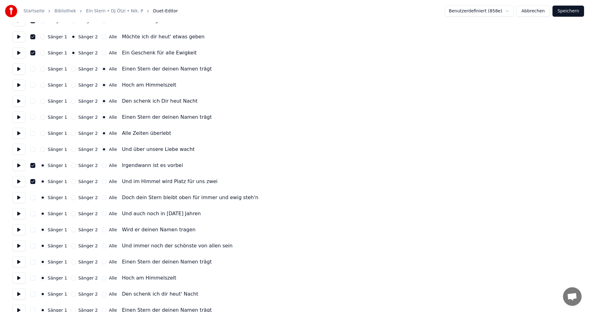
click at [33, 198] on button "button" at bounding box center [32, 197] width 5 height 5
click at [20, 198] on button at bounding box center [18, 197] width 13 height 11
click at [17, 214] on button at bounding box center [18, 213] width 13 height 11
click at [71, 213] on button "Sänger 2" at bounding box center [73, 213] width 5 height 5
click at [71, 230] on button "Sänger 2" at bounding box center [73, 229] width 5 height 5
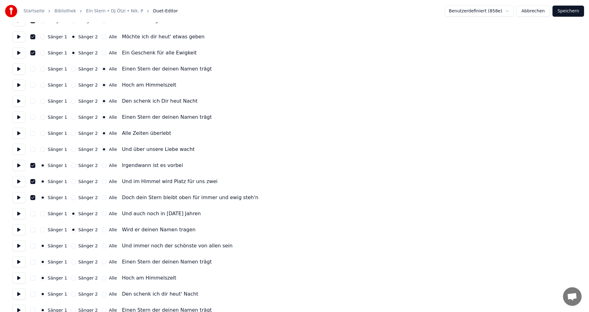
click at [20, 231] on button at bounding box center [18, 229] width 13 height 11
click at [71, 247] on button "Sänger 2" at bounding box center [73, 246] width 5 height 5
click at [17, 246] on button at bounding box center [18, 245] width 13 height 11
click at [102, 264] on button "Alle" at bounding box center [104, 262] width 5 height 5
click at [102, 278] on button "Alle" at bounding box center [104, 278] width 5 height 5
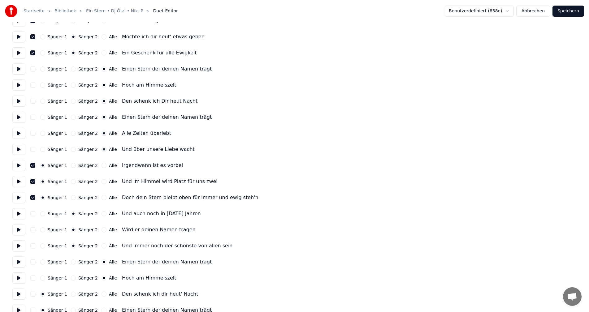
click at [102, 296] on div "Alle" at bounding box center [109, 294] width 15 height 5
click at [102, 296] on button "Alle" at bounding box center [104, 294] width 5 height 5
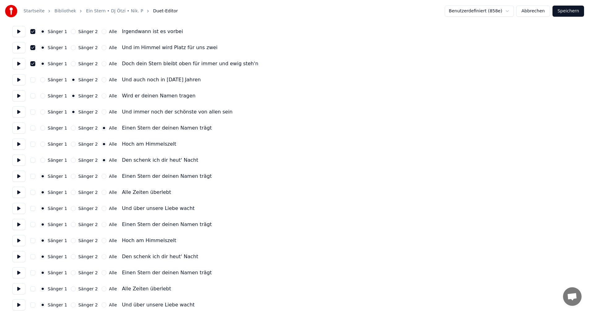
scroll to position [345, 0]
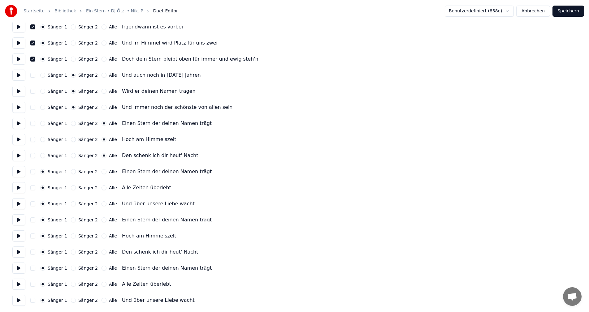
click at [15, 122] on button at bounding box center [18, 123] width 13 height 11
click at [15, 170] on button at bounding box center [18, 171] width 13 height 11
click at [102, 173] on button "Alle" at bounding box center [104, 171] width 5 height 5
click at [102, 188] on button "Alle" at bounding box center [104, 187] width 5 height 5
click at [102, 204] on button "Alle" at bounding box center [104, 203] width 5 height 5
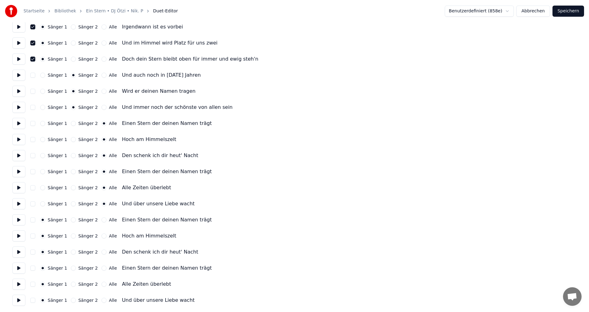
click at [20, 221] on button at bounding box center [18, 219] width 13 height 11
click at [102, 219] on button "Alle" at bounding box center [104, 220] width 5 height 5
click at [102, 237] on button "Alle" at bounding box center [104, 236] width 5 height 5
click at [20, 251] on button at bounding box center [18, 252] width 13 height 11
click at [102, 253] on button "Alle" at bounding box center [104, 252] width 5 height 5
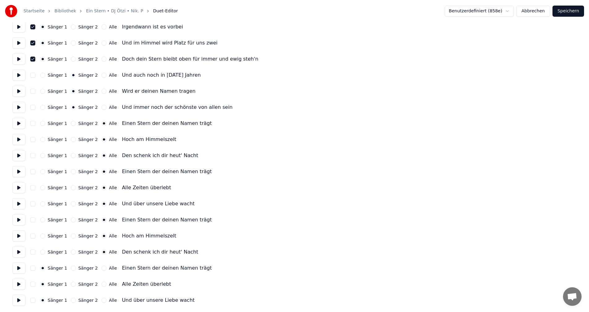
click at [16, 269] on button at bounding box center [18, 268] width 13 height 11
click at [102, 270] on button "Alle" at bounding box center [104, 268] width 5 height 5
click at [102, 285] on button "Alle" at bounding box center [104, 284] width 5 height 5
click at [102, 302] on button "Alle" at bounding box center [104, 300] width 5 height 5
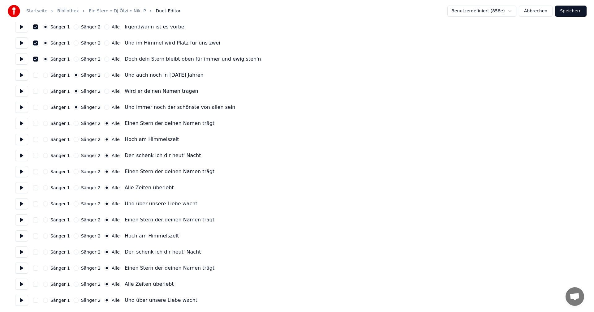
scroll to position [0, 0]
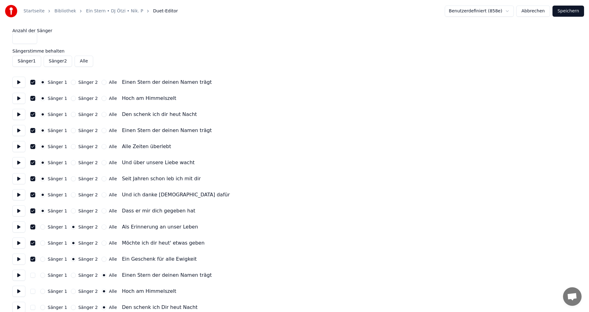
click at [17, 83] on button at bounding box center [18, 82] width 13 height 11
click at [20, 99] on button at bounding box center [18, 98] width 13 height 11
click at [15, 117] on button at bounding box center [18, 114] width 13 height 11
click at [17, 131] on button at bounding box center [18, 130] width 13 height 11
click at [72, 131] on button "Sänger 2" at bounding box center [73, 130] width 5 height 5
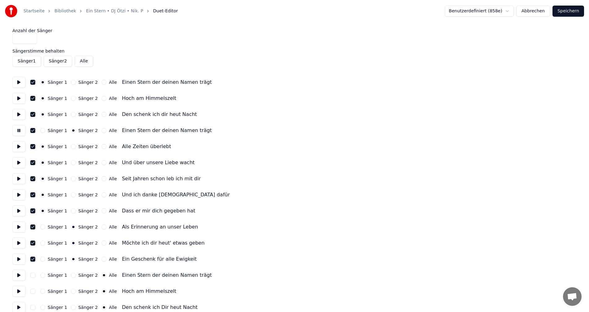
click at [71, 146] on button "Sänger 2" at bounding box center [73, 146] width 5 height 5
click at [21, 145] on button at bounding box center [18, 146] width 13 height 11
click at [71, 164] on button "Sänger 2" at bounding box center [73, 162] width 5 height 5
click at [20, 166] on button at bounding box center [18, 162] width 13 height 11
click at [20, 180] on button at bounding box center [18, 178] width 13 height 11
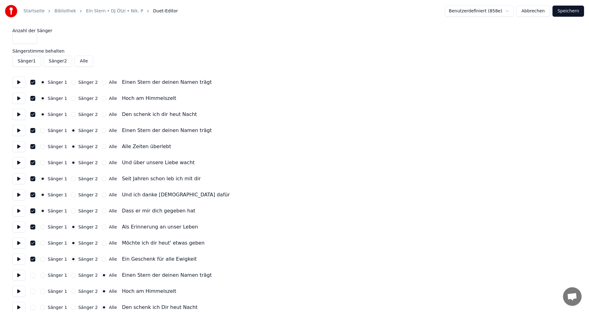
click at [572, 11] on button "Speichern" at bounding box center [568, 11] width 32 height 11
click at [527, 11] on button "Abbrechen" at bounding box center [526, 11] width 34 height 11
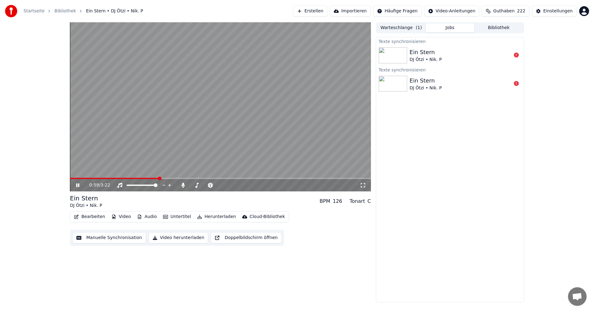
click at [76, 185] on icon at bounding box center [82, 185] width 15 height 5
click at [83, 218] on button "Bearbeiten" at bounding box center [89, 217] width 36 height 9
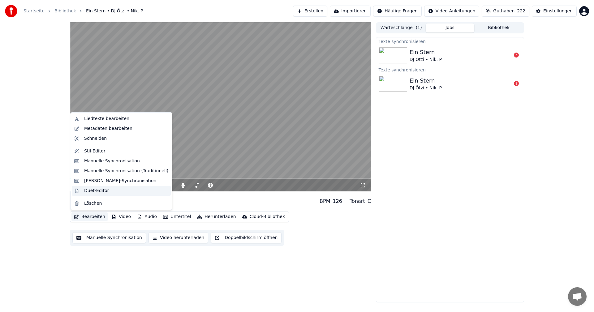
click at [91, 192] on div "Duet-Editor" at bounding box center [96, 191] width 25 height 6
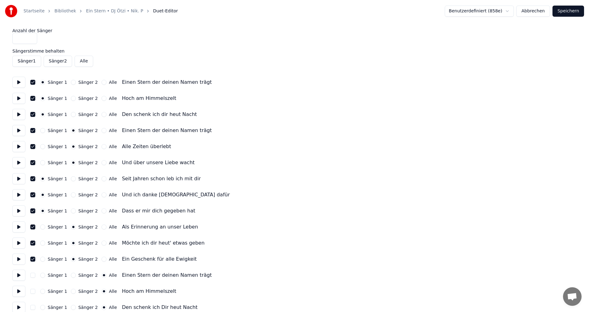
click at [102, 82] on button "Alle" at bounding box center [104, 82] width 5 height 5
click at [102, 99] on button "Alle" at bounding box center [104, 98] width 5 height 5
click at [102, 115] on button "Alle" at bounding box center [104, 114] width 5 height 5
click at [102, 131] on button "Alle" at bounding box center [104, 130] width 5 height 5
click at [102, 147] on button "Alle" at bounding box center [104, 146] width 5 height 5
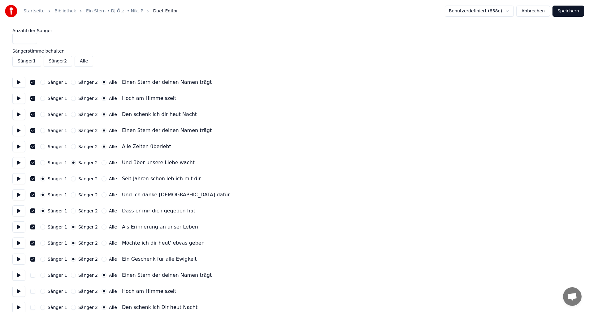
click at [102, 163] on button "Alle" at bounding box center [104, 162] width 5 height 5
click at [570, 10] on button "Speichern" at bounding box center [568, 11] width 32 height 11
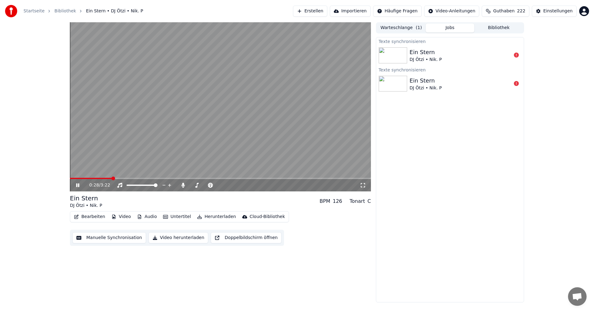
click at [77, 185] on icon at bounding box center [77, 186] width 3 height 4
click at [88, 217] on button "Bearbeiten" at bounding box center [89, 217] width 36 height 9
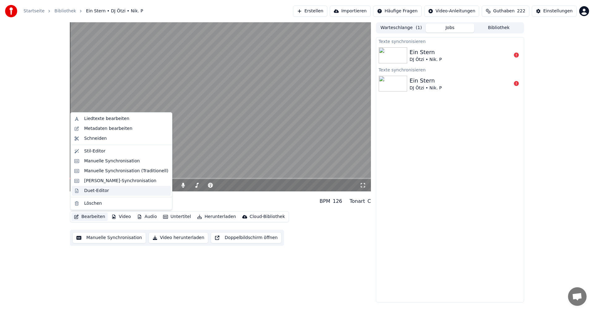
click at [96, 191] on div "Duet-Editor" at bounding box center [96, 191] width 25 height 6
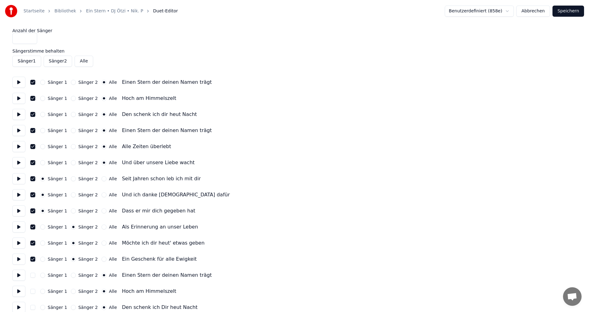
click at [45, 82] on div "Sänger 1" at bounding box center [53, 82] width 27 height 5
click at [43, 84] on button "Sänger 1" at bounding box center [42, 82] width 5 height 5
click at [43, 99] on button "Sänger 1" at bounding box center [42, 98] width 5 height 5
click at [43, 115] on button "Sänger 1" at bounding box center [42, 114] width 5 height 5
click at [72, 131] on button "Sänger 2" at bounding box center [73, 130] width 5 height 5
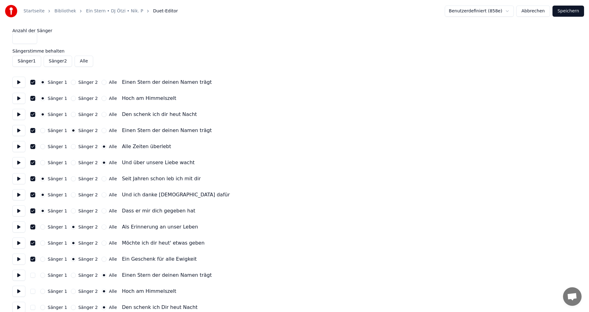
click at [71, 148] on button "Sänger 2" at bounding box center [73, 146] width 5 height 5
click at [71, 163] on button "Sänger 2" at bounding box center [73, 162] width 5 height 5
click at [565, 10] on button "Speichern" at bounding box center [568, 11] width 32 height 11
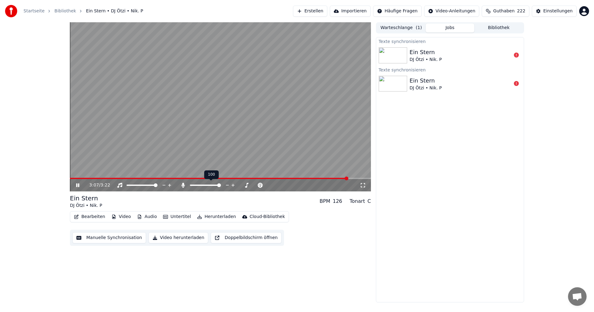
click at [221, 184] on span at bounding box center [219, 186] width 4 height 4
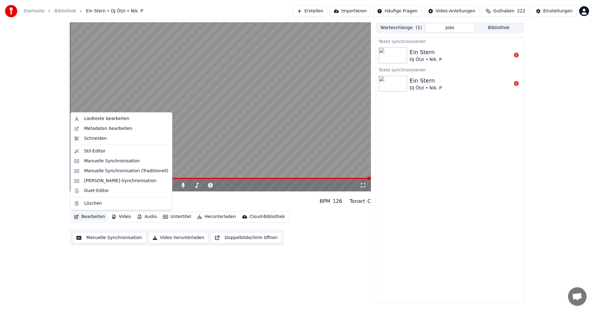
click at [85, 216] on button "Bearbeiten" at bounding box center [89, 217] width 36 height 9
click at [108, 119] on div "Liedtexte bearbeiten" at bounding box center [106, 119] width 45 height 6
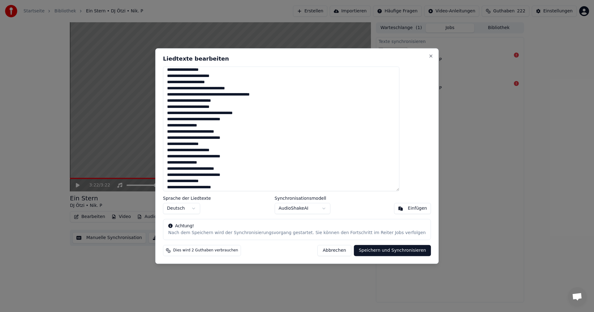
scroll to position [103, 0]
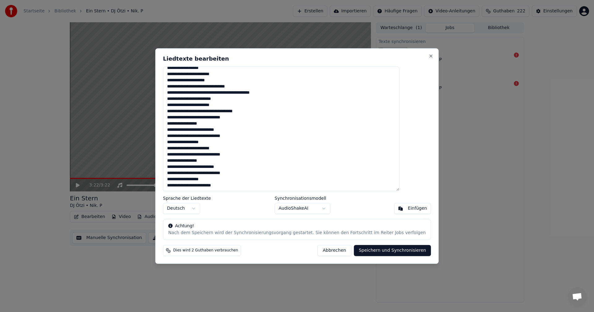
click at [318, 251] on button "Abbrechen" at bounding box center [335, 250] width 34 height 11
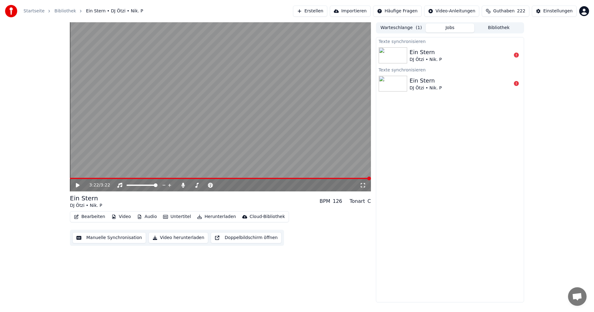
click at [469, 156] on div "Texte synchronisieren Ein Stern DJ [PERSON_NAME]. P Texte synchronisieren Ein S…" at bounding box center [450, 170] width 148 height 266
click at [506, 28] on button "Bibliothek" at bounding box center [498, 28] width 49 height 9
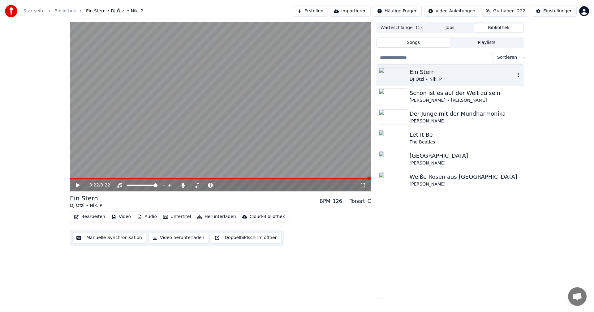
click at [417, 76] on div "Ein Stern" at bounding box center [463, 72] width 106 height 9
click at [516, 73] on icon "button" at bounding box center [518, 74] width 6 height 5
click at [333, 251] on div "3:22 / 3:22 Ein Stern DJ Ötzi • Nik. P BPM 126 Tonart C Bearbeiten Video Audio …" at bounding box center [220, 160] width 301 height 276
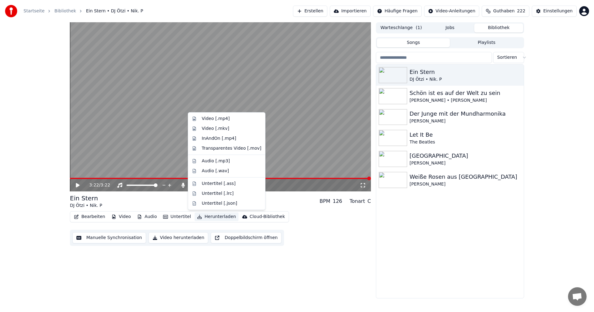
click at [203, 217] on button "Herunterladen" at bounding box center [217, 217] width 44 height 9
click at [209, 119] on div "Video [.mp4]" at bounding box center [216, 119] width 28 height 6
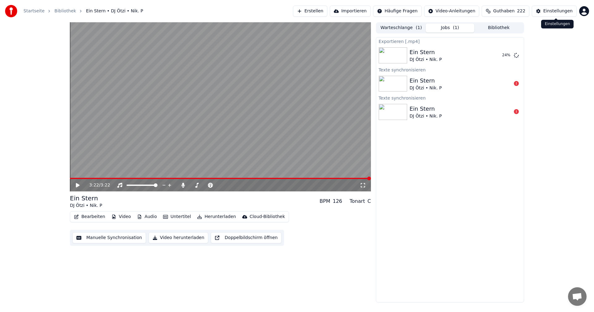
click at [557, 11] on div "Einstellungen" at bounding box center [557, 11] width 29 height 6
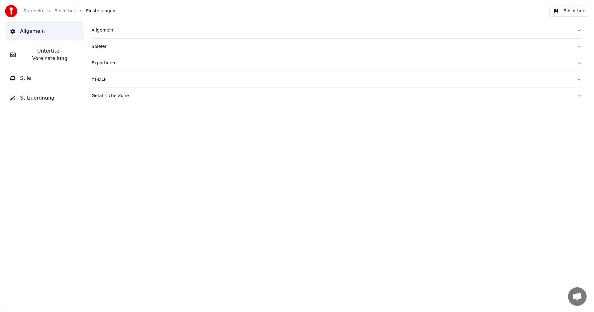
click at [97, 63] on div "Exportieren" at bounding box center [332, 63] width 480 height 6
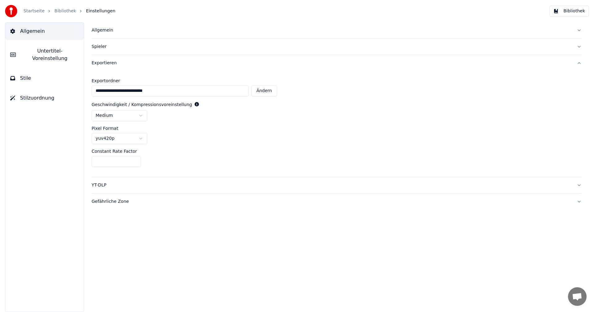
click at [26, 29] on span "Allgemein" at bounding box center [32, 31] width 25 height 7
click at [580, 11] on button "Bibliothek" at bounding box center [570, 11] width 40 height 11
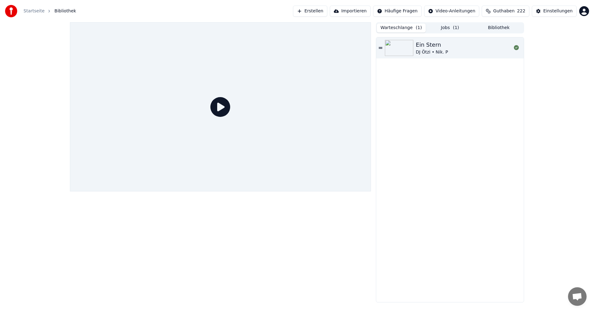
click at [401, 28] on button "Warteschlange ( 1 )" at bounding box center [401, 28] width 49 height 9
click at [452, 28] on button "Jobs ( 1 )" at bounding box center [450, 28] width 49 height 9
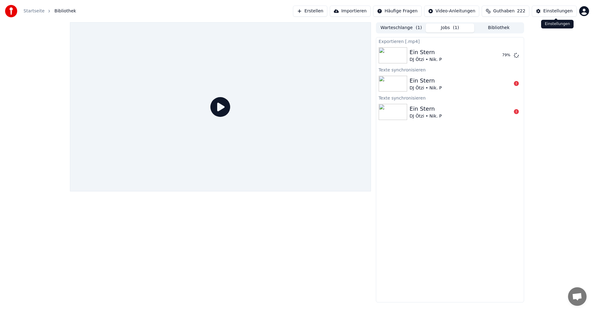
click at [555, 11] on div "Einstellungen" at bounding box center [557, 11] width 29 height 6
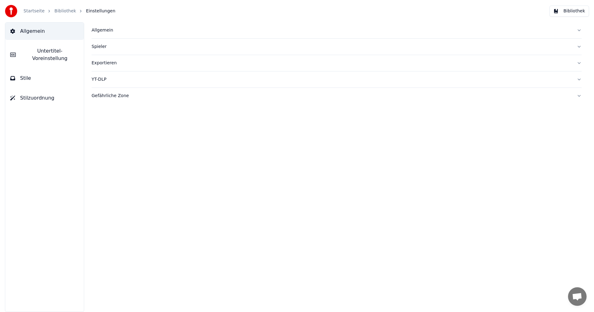
click at [111, 63] on div "Exportieren" at bounding box center [332, 63] width 480 height 6
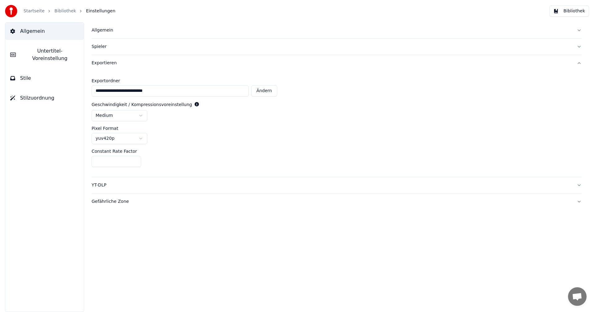
click at [571, 11] on button "Bibliothek" at bounding box center [570, 11] width 40 height 11
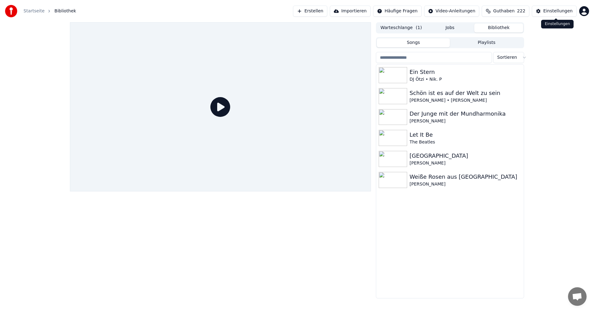
click at [551, 8] on div "Einstellungen" at bounding box center [557, 11] width 29 height 6
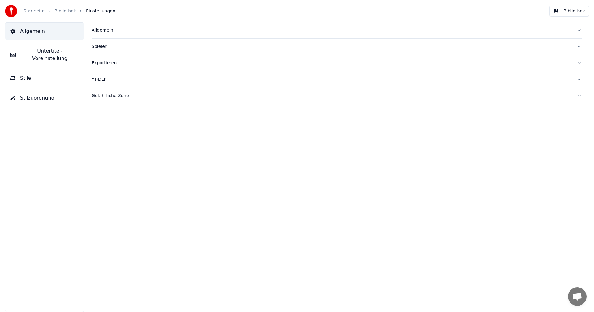
click at [104, 61] on div "Exportieren" at bounding box center [332, 63] width 480 height 6
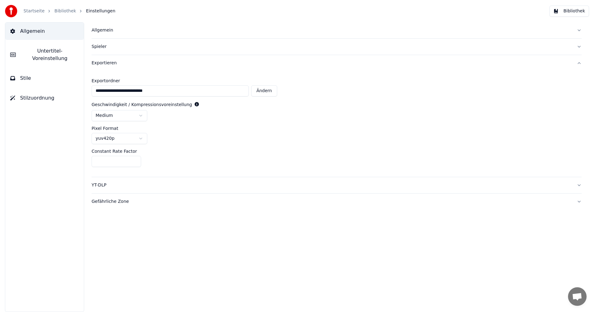
click at [576, 10] on button "Bibliothek" at bounding box center [570, 11] width 40 height 11
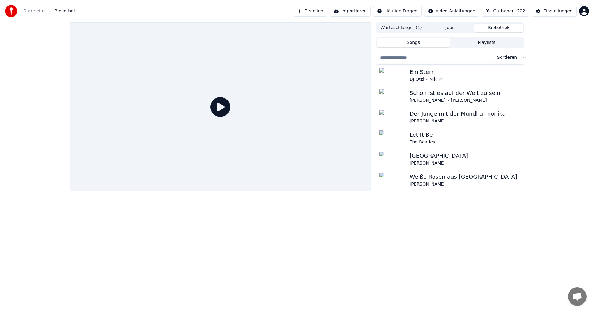
click at [185, 238] on div at bounding box center [220, 160] width 301 height 276
click at [418, 116] on div "Der Junge mit der Mundharmonika" at bounding box center [463, 114] width 106 height 9
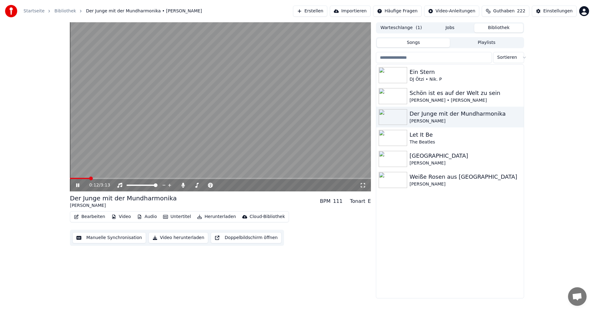
click at [86, 215] on button "Bearbeiten" at bounding box center [89, 217] width 36 height 9
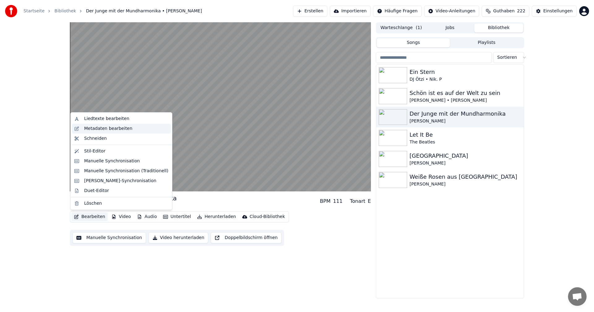
click at [97, 128] on div "Metadaten bearbeiten" at bounding box center [108, 129] width 48 height 6
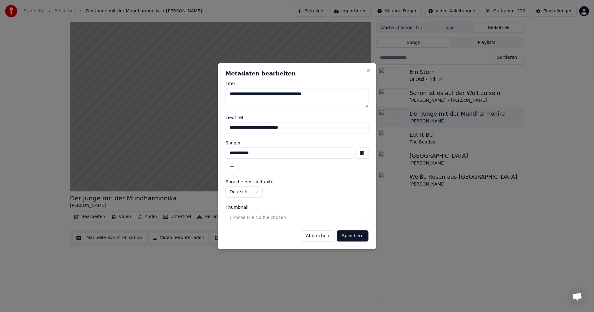
click at [321, 237] on button "Abbrechen" at bounding box center [318, 236] width 34 height 11
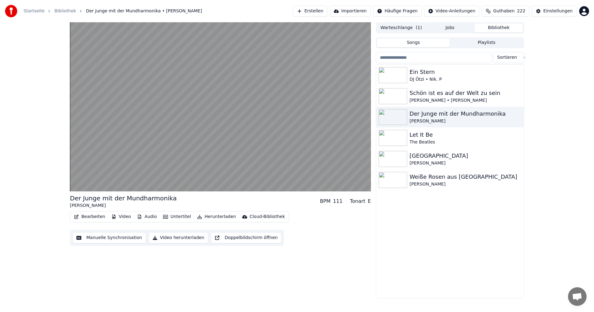
click at [144, 217] on button "Audio" at bounding box center [147, 217] width 25 height 9
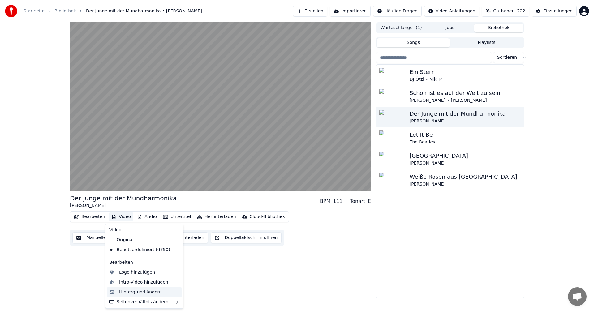
click at [135, 293] on div "Hintergrund ändern" at bounding box center [140, 292] width 43 height 6
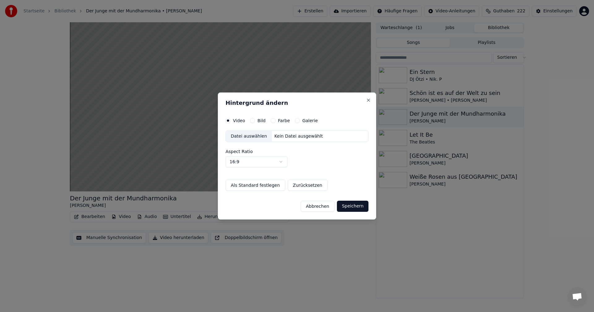
click at [253, 121] on button "Bild" at bounding box center [252, 120] width 5 height 5
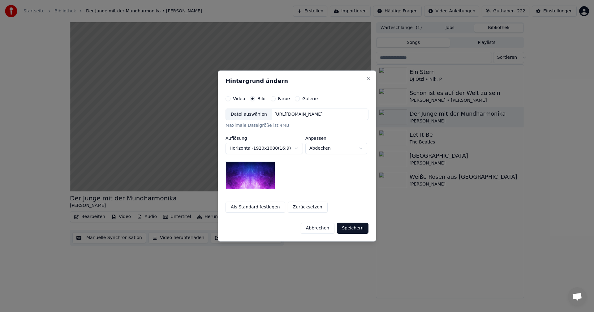
drag, startPoint x: 313, startPoint y: 228, endPoint x: 334, endPoint y: 187, distance: 46.8
click at [313, 228] on button "Abbrechen" at bounding box center [318, 228] width 34 height 11
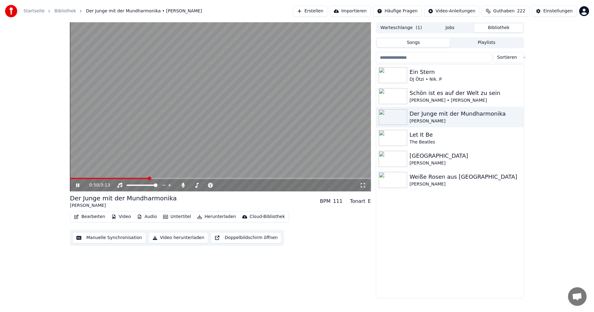
click at [80, 187] on icon at bounding box center [82, 185] width 15 height 5
